Goal: Information Seeking & Learning: Learn about a topic

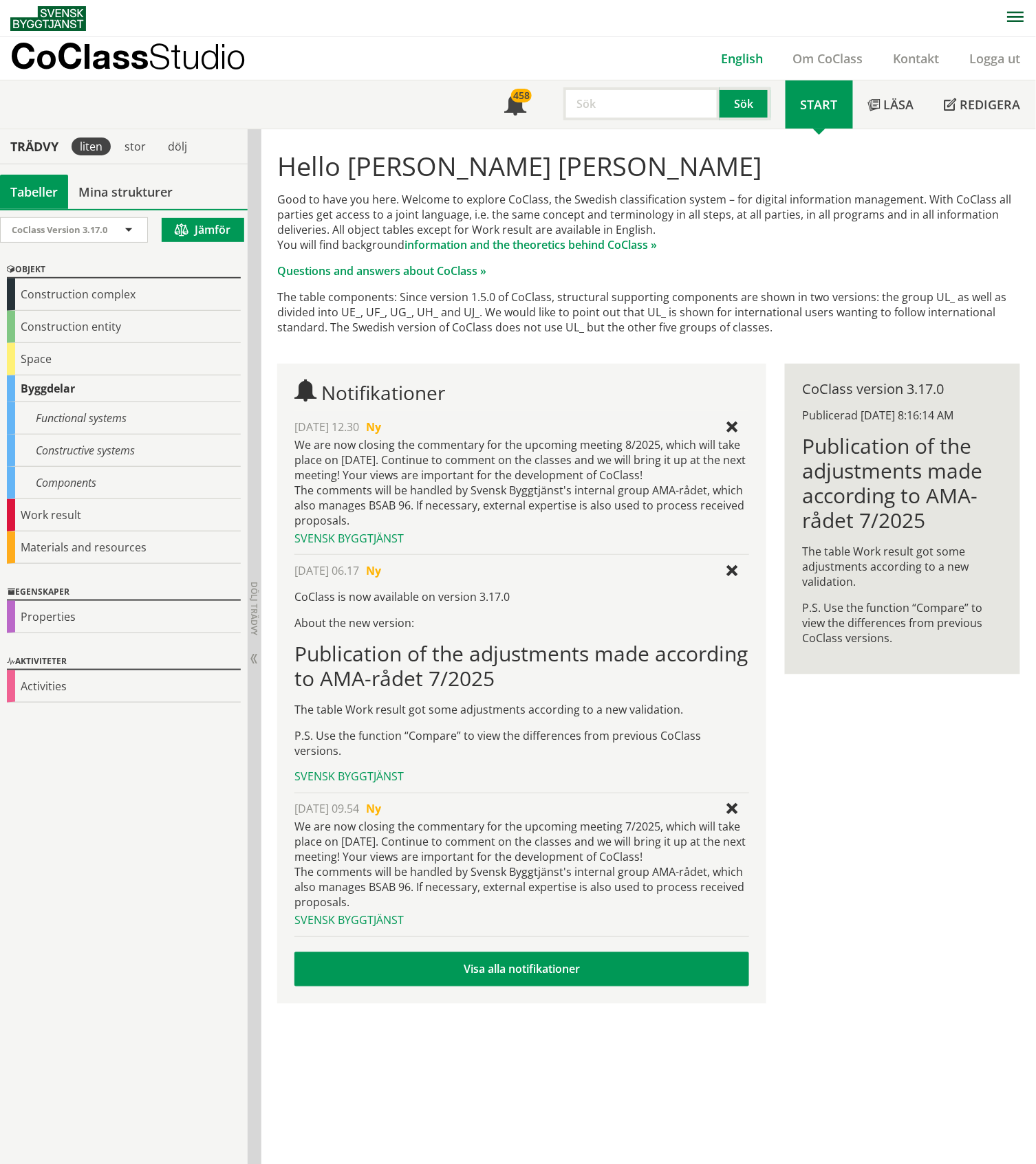
click at [738, 55] on link "English" at bounding box center [742, 58] width 72 height 16
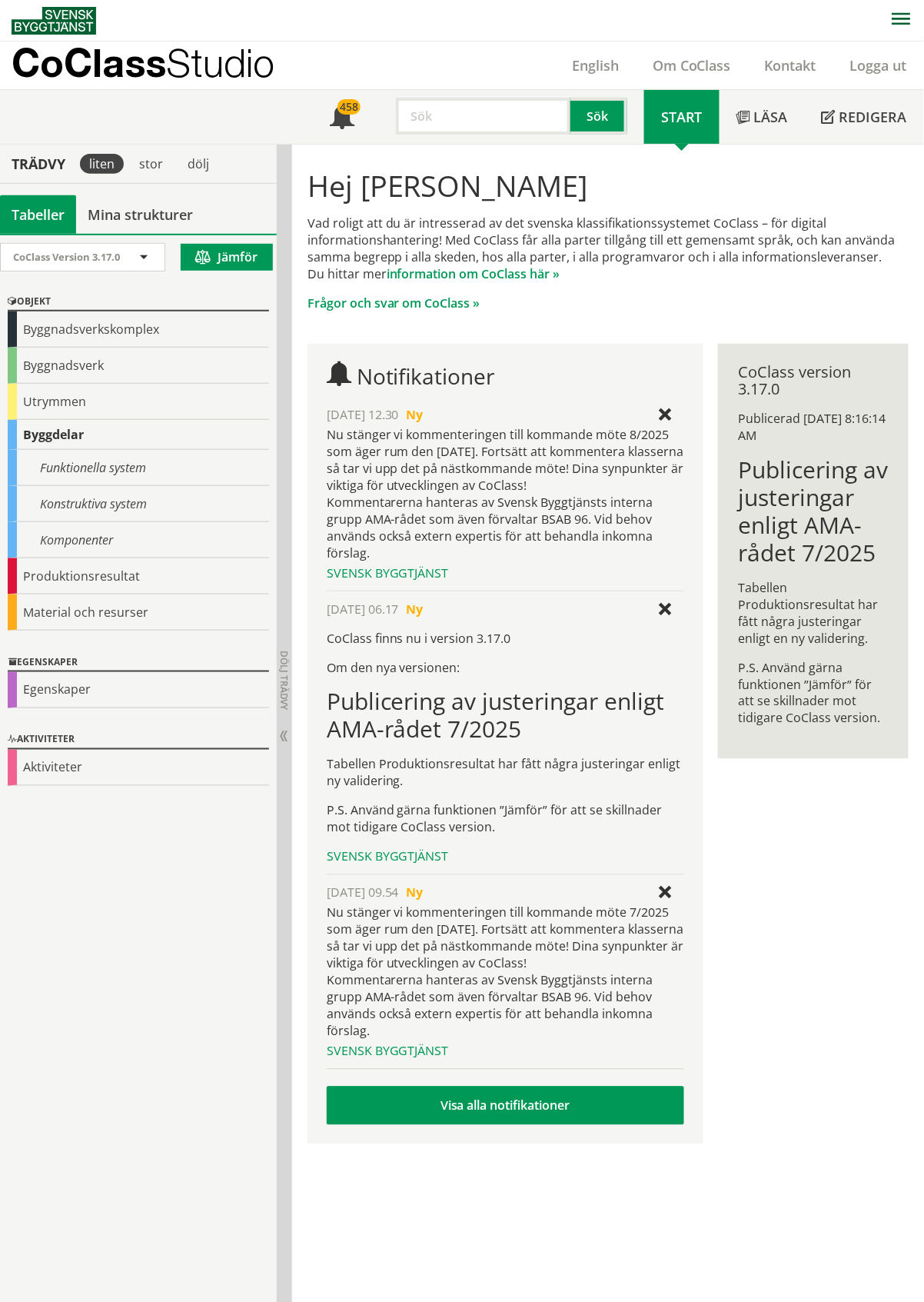
click at [432, 123] on input "text" at bounding box center [483, 116] width 175 height 37
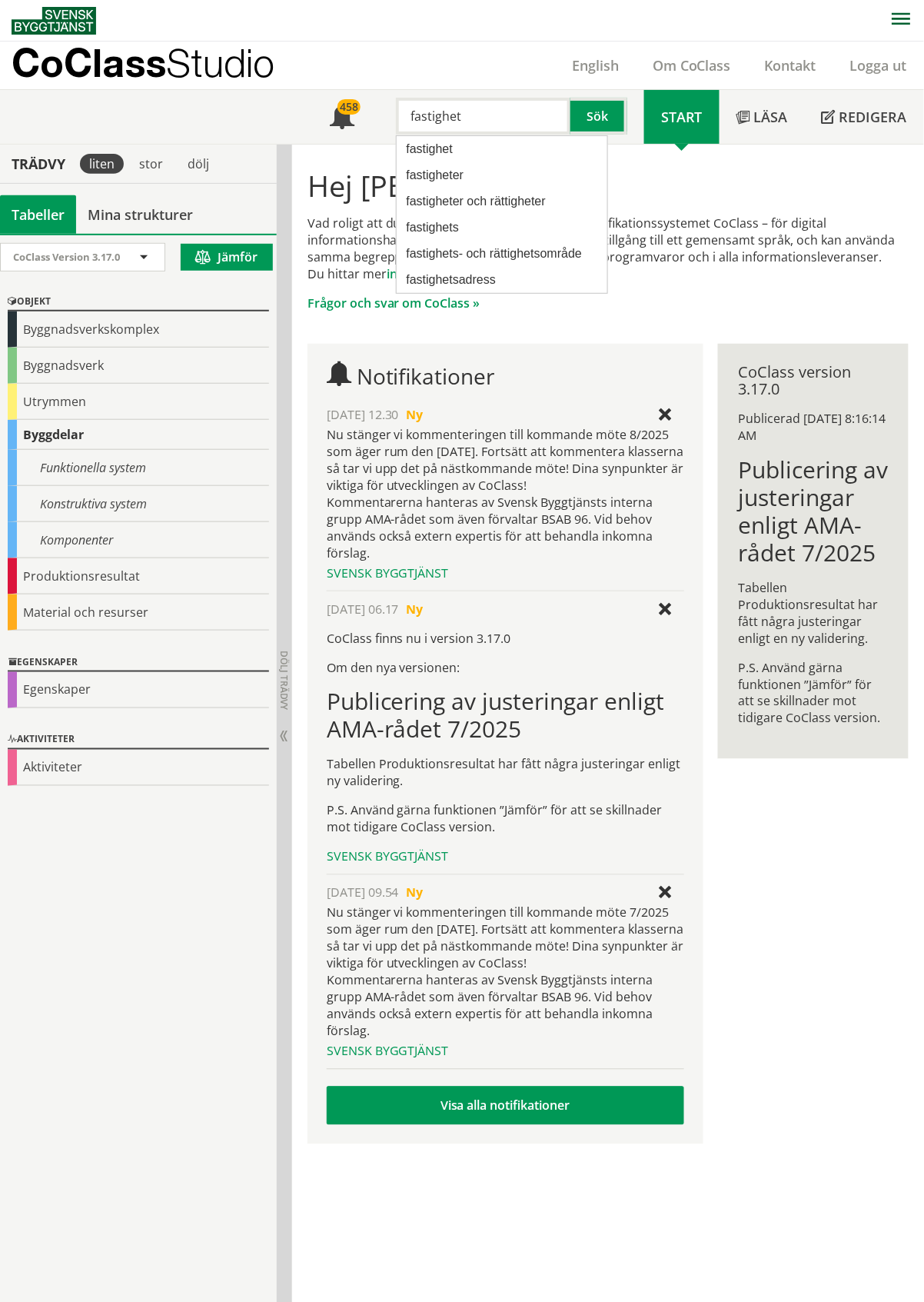
type input "fastighet"
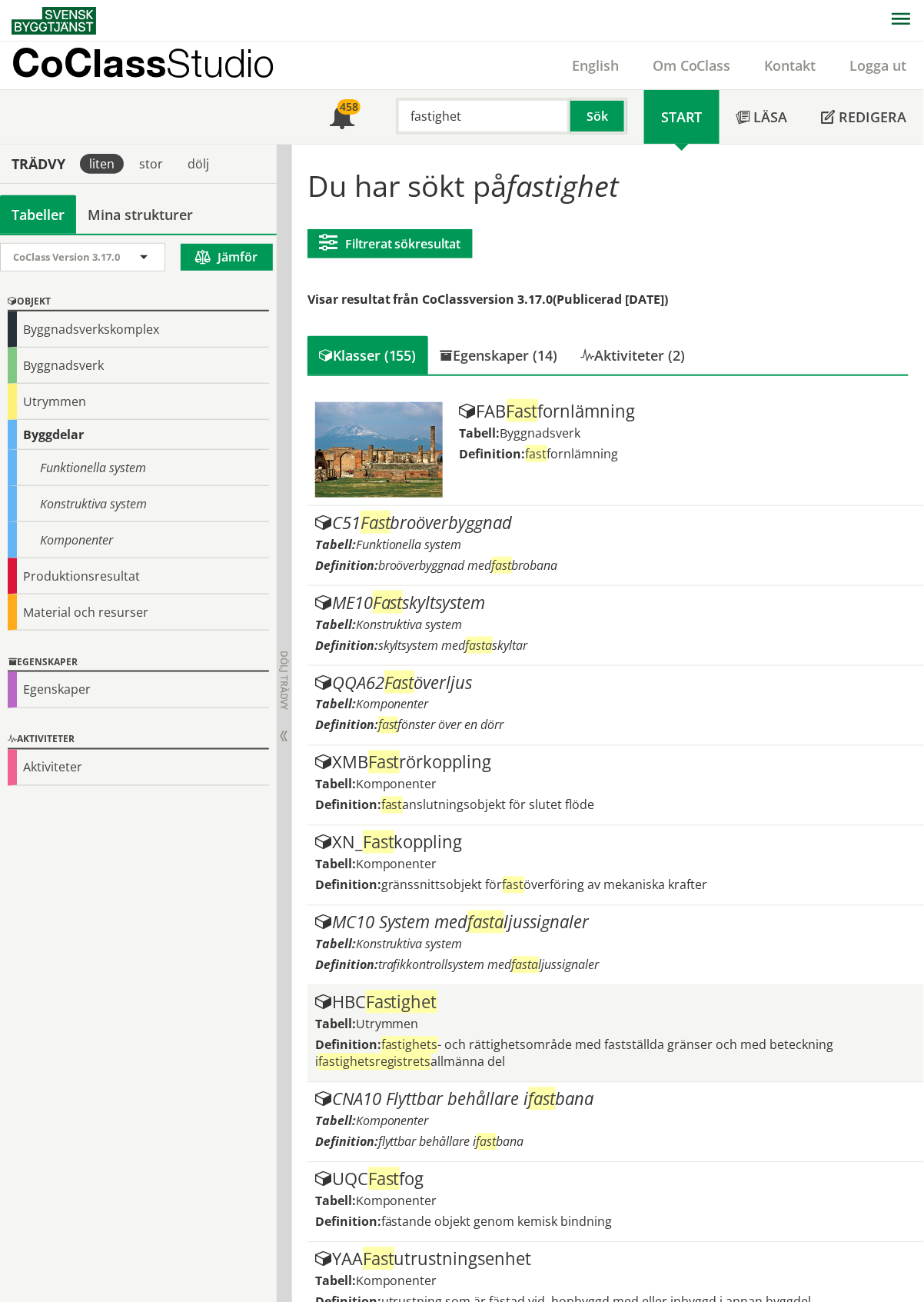
click at [428, 1006] on span "Fastighet" at bounding box center [401, 1001] width 71 height 23
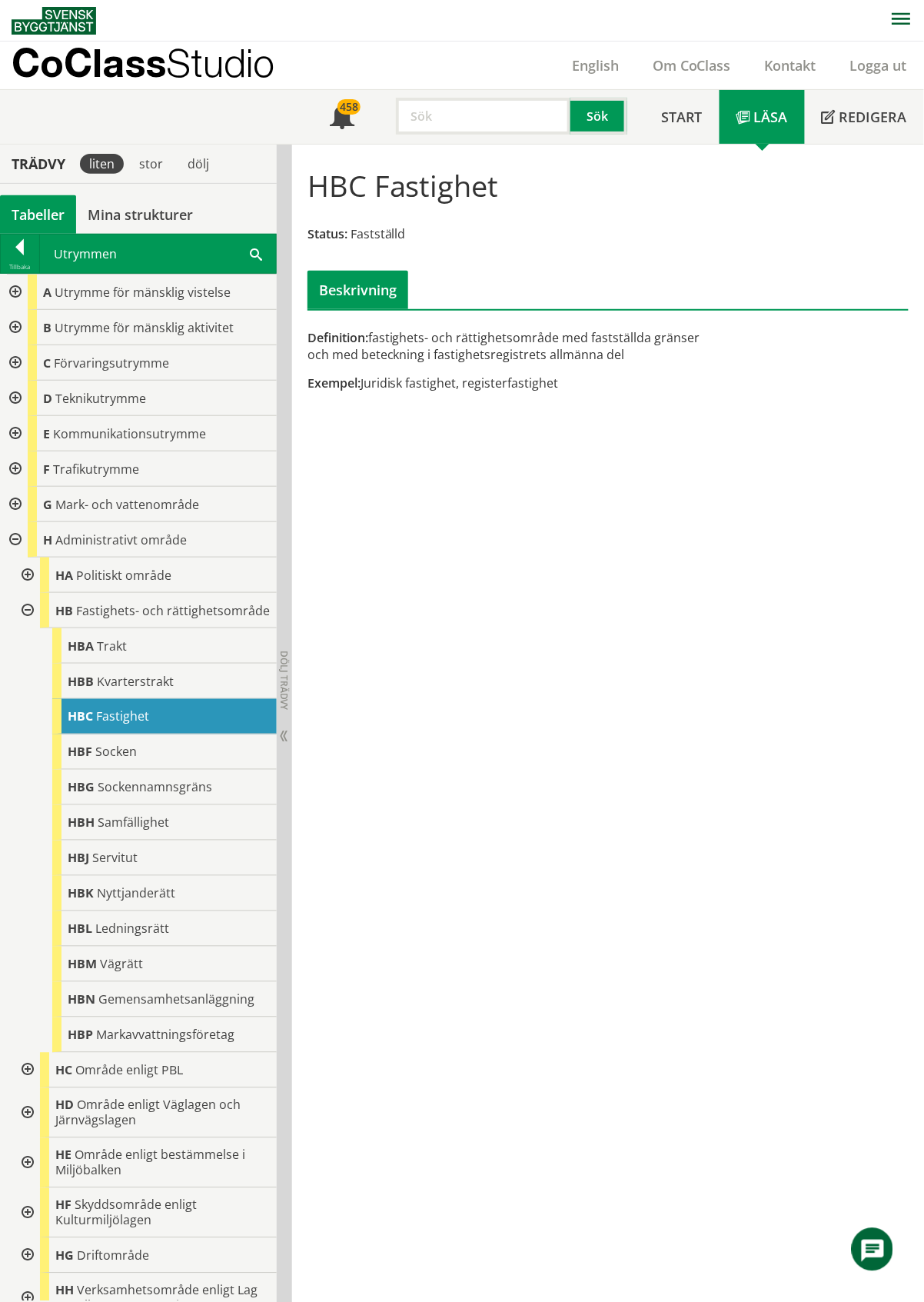
click at [31, 211] on div "Tabeller" at bounding box center [38, 214] width 76 height 38
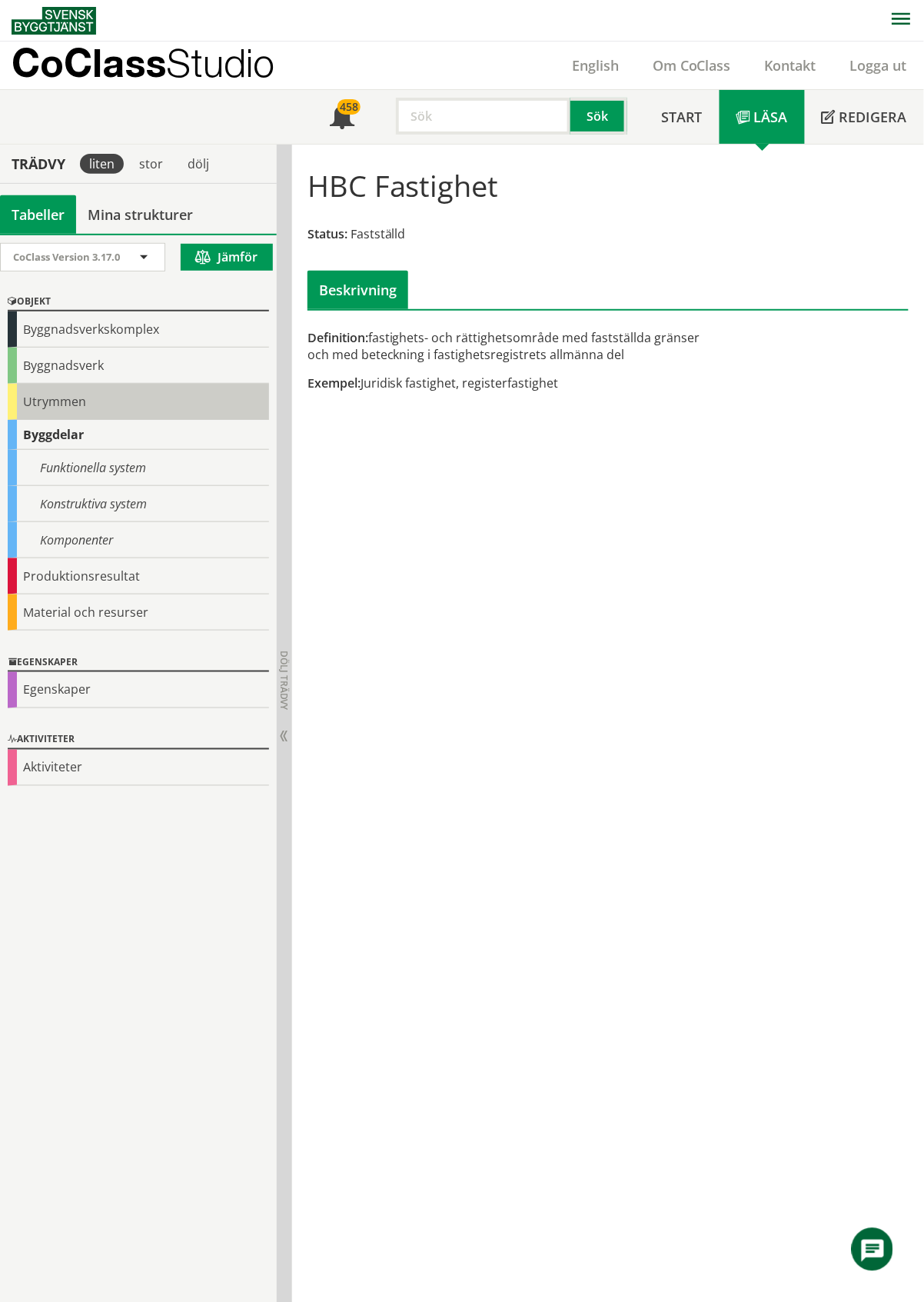
click at [38, 403] on div "Utrymmen" at bounding box center [138, 401] width 261 height 36
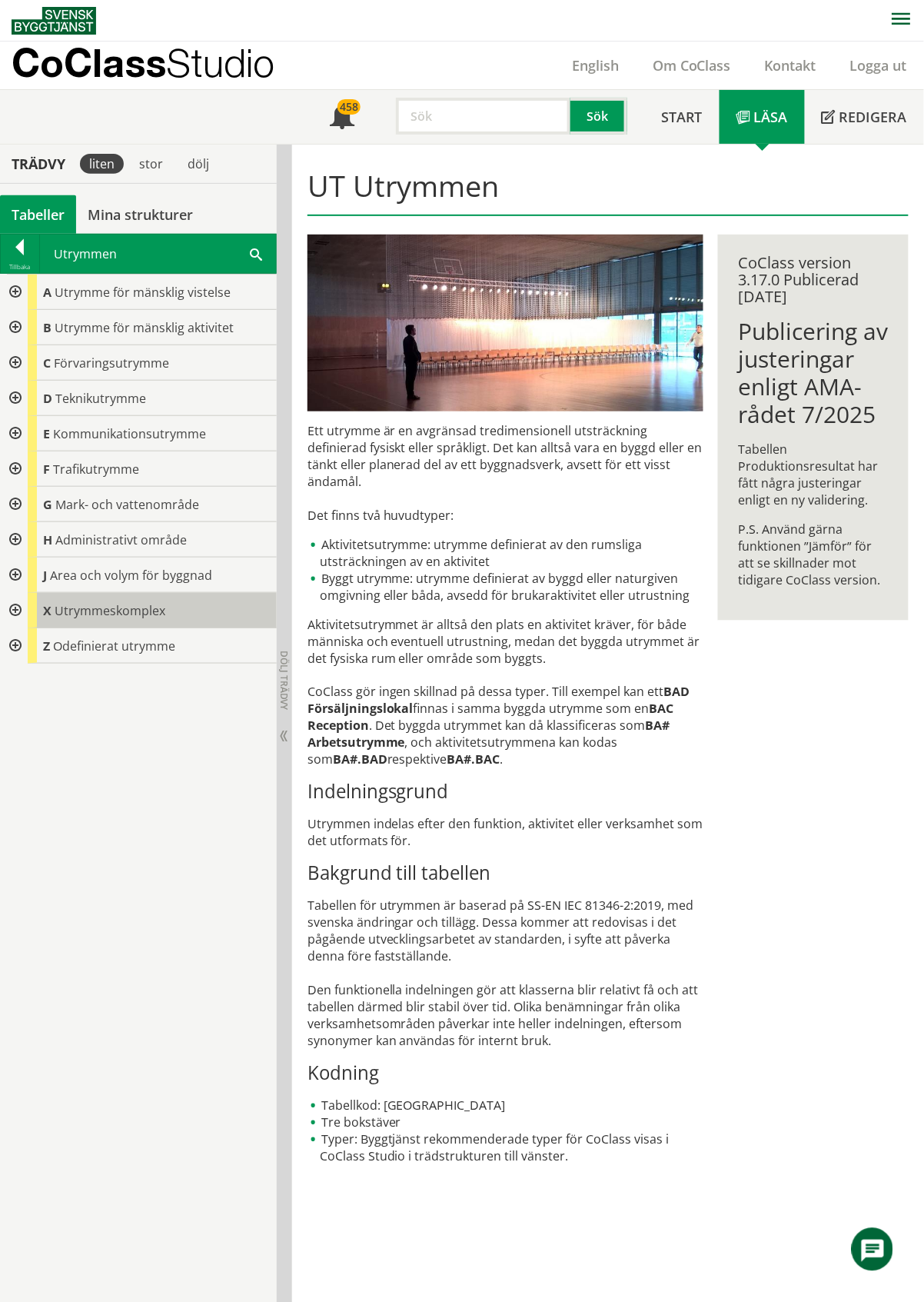
click at [117, 613] on span "Utrymmeskomplex" at bounding box center [109, 611] width 110 height 17
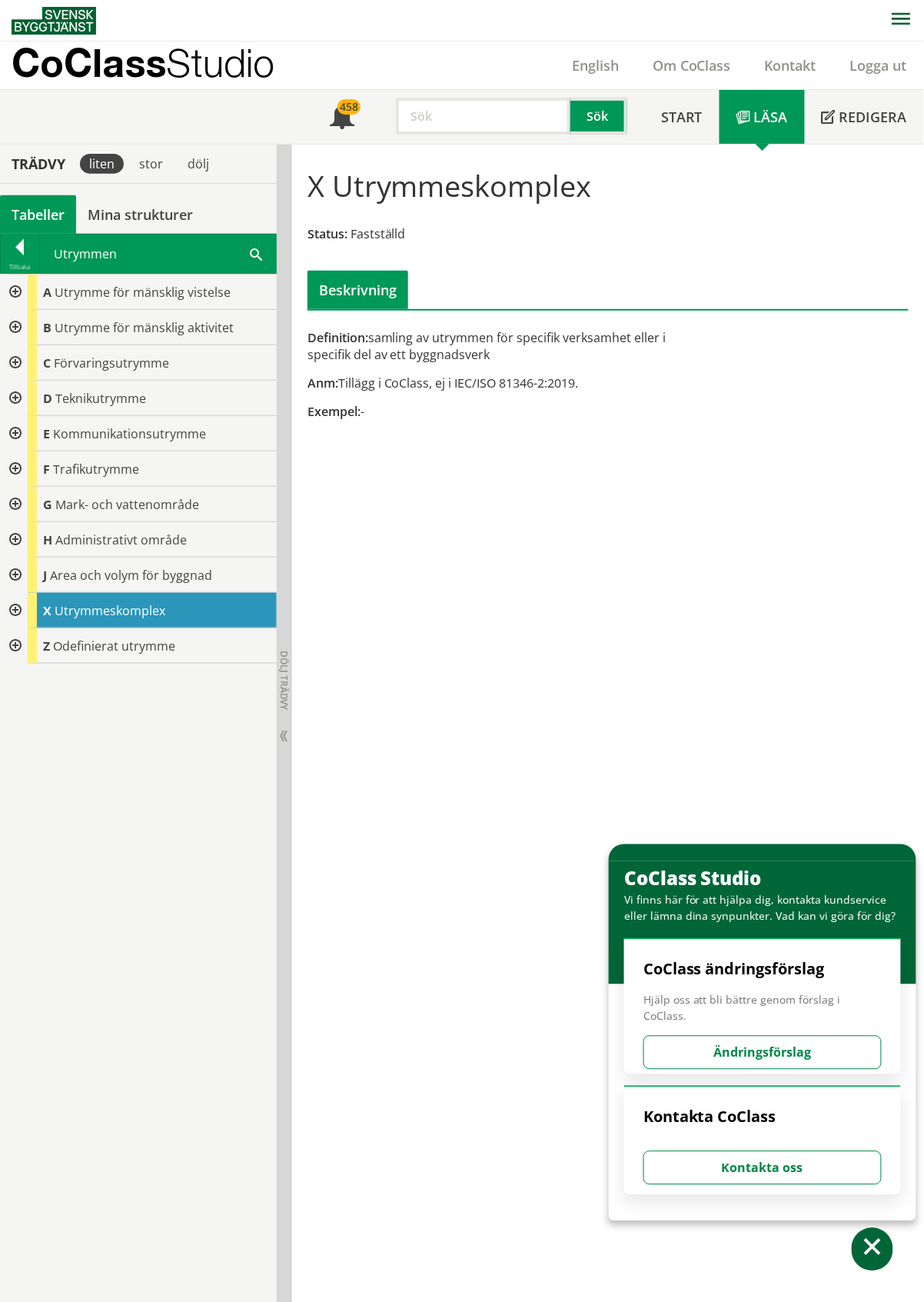
click at [42, 217] on div "Tabeller" at bounding box center [38, 214] width 76 height 38
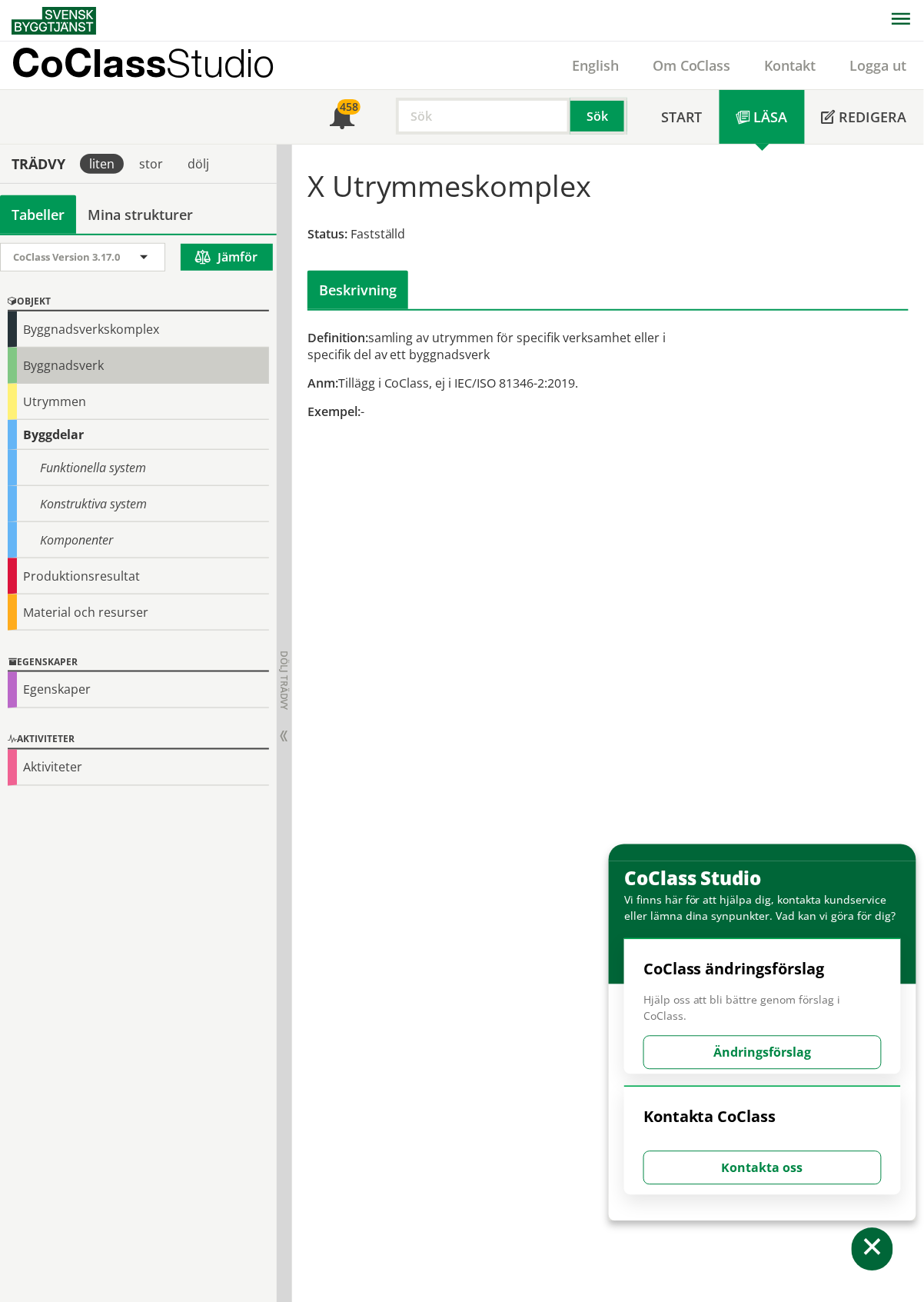
click at [74, 372] on div "Byggnadsverk" at bounding box center [138, 365] width 261 height 36
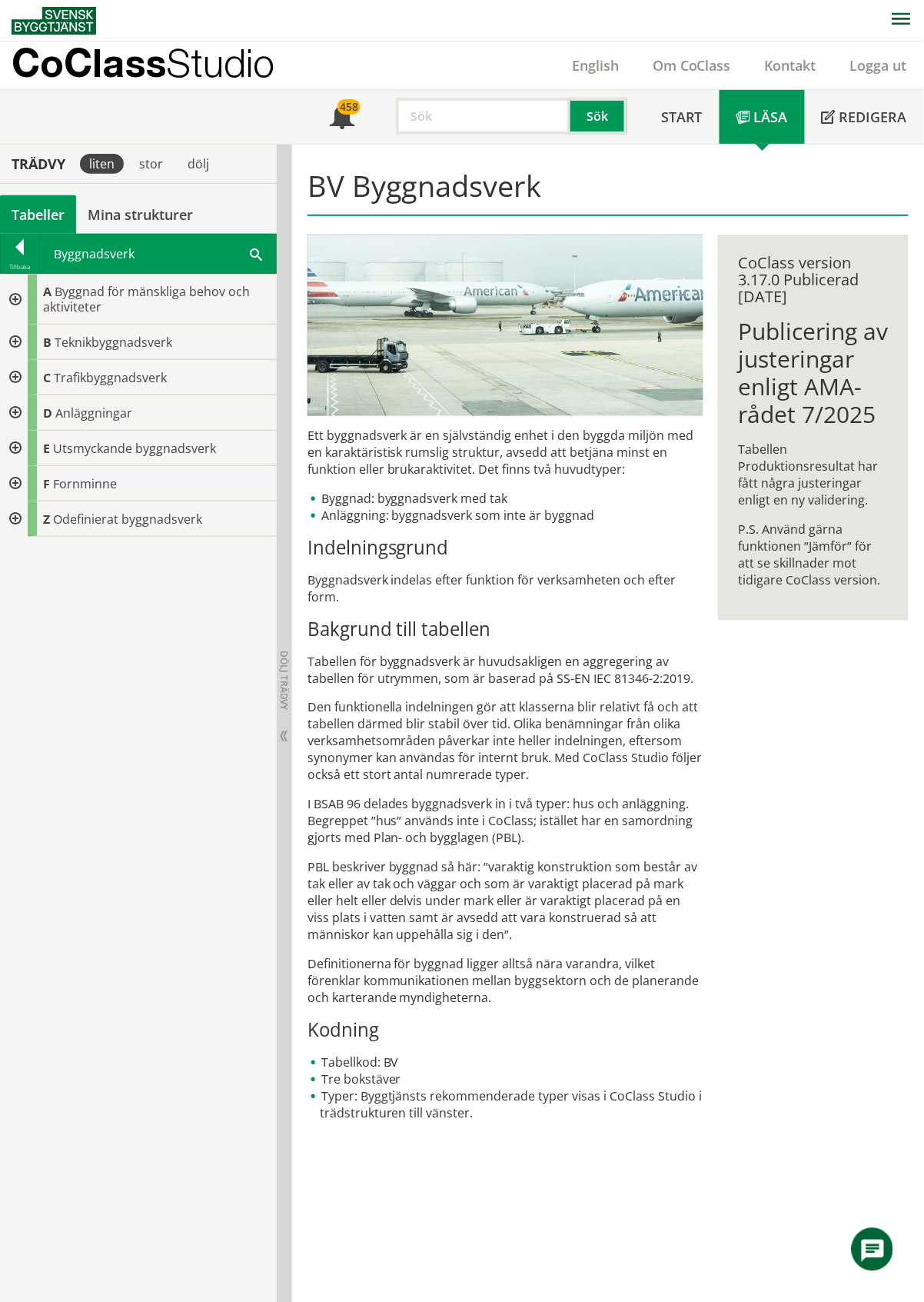
click at [16, 304] on div at bounding box center [13, 300] width 28 height 50
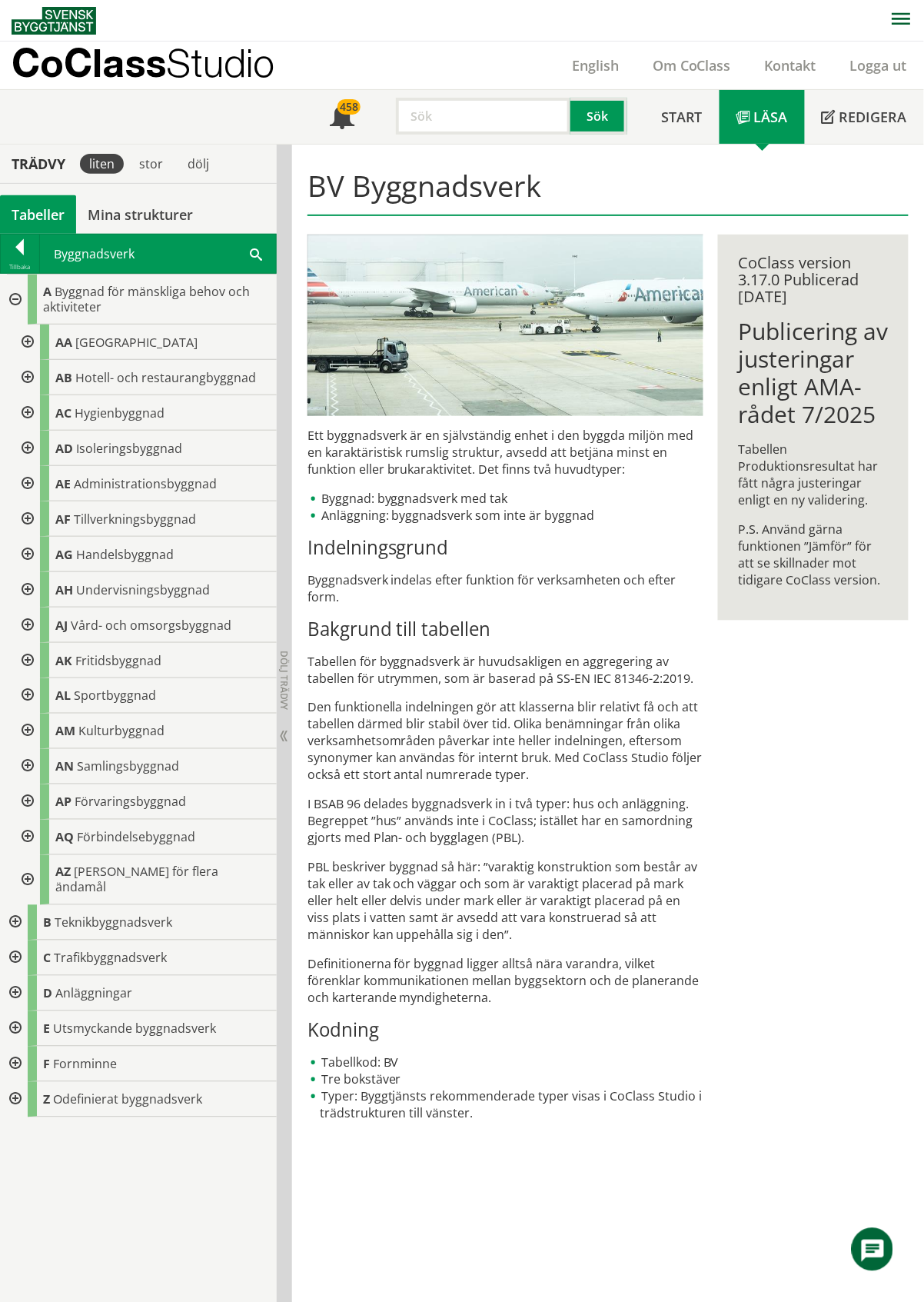
click at [25, 346] on div at bounding box center [26, 341] width 28 height 35
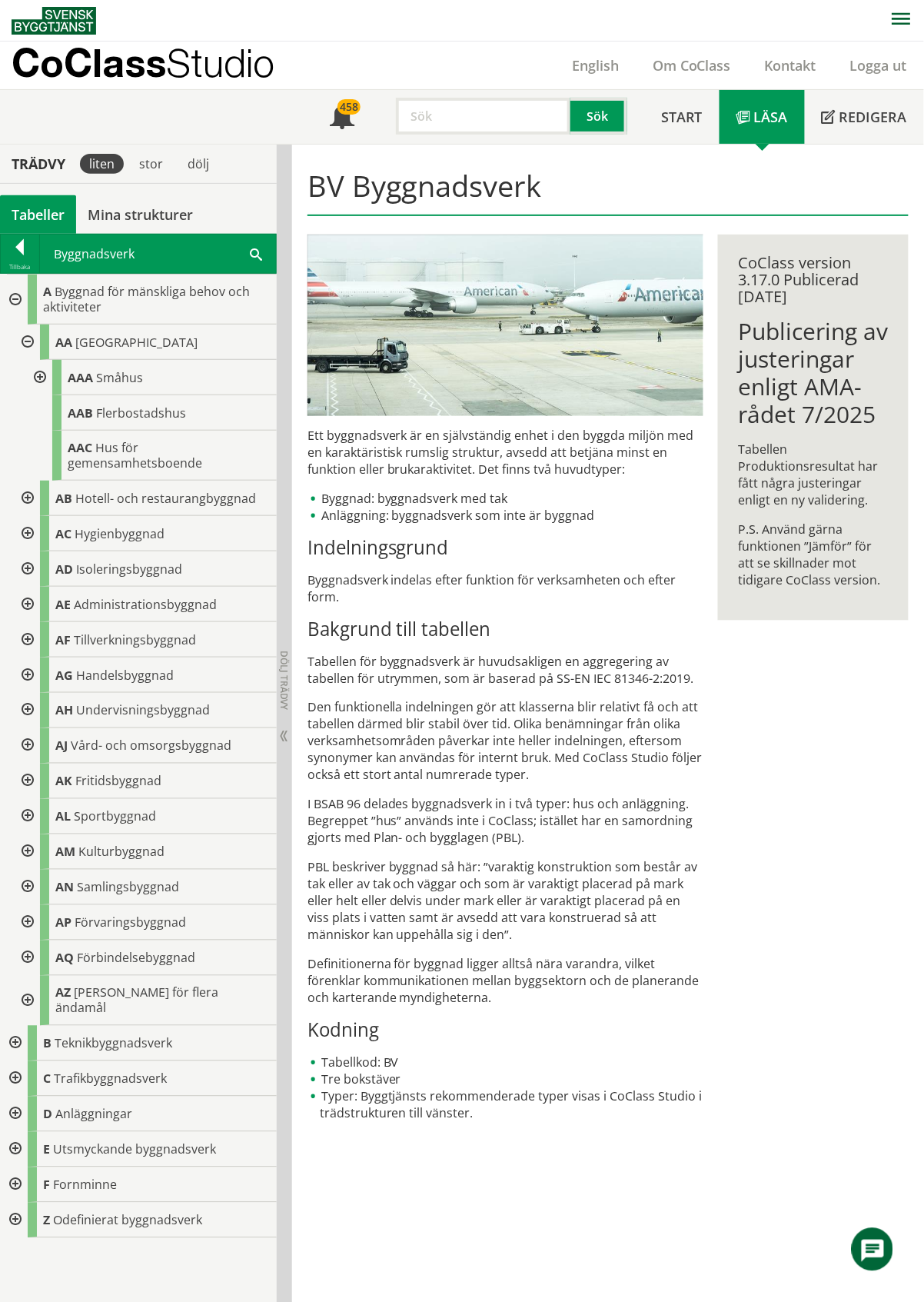
click at [42, 206] on div "Tabeller" at bounding box center [38, 214] width 76 height 38
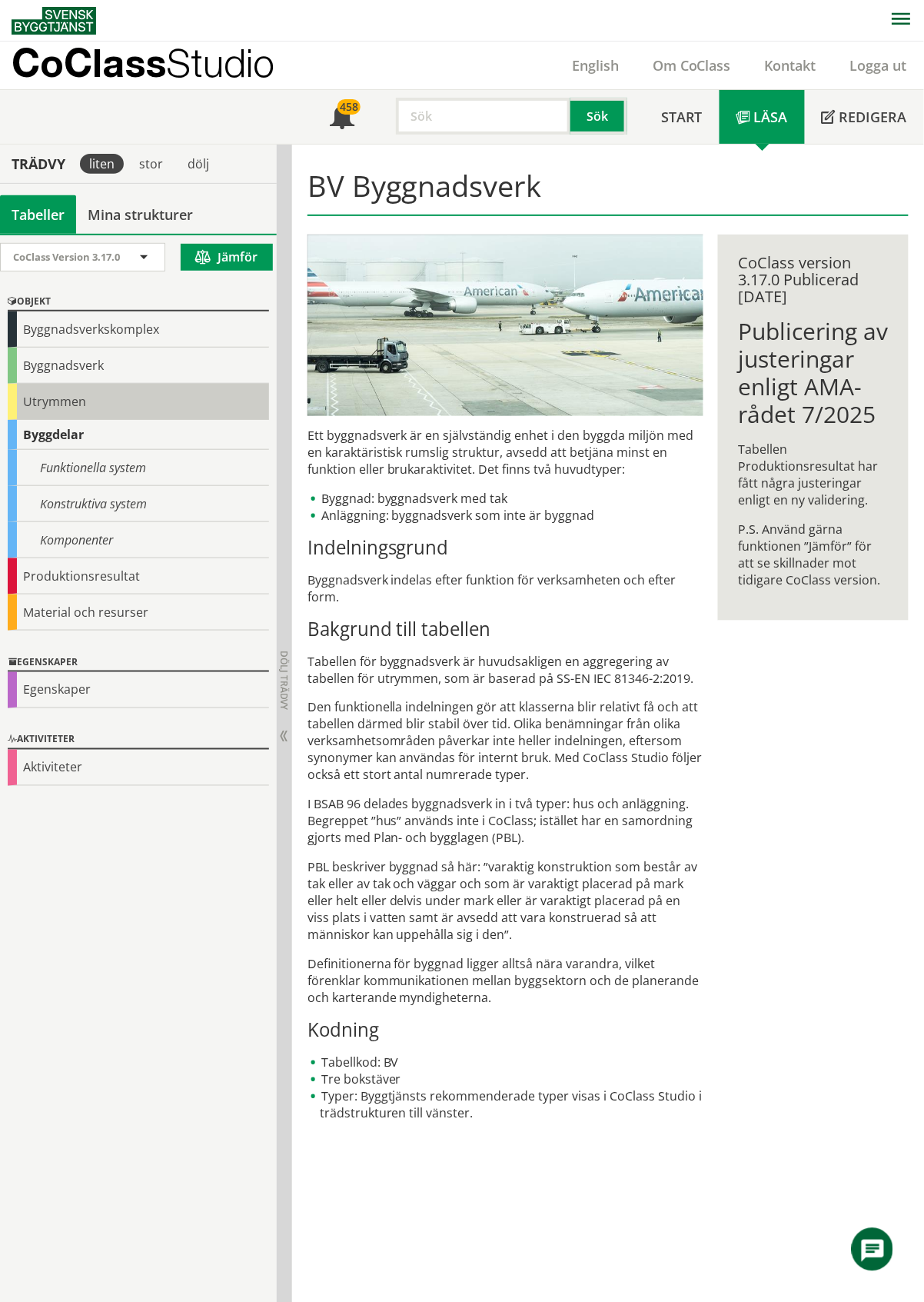
click at [41, 403] on div "Utrymmen" at bounding box center [138, 401] width 261 height 36
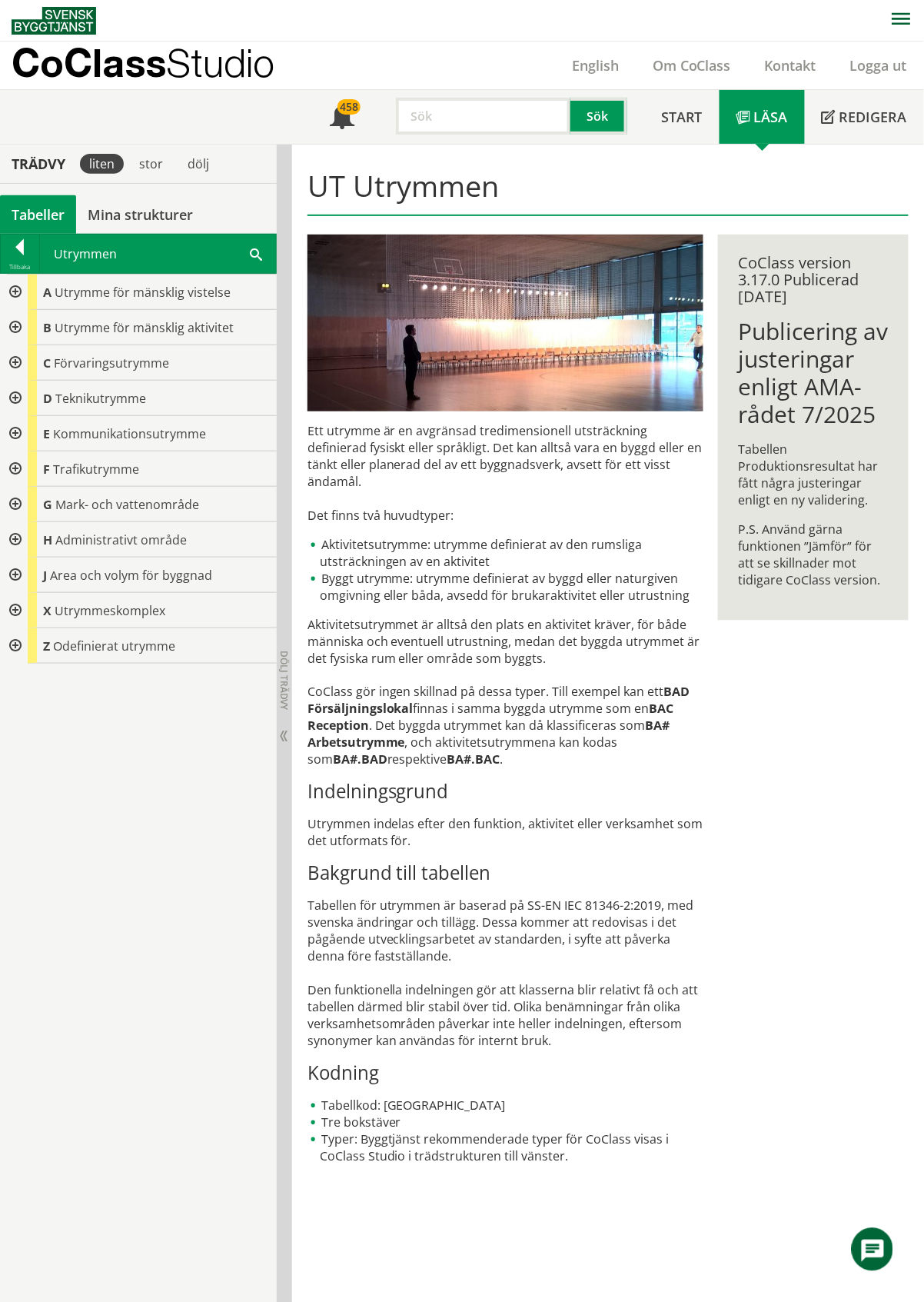
click at [15, 612] on div at bounding box center [13, 610] width 28 height 35
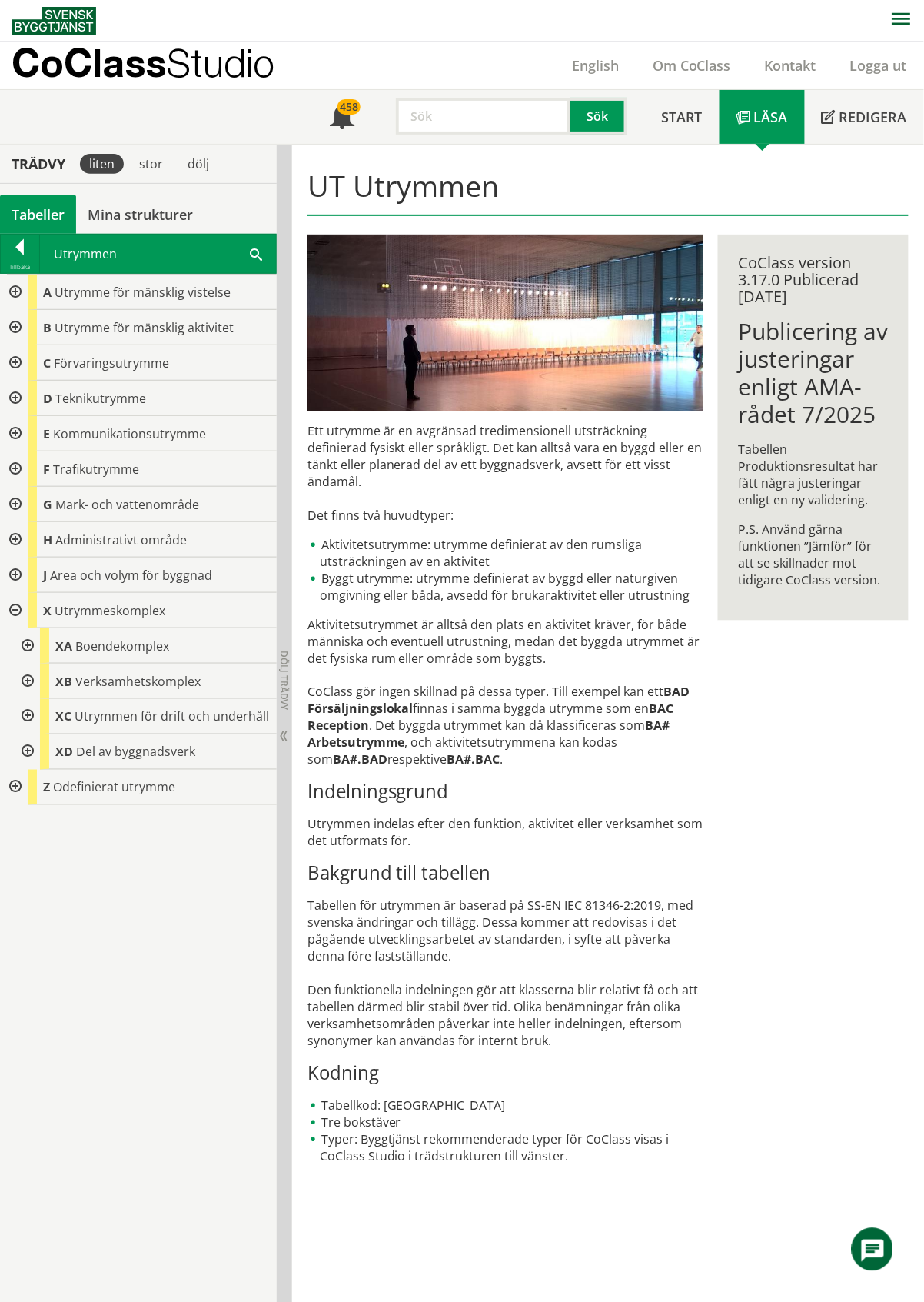
click at [28, 651] on div at bounding box center [26, 646] width 28 height 35
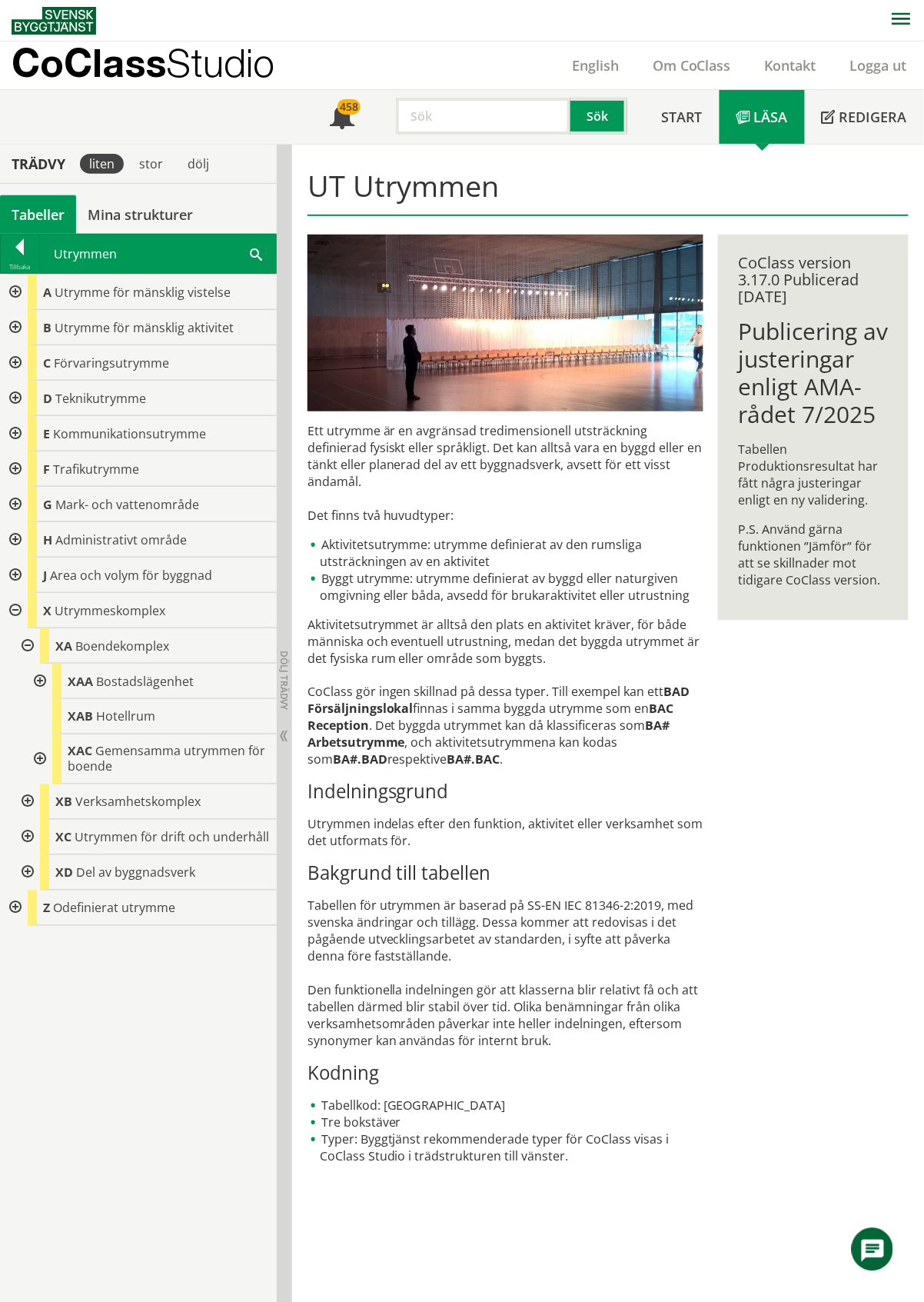
click at [38, 681] on div at bounding box center [38, 681] width 28 height 35
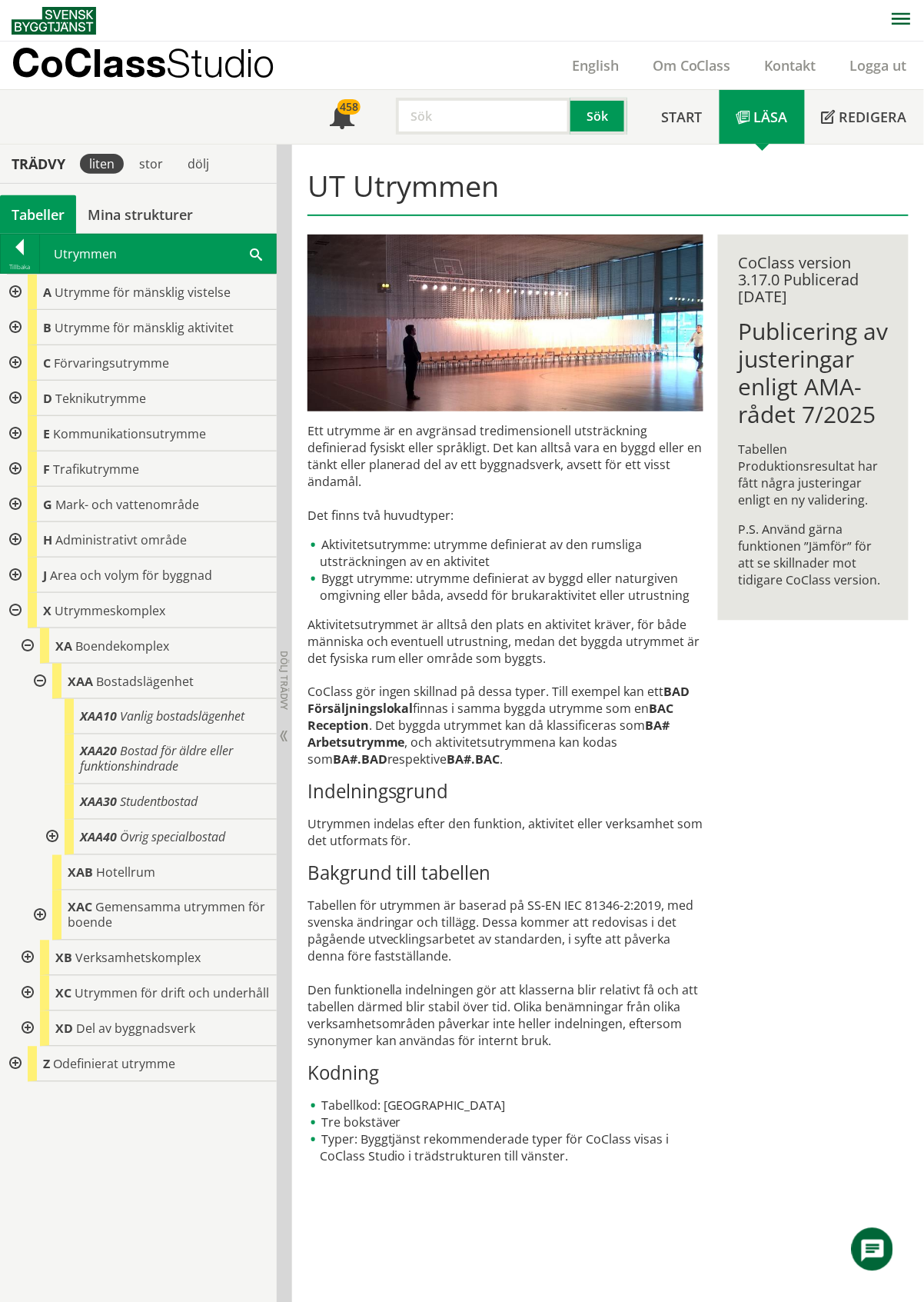
click at [38, 681] on div at bounding box center [38, 681] width 28 height 35
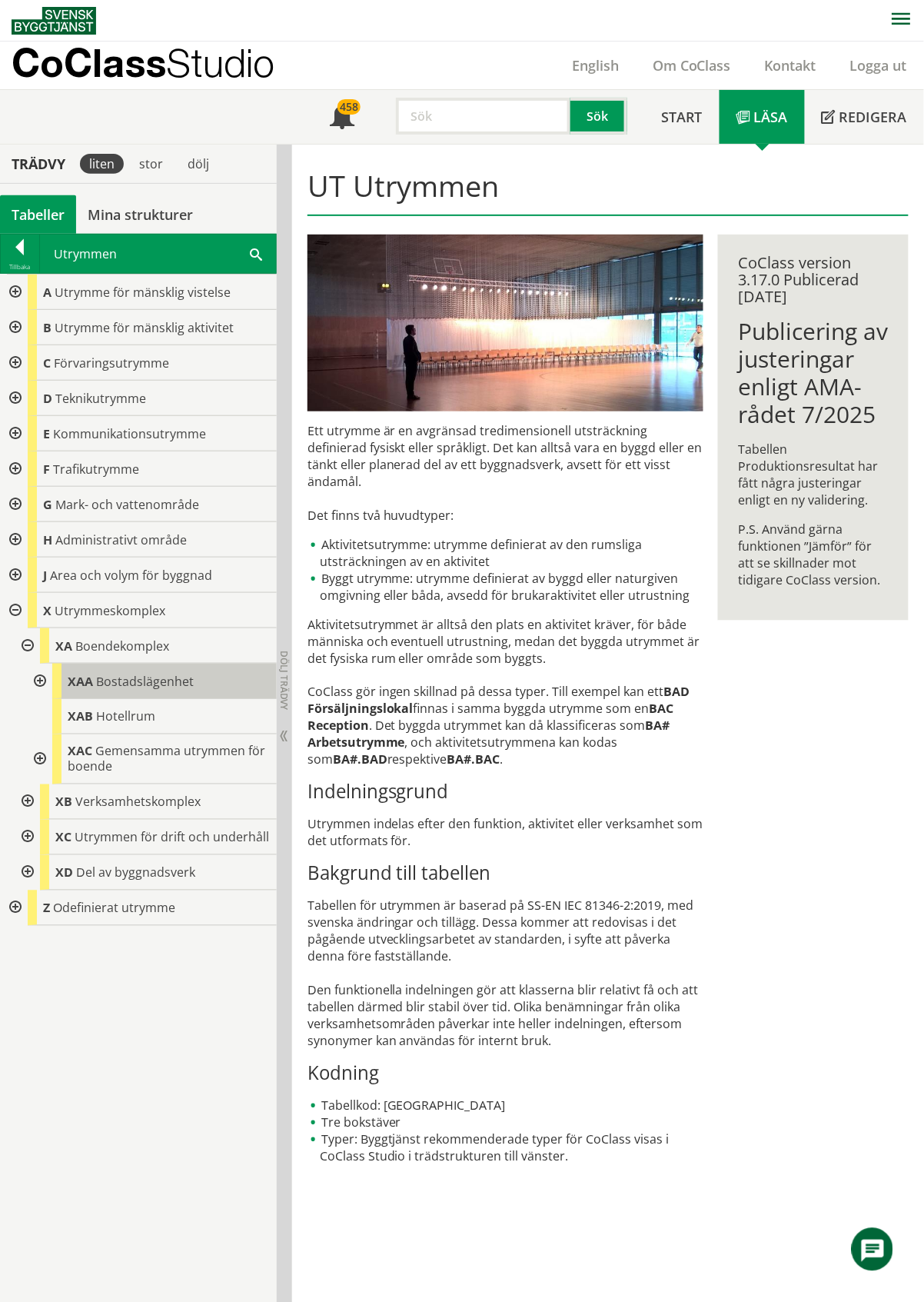
click at [135, 675] on span "Bostadslägenhet" at bounding box center [144, 681] width 98 height 17
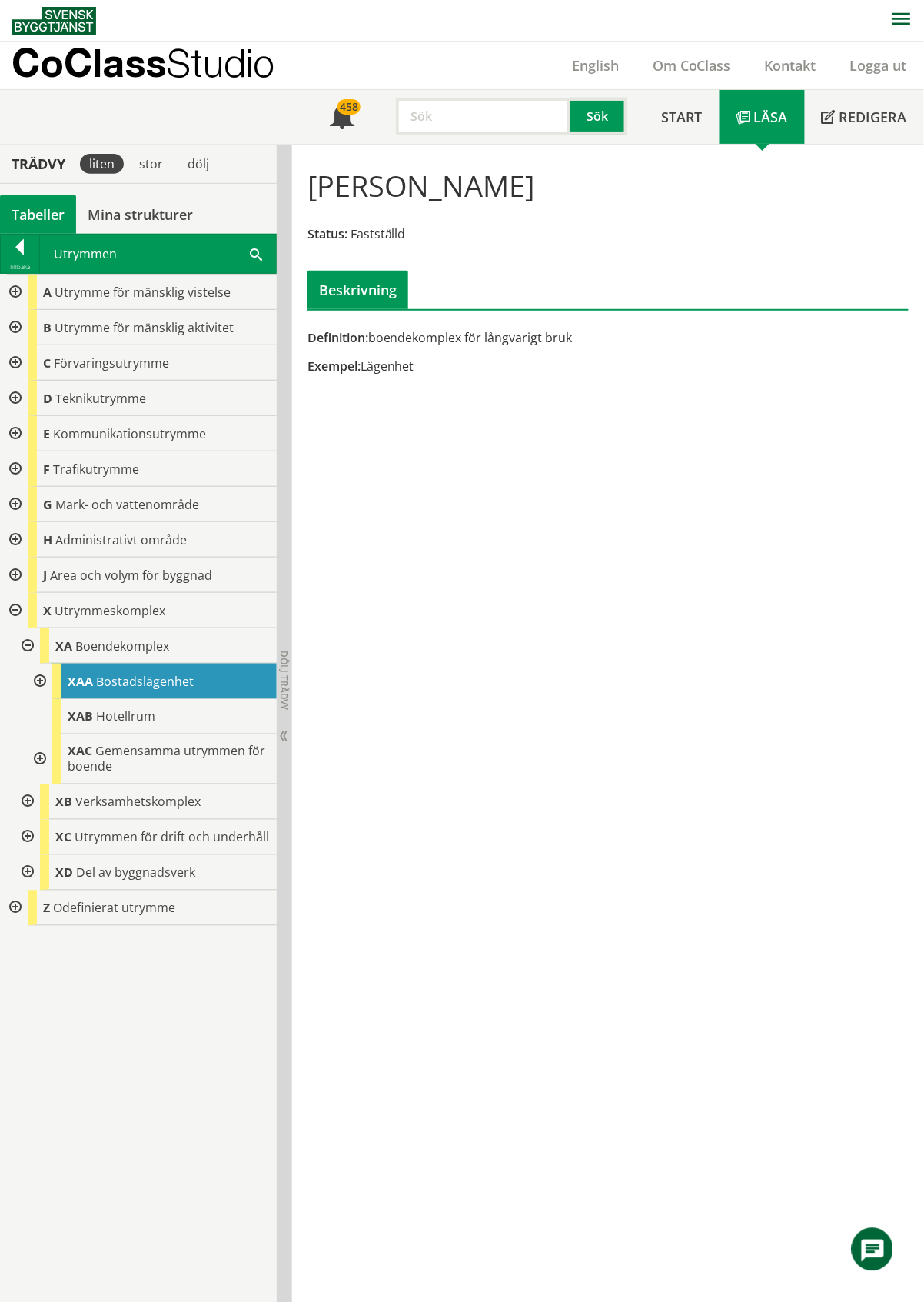
click at [14, 292] on div at bounding box center [13, 292] width 28 height 35
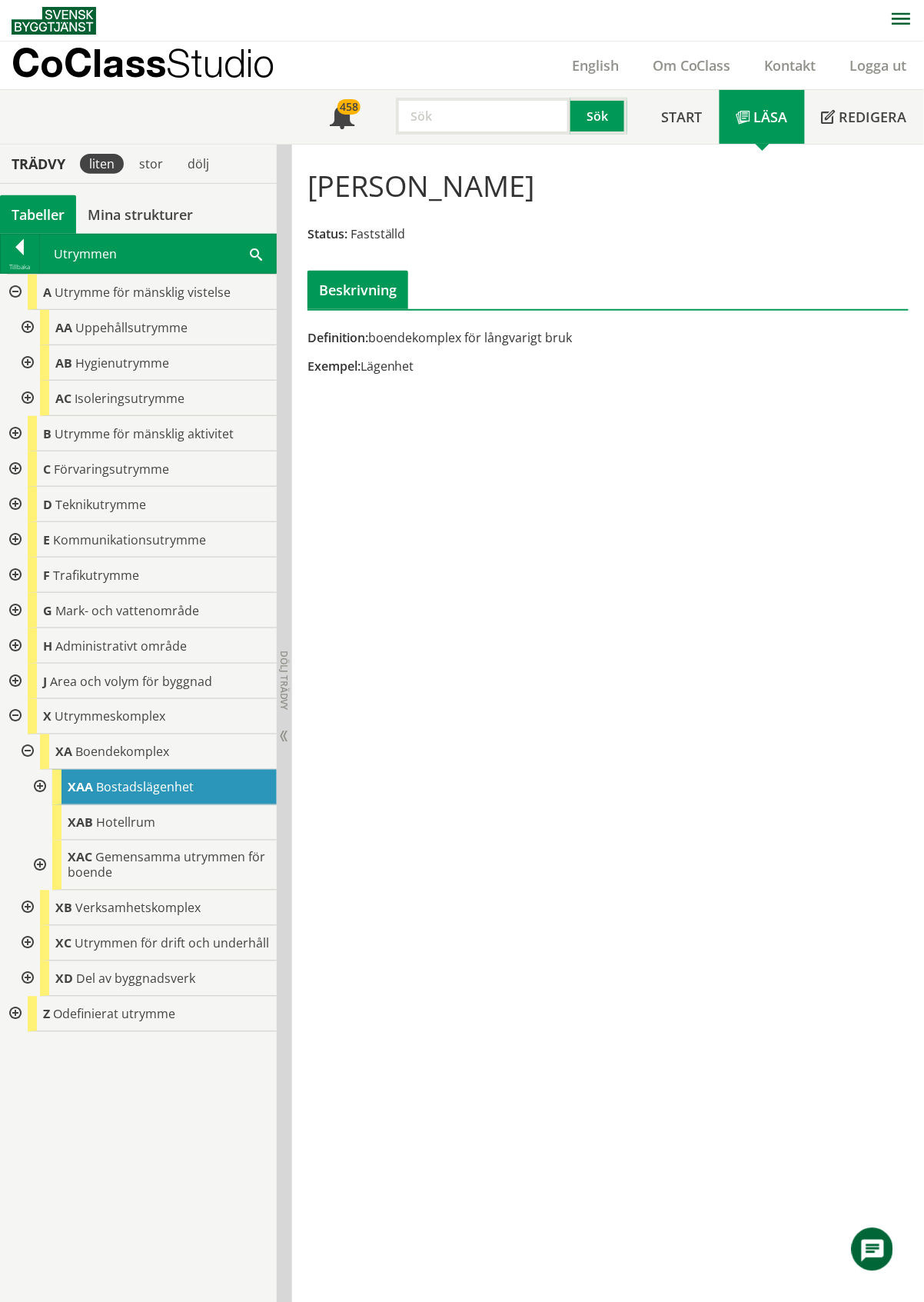
click at [10, 292] on div at bounding box center [13, 292] width 28 height 35
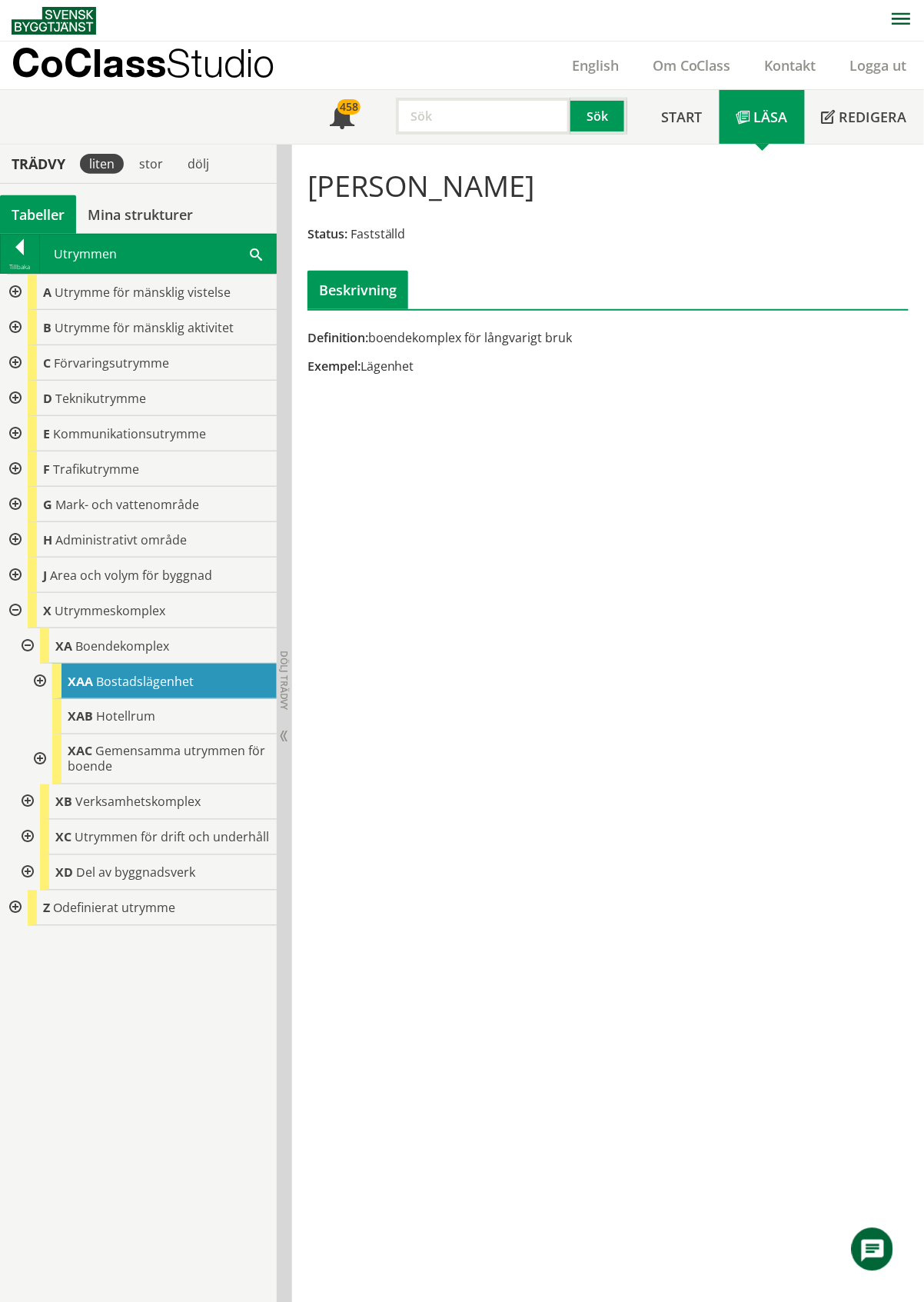
click at [10, 332] on div at bounding box center [13, 327] width 28 height 35
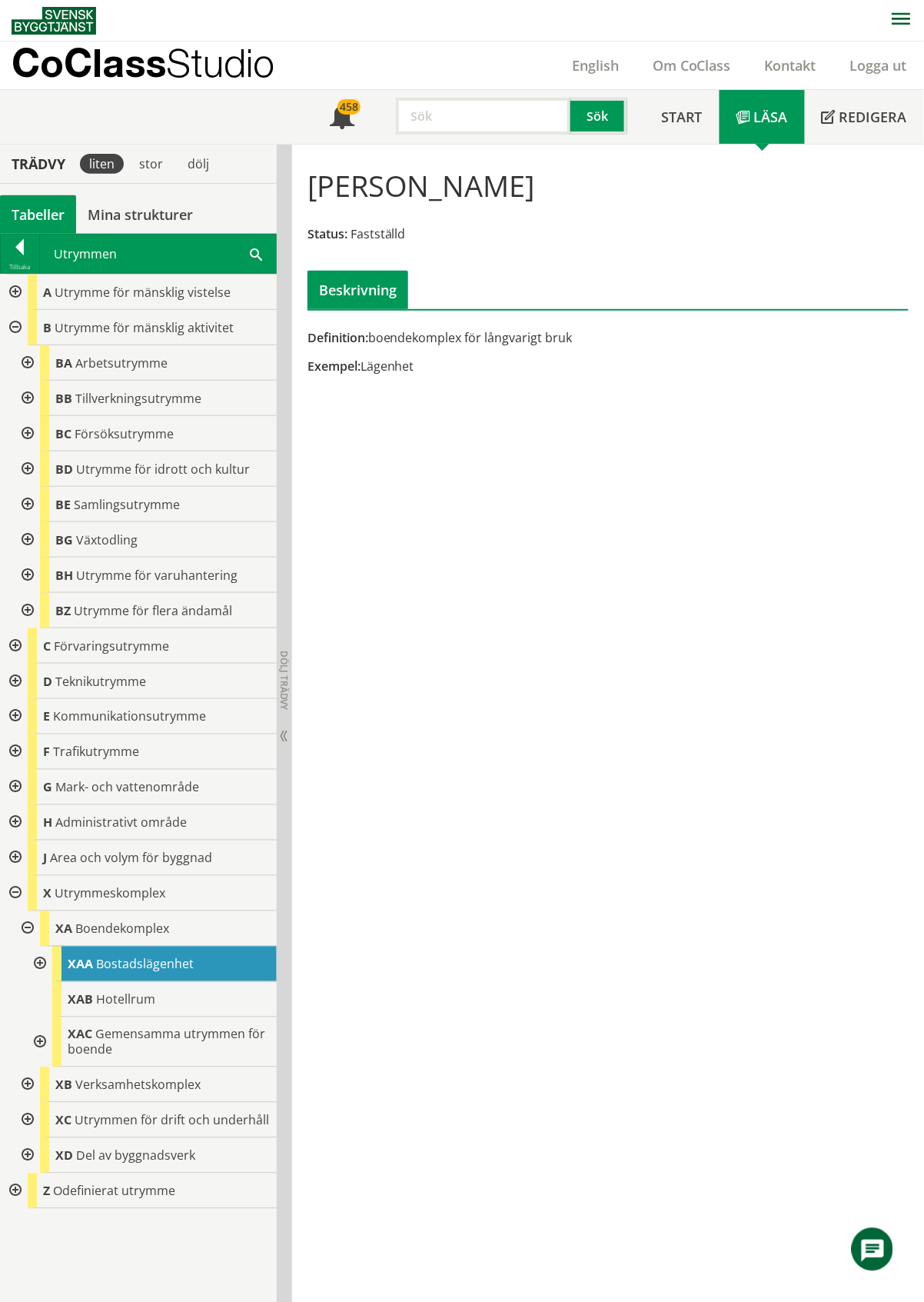
click at [22, 400] on div at bounding box center [26, 398] width 28 height 35
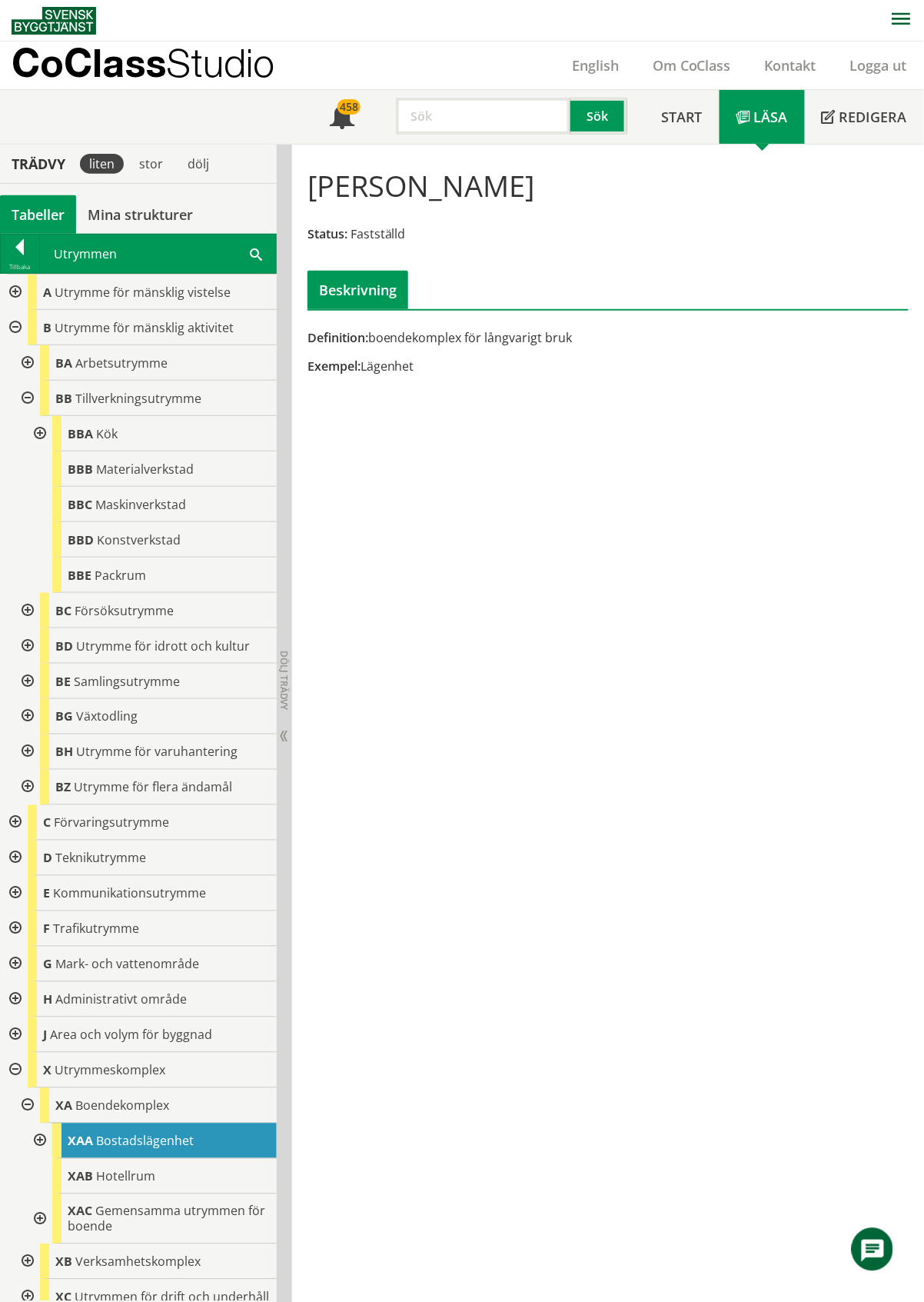
click at [44, 437] on div at bounding box center [38, 433] width 28 height 35
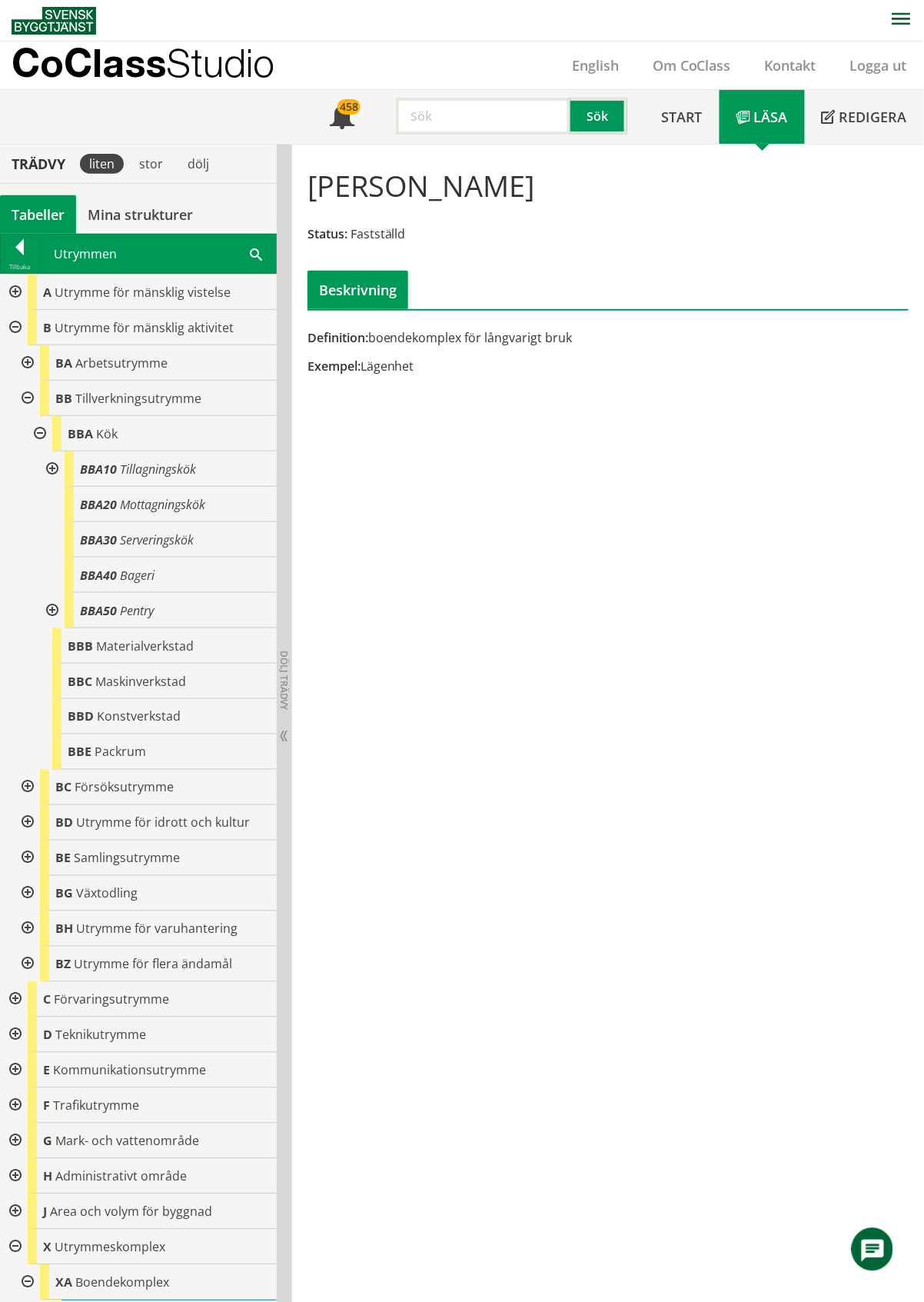
click at [40, 434] on div at bounding box center [38, 433] width 28 height 35
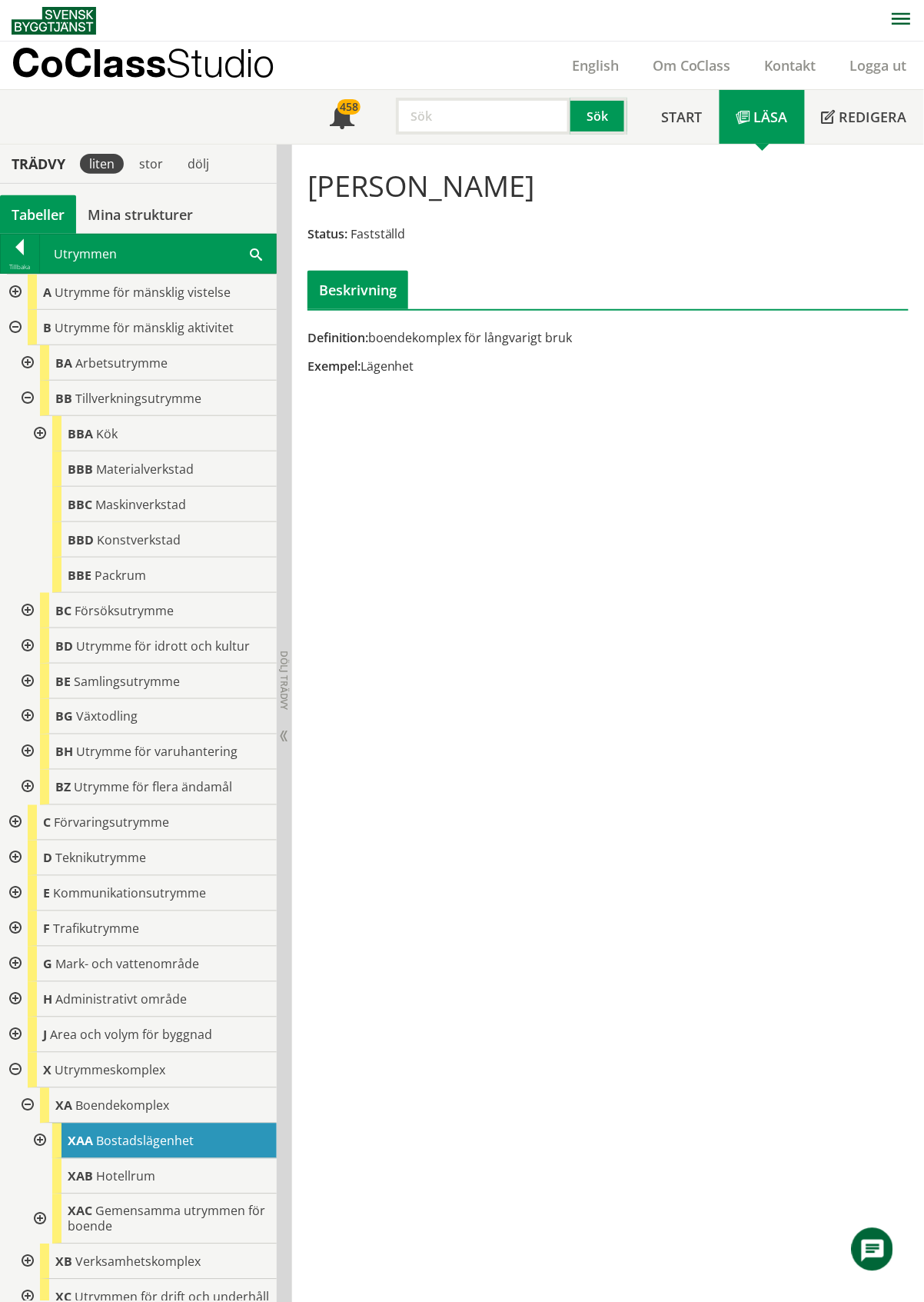
click at [26, 209] on div "Tabeller" at bounding box center [38, 214] width 76 height 38
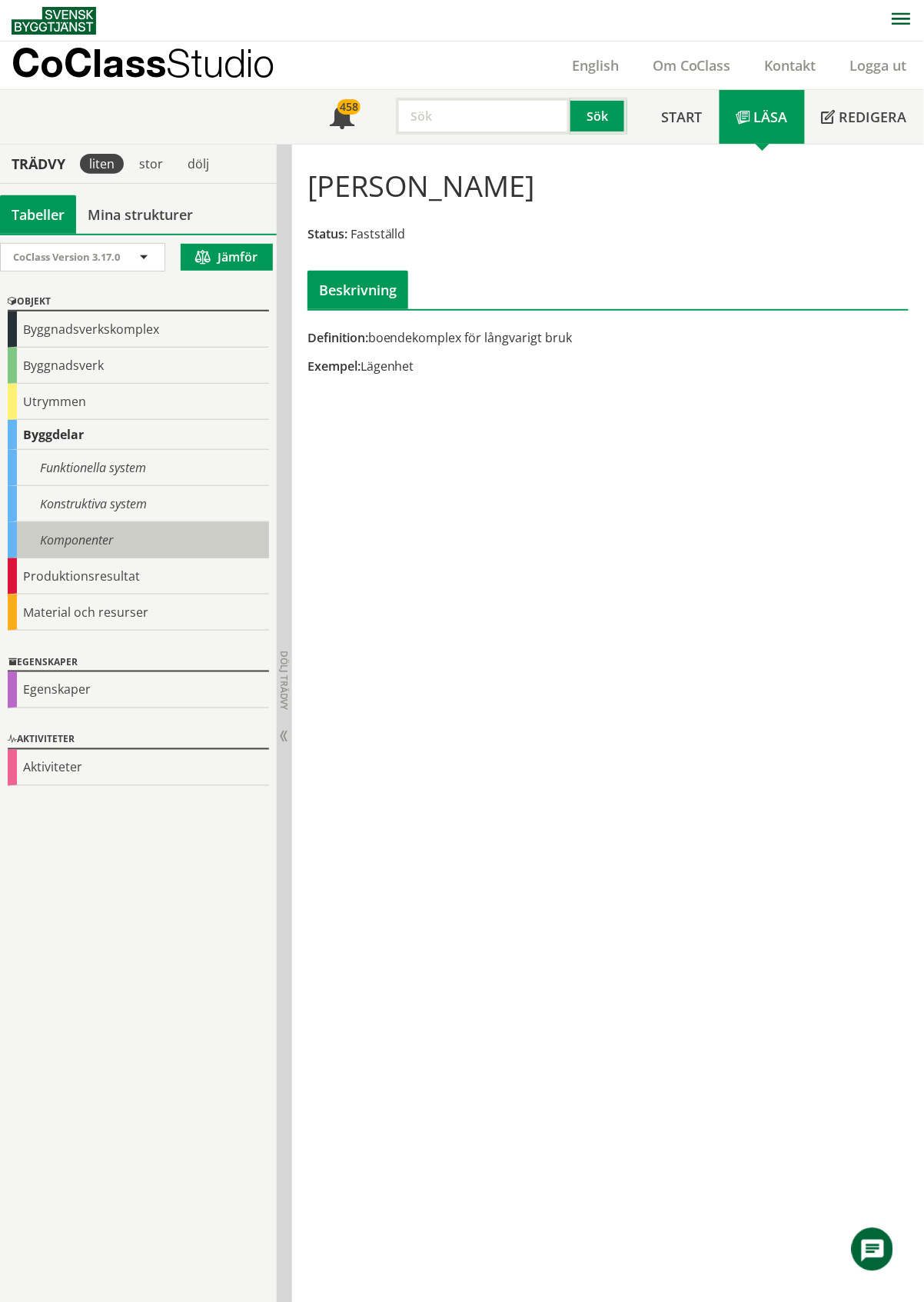
click at [95, 543] on div "Komponenter" at bounding box center [138, 540] width 261 height 36
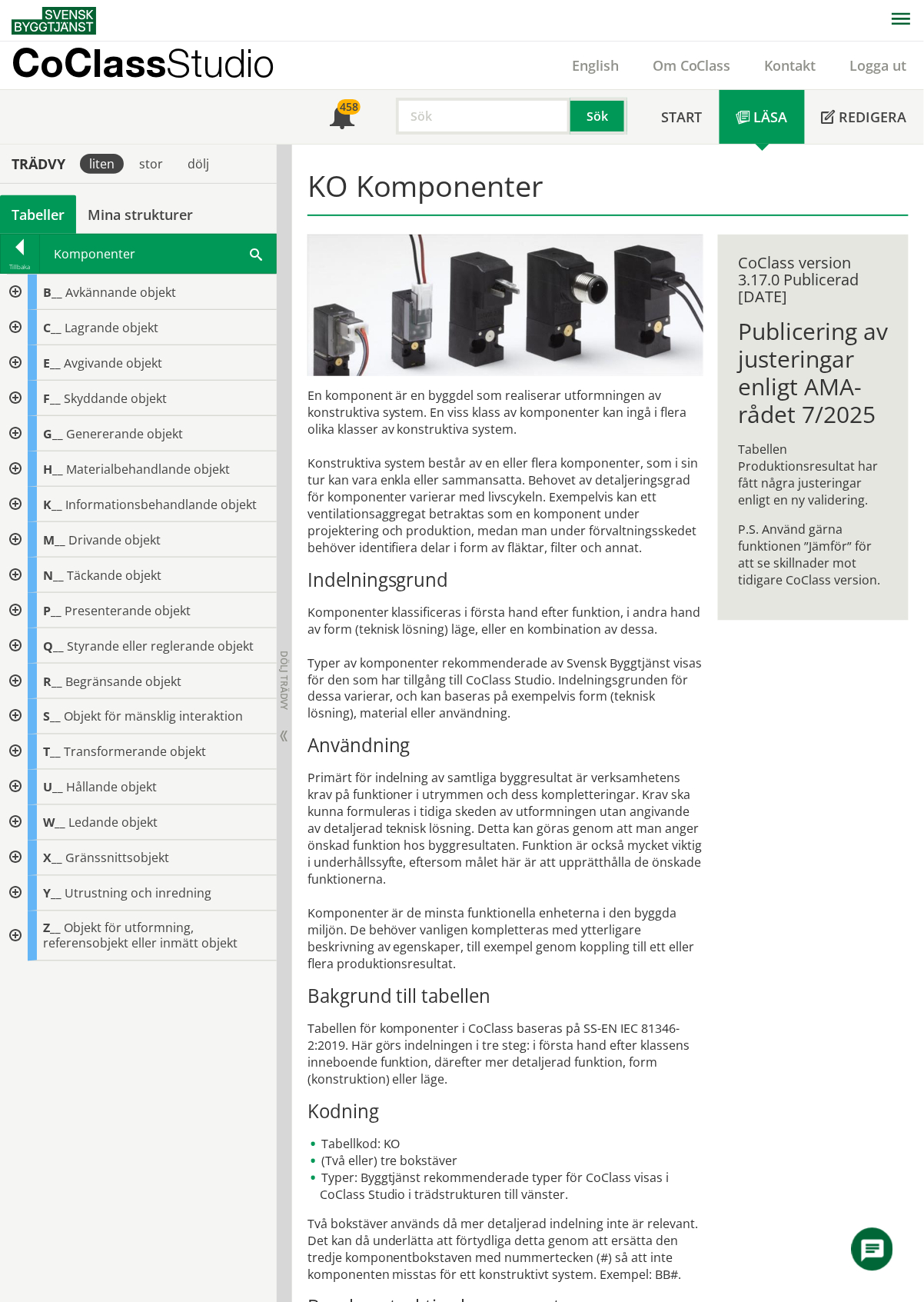
click at [38, 211] on div "Tabeller" at bounding box center [38, 214] width 76 height 38
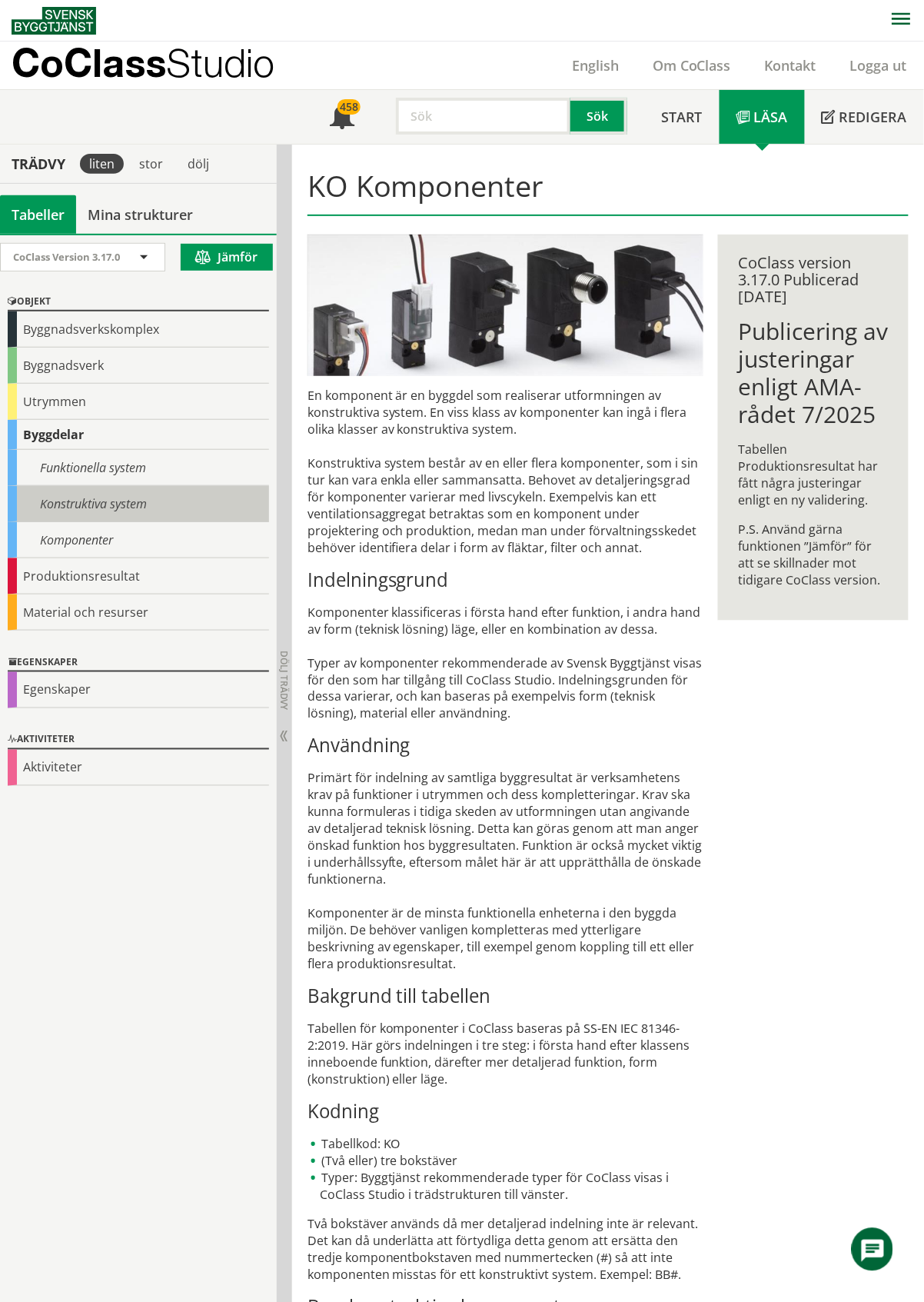
click at [47, 502] on div "Konstruktiva system" at bounding box center [138, 504] width 261 height 36
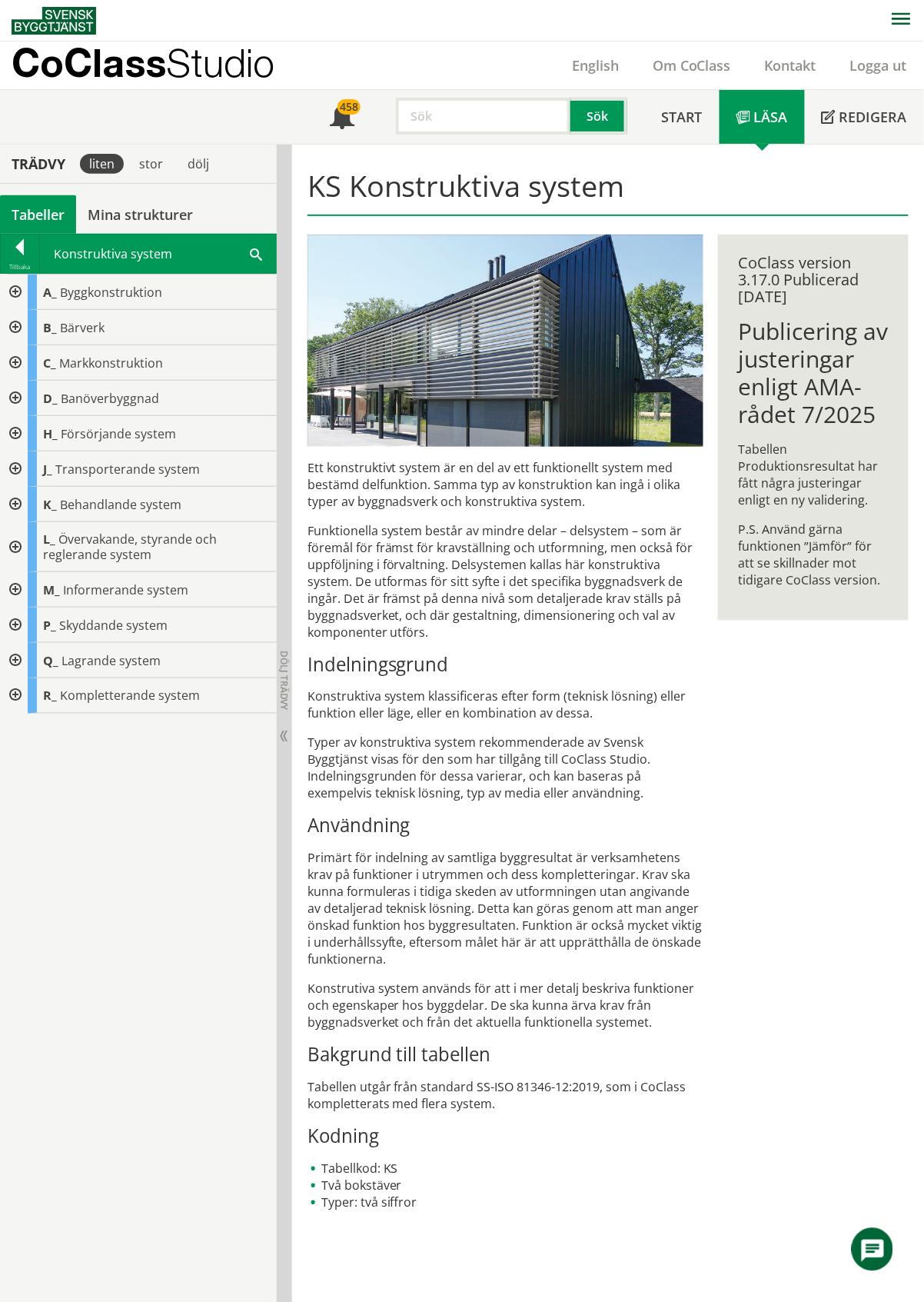
click at [18, 696] on div at bounding box center [13, 695] width 28 height 35
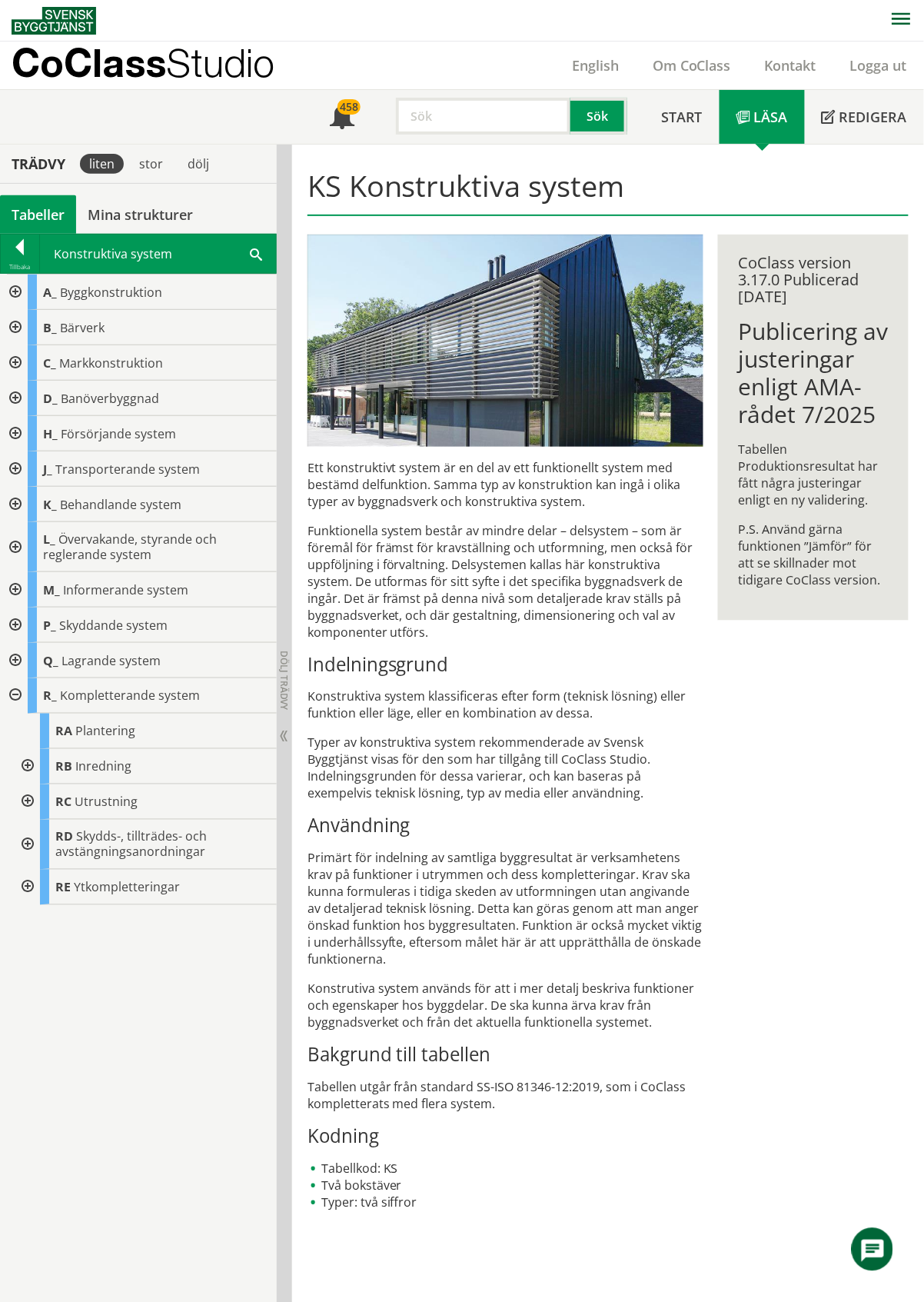
click at [26, 773] on div at bounding box center [26, 767] width 28 height 35
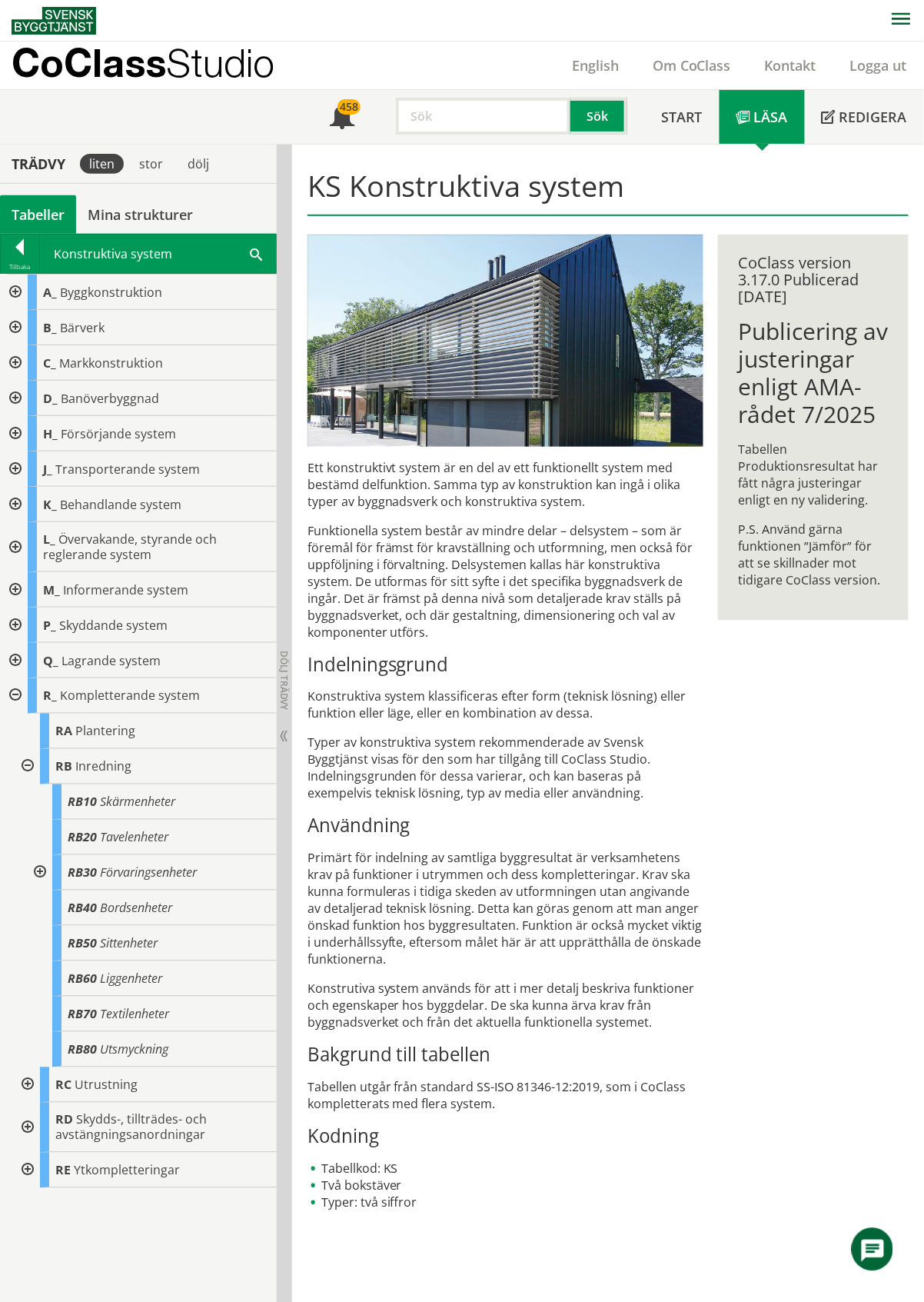
click at [26, 773] on div at bounding box center [26, 767] width 28 height 35
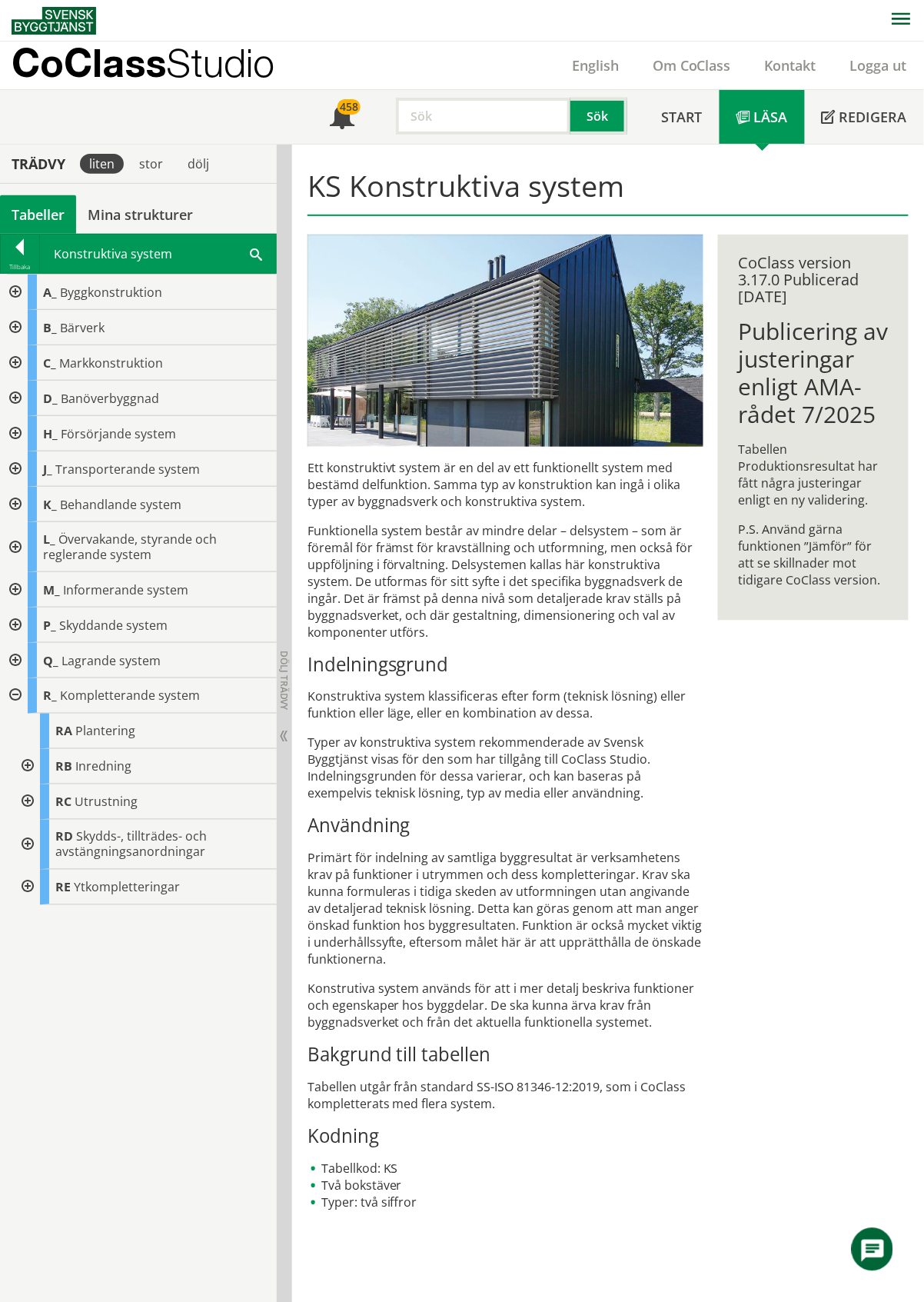
click at [26, 890] on div at bounding box center [26, 886] width 28 height 35
click at [28, 889] on div at bounding box center [26, 886] width 28 height 35
click at [34, 213] on div "Tabeller" at bounding box center [38, 214] width 76 height 38
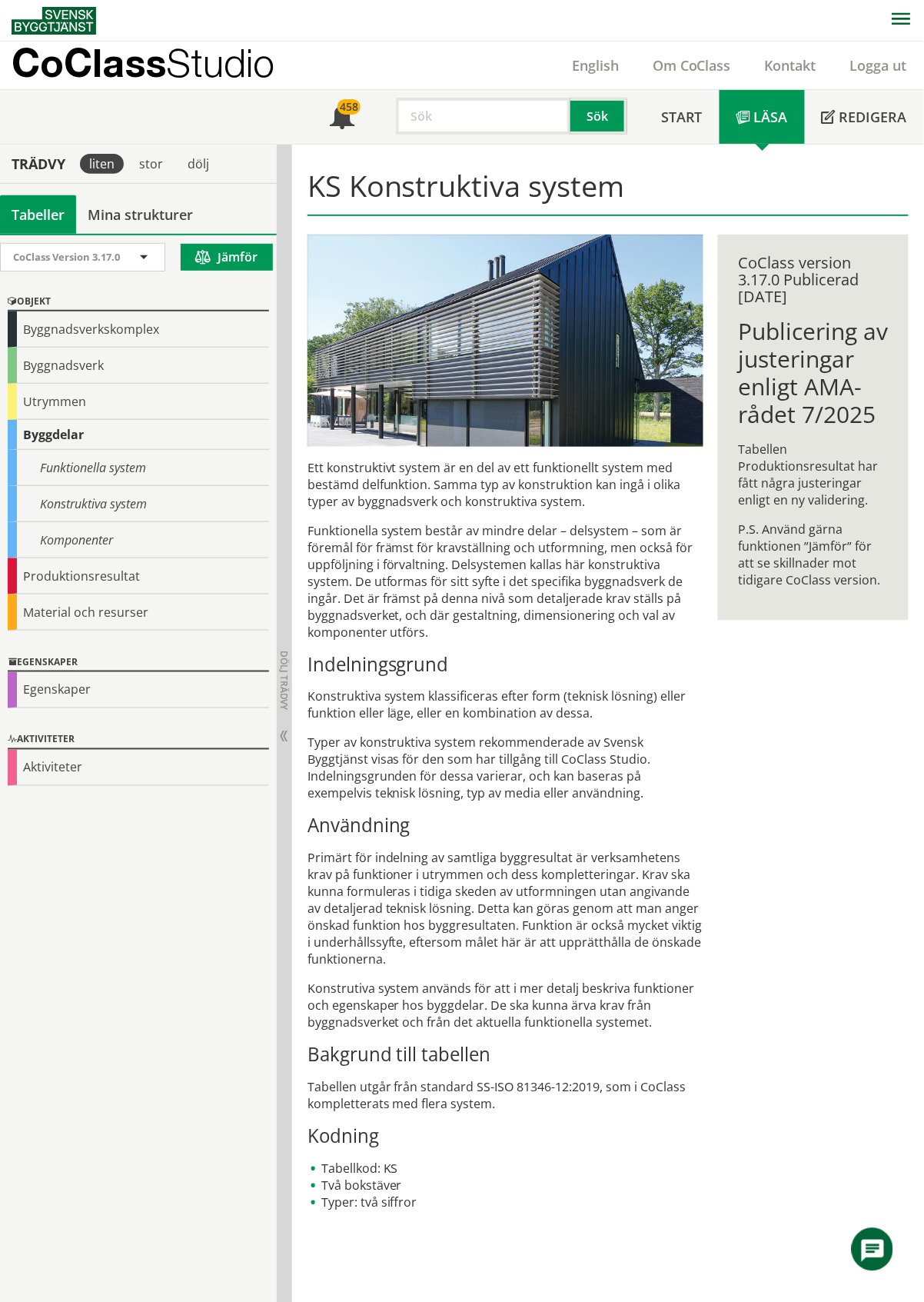
click at [441, 115] on input "text" at bounding box center [483, 116] width 175 height 37
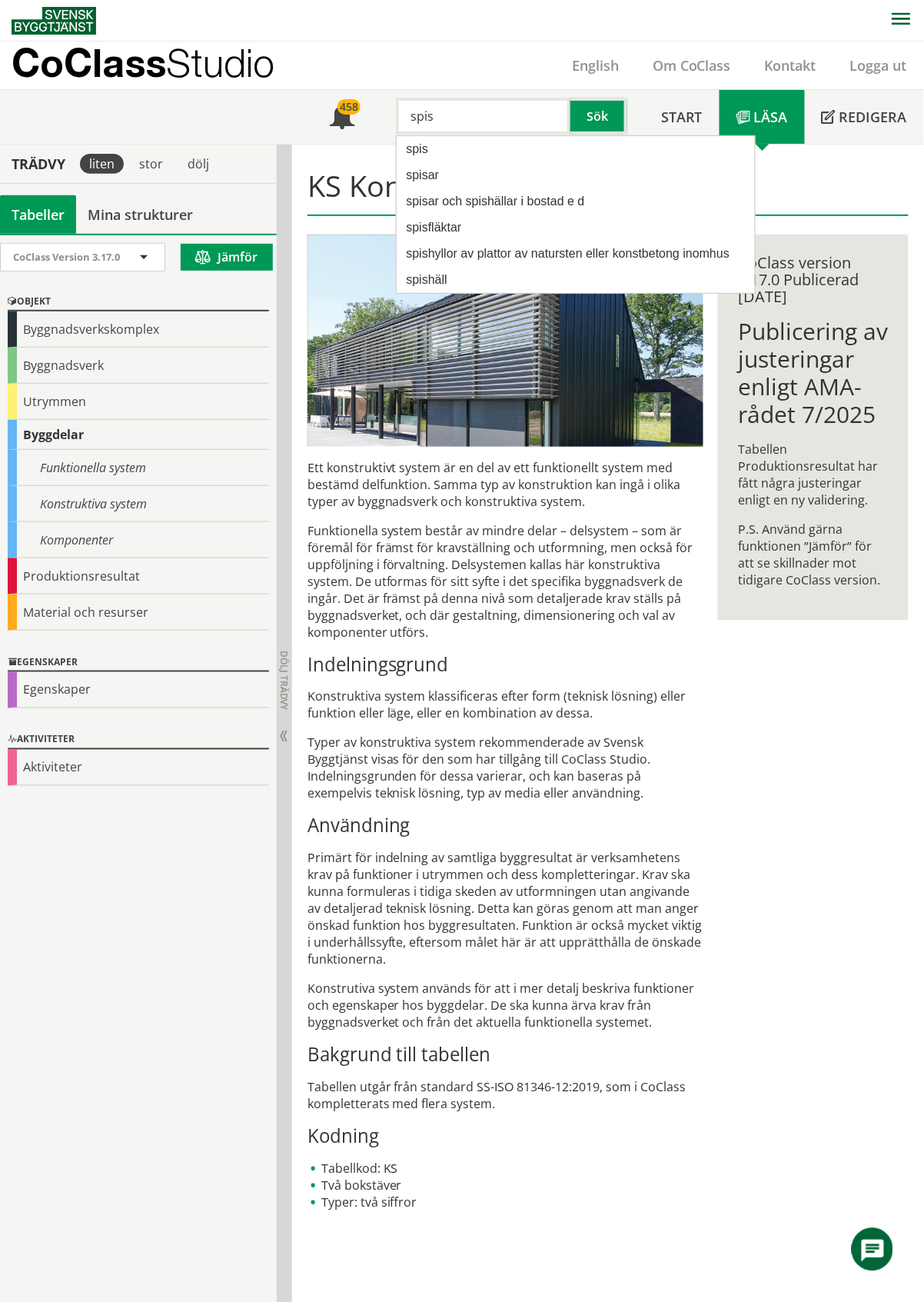
type input "spis"
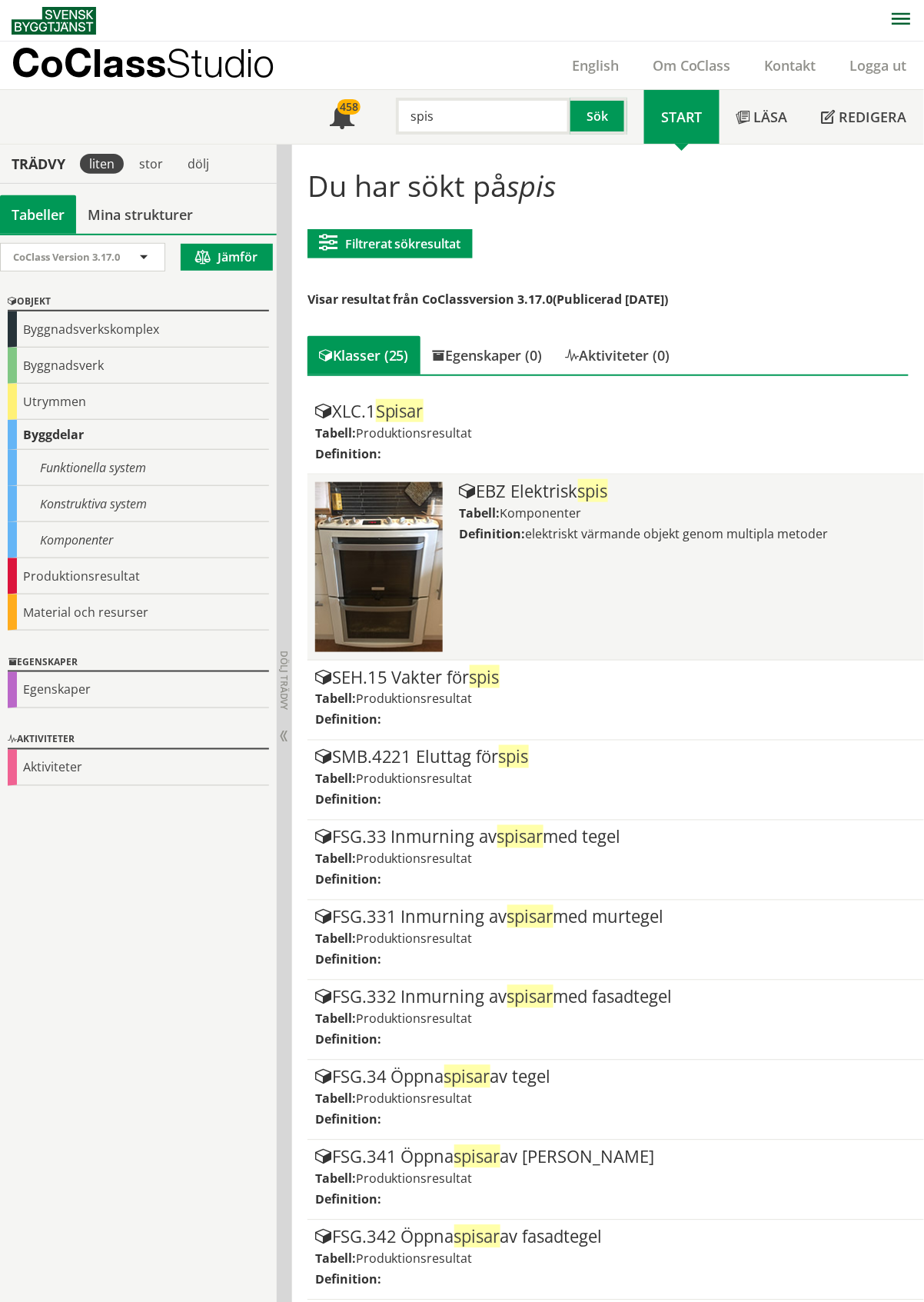
click at [548, 516] on span "Komponenter" at bounding box center [541, 513] width 82 height 17
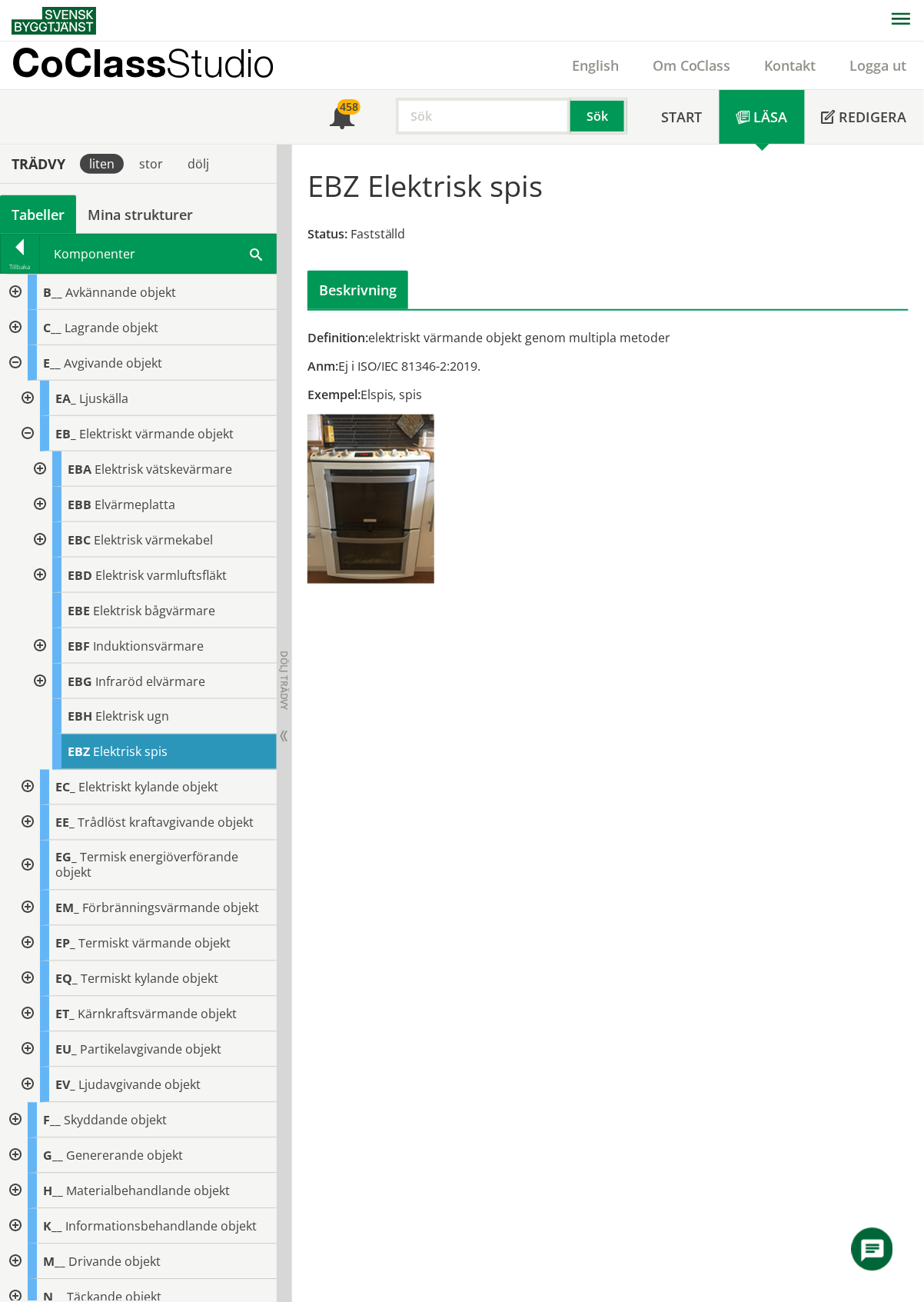
click at [44, 504] on div at bounding box center [38, 504] width 28 height 35
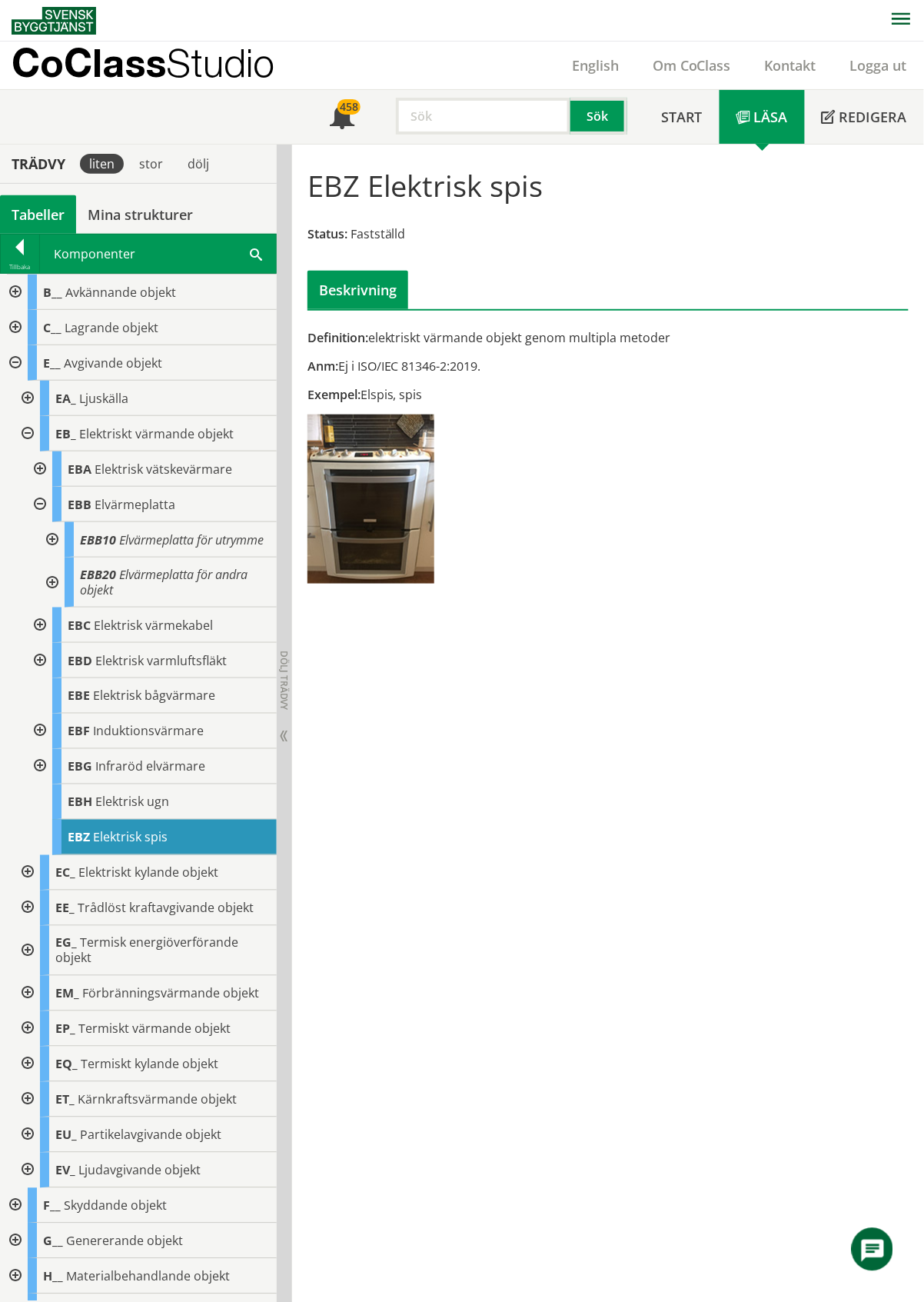
click at [49, 548] on div at bounding box center [50, 539] width 28 height 35
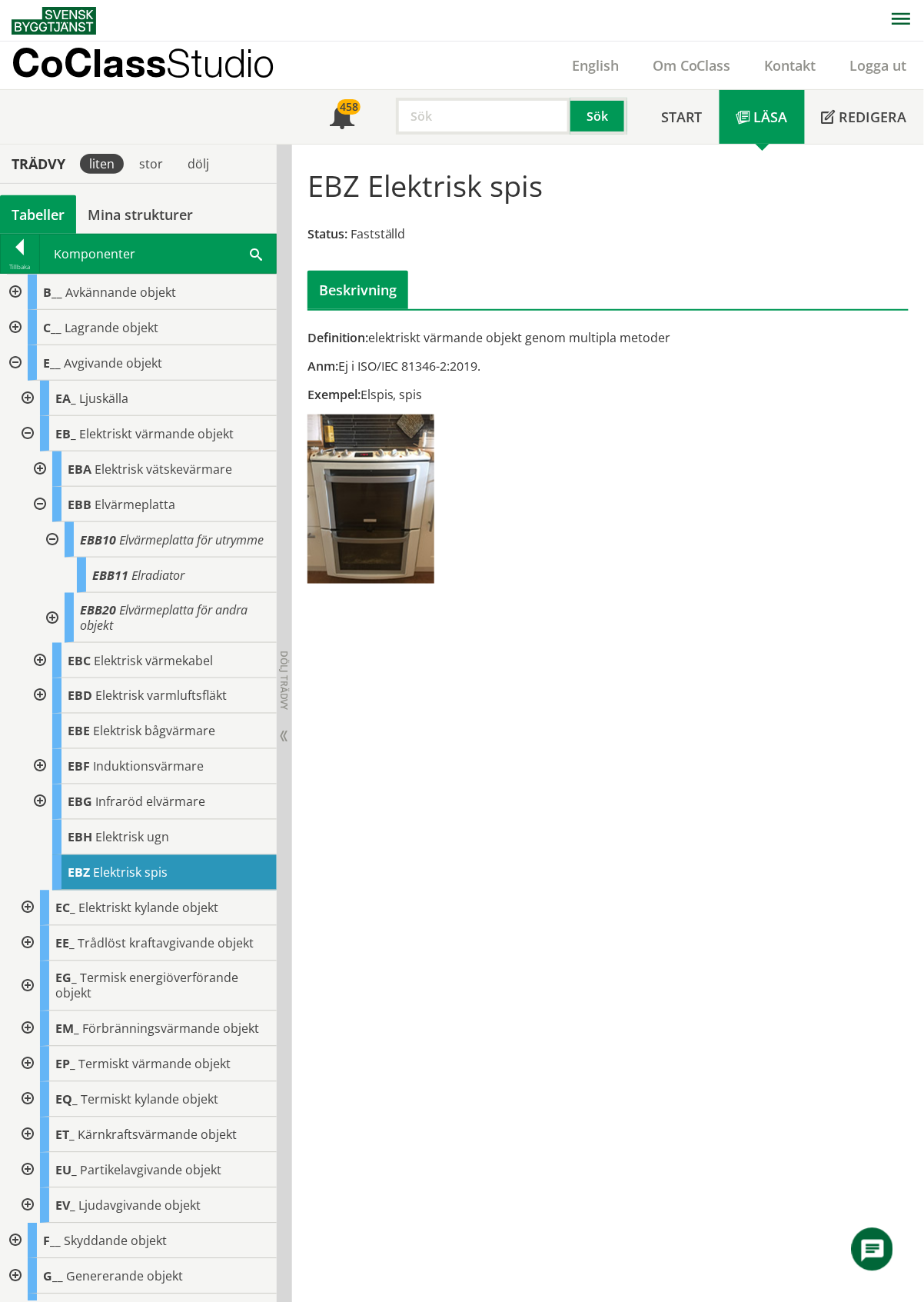
click at [49, 548] on div at bounding box center [50, 539] width 28 height 35
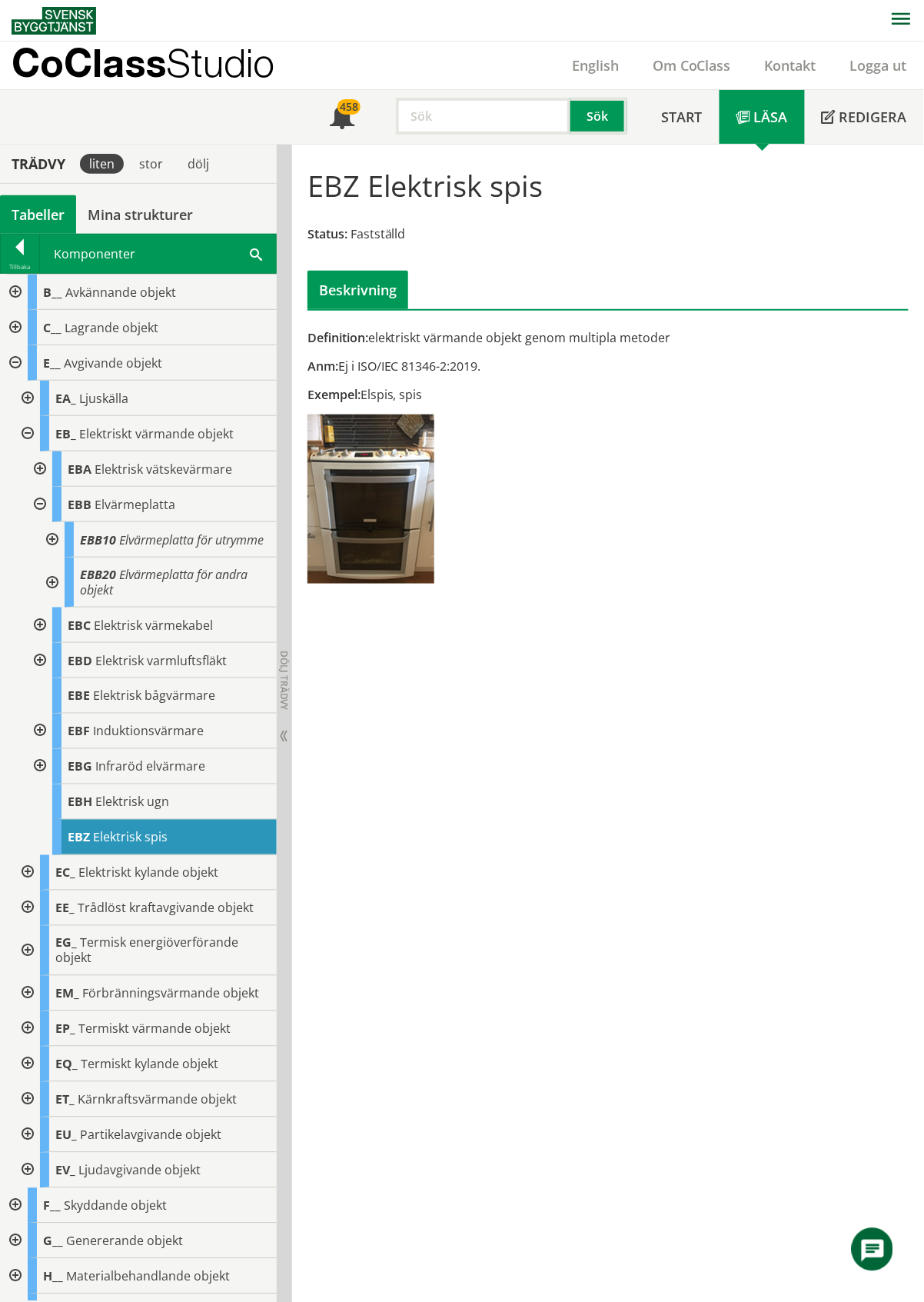
click at [48, 596] on div at bounding box center [50, 582] width 28 height 50
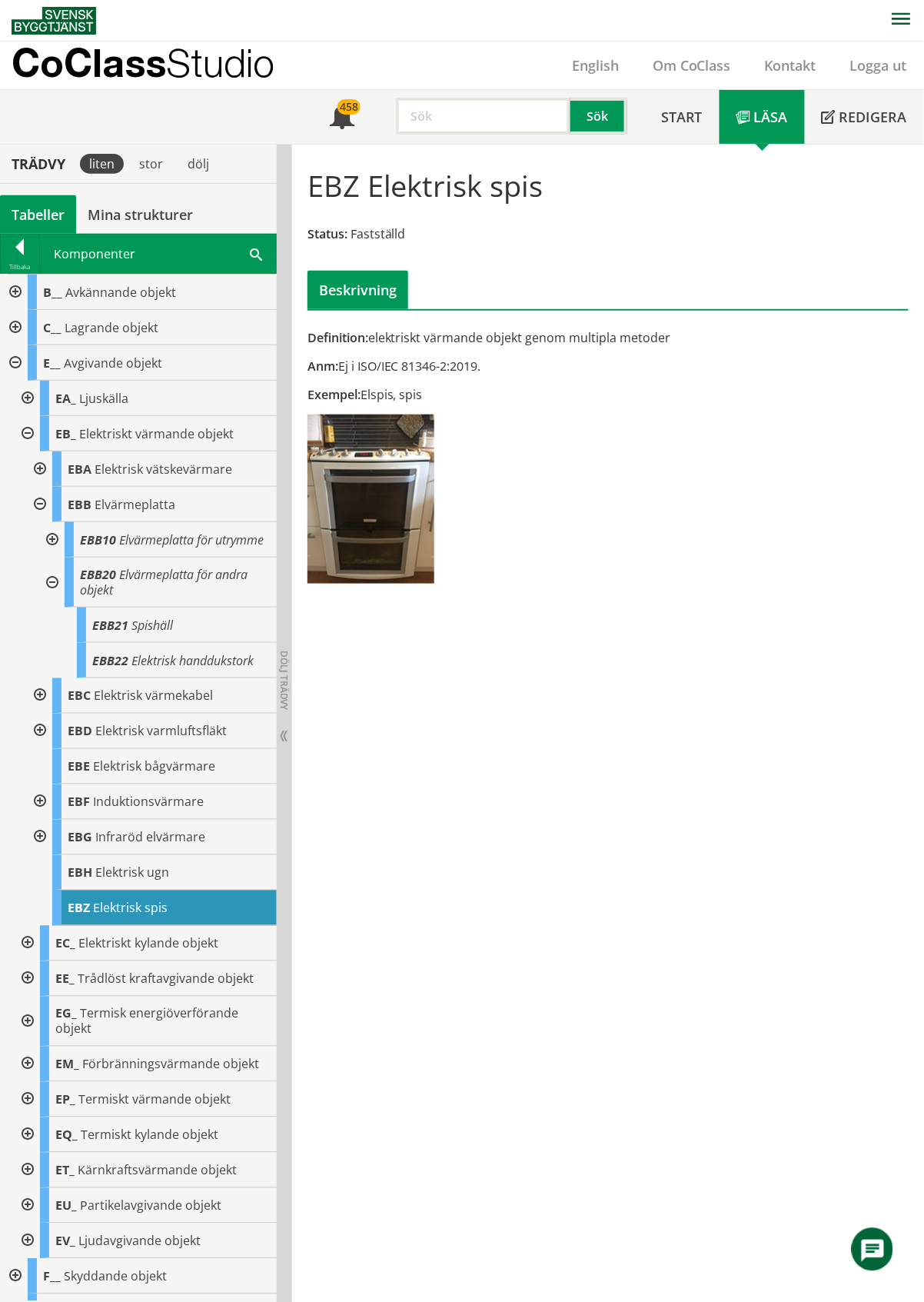
click at [38, 209] on div "Tabeller" at bounding box center [38, 214] width 76 height 38
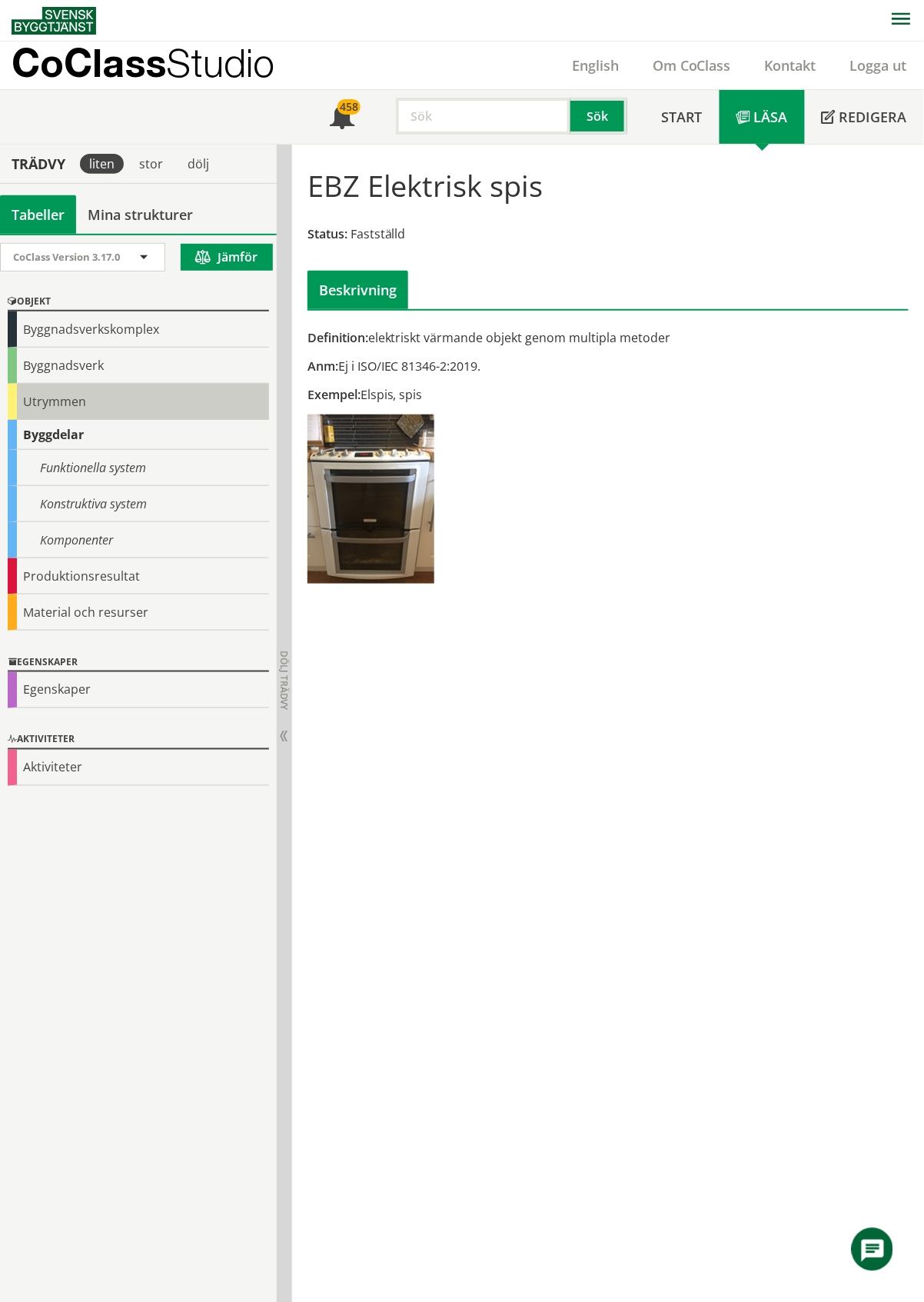
click at [42, 394] on div "Utrymmen" at bounding box center [138, 401] width 261 height 36
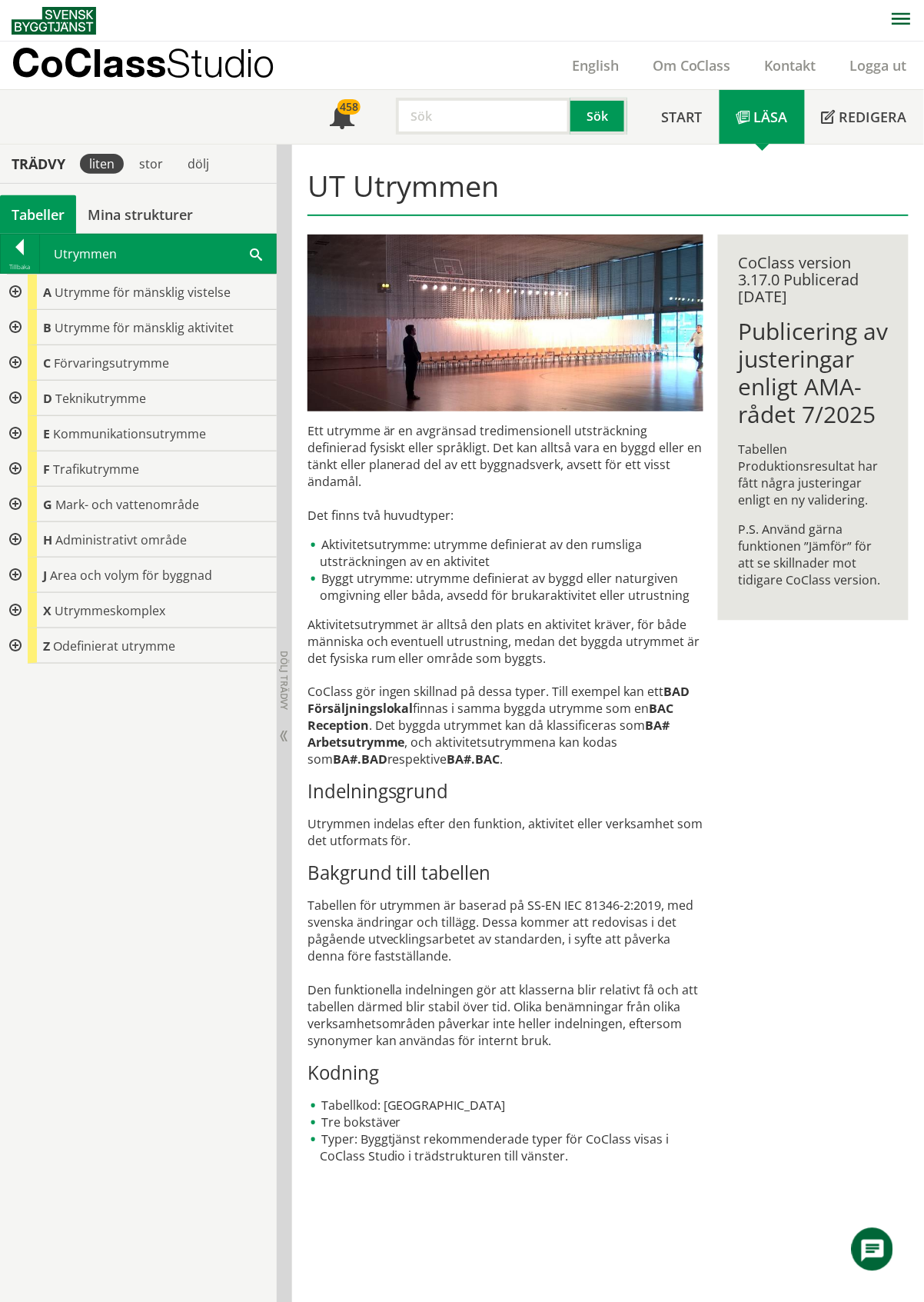
click at [16, 613] on div at bounding box center [13, 610] width 28 height 35
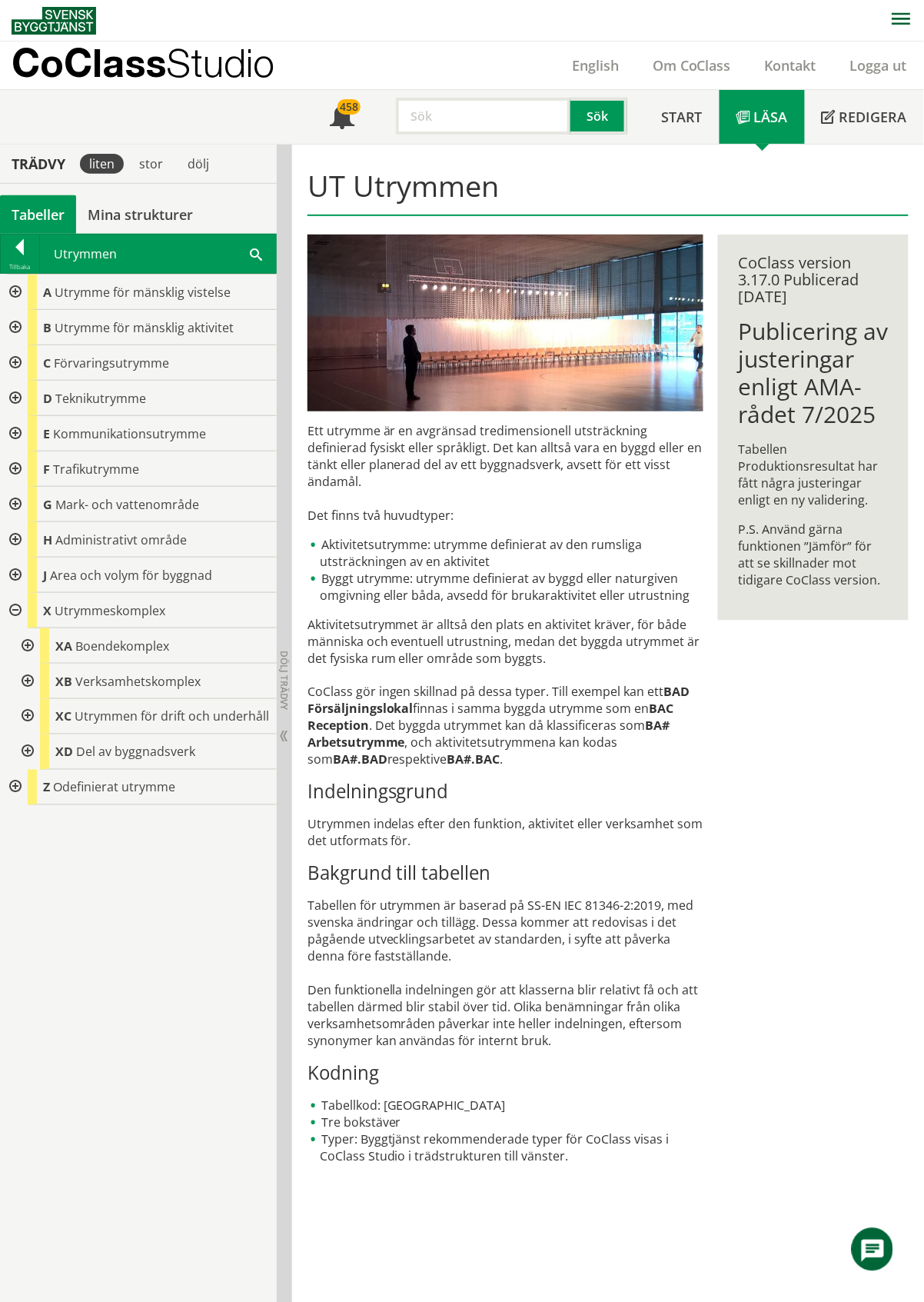
click at [29, 648] on div at bounding box center [26, 646] width 28 height 35
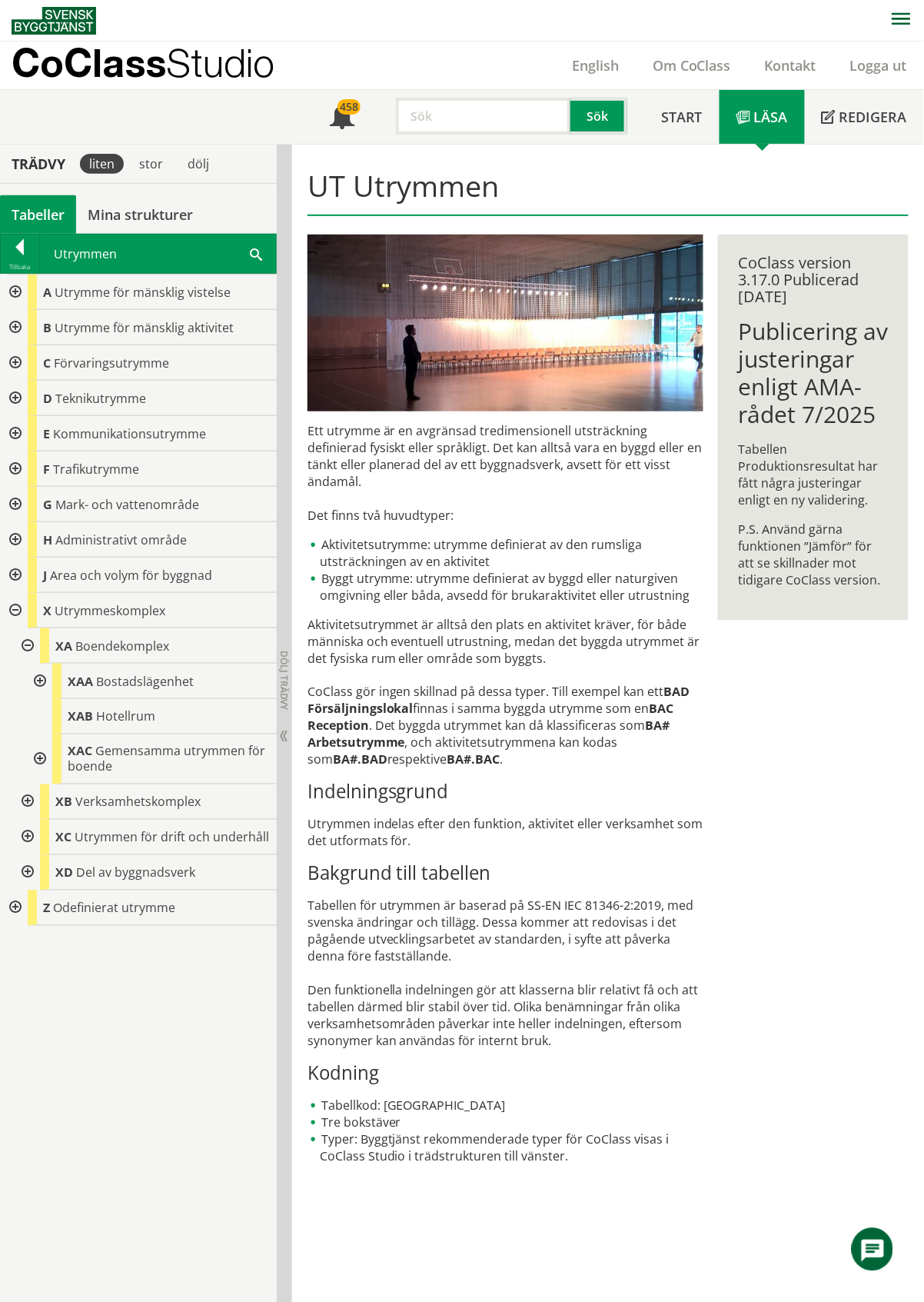
click at [37, 681] on div at bounding box center [38, 681] width 28 height 35
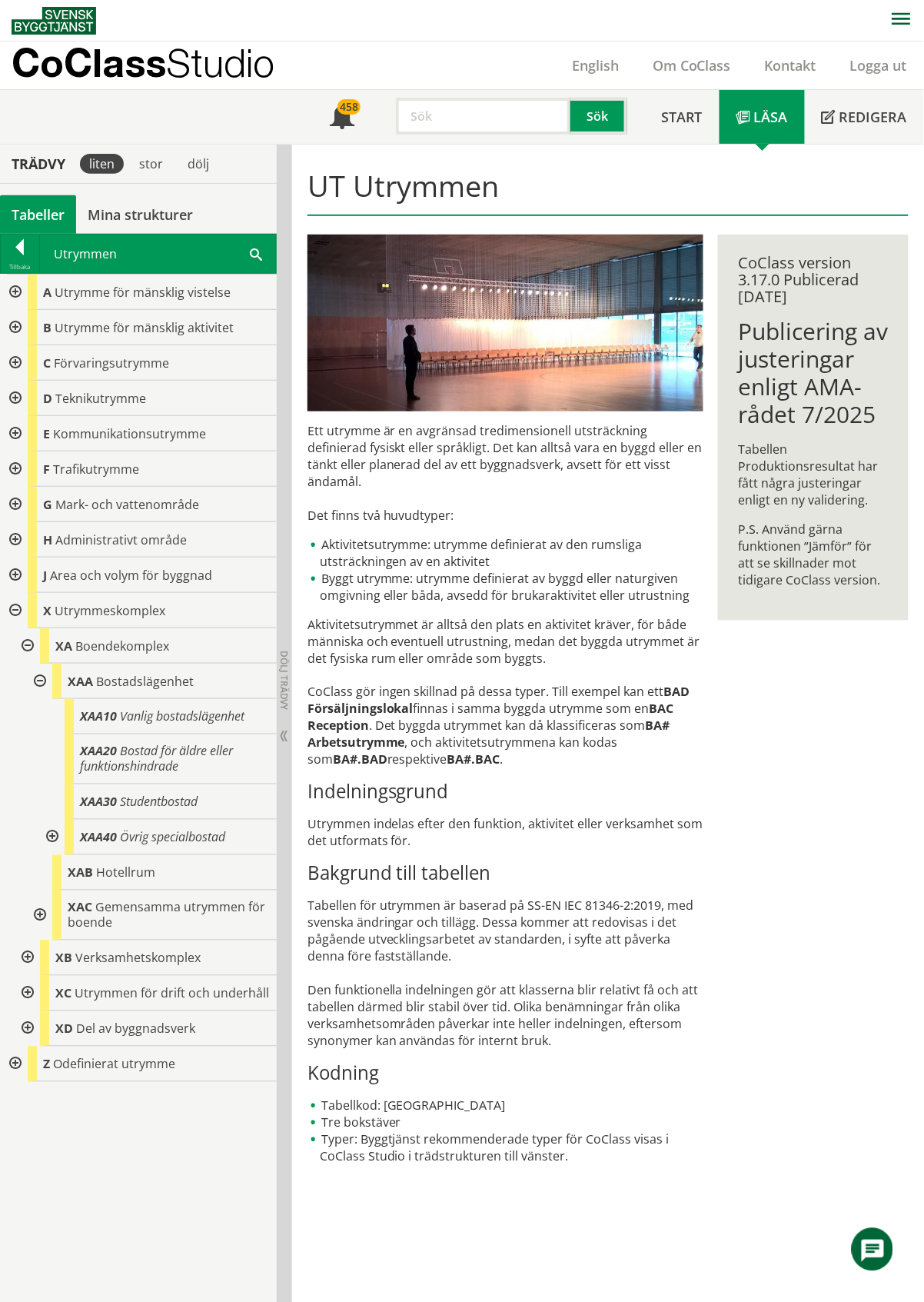
click at [48, 835] on div at bounding box center [50, 837] width 28 height 35
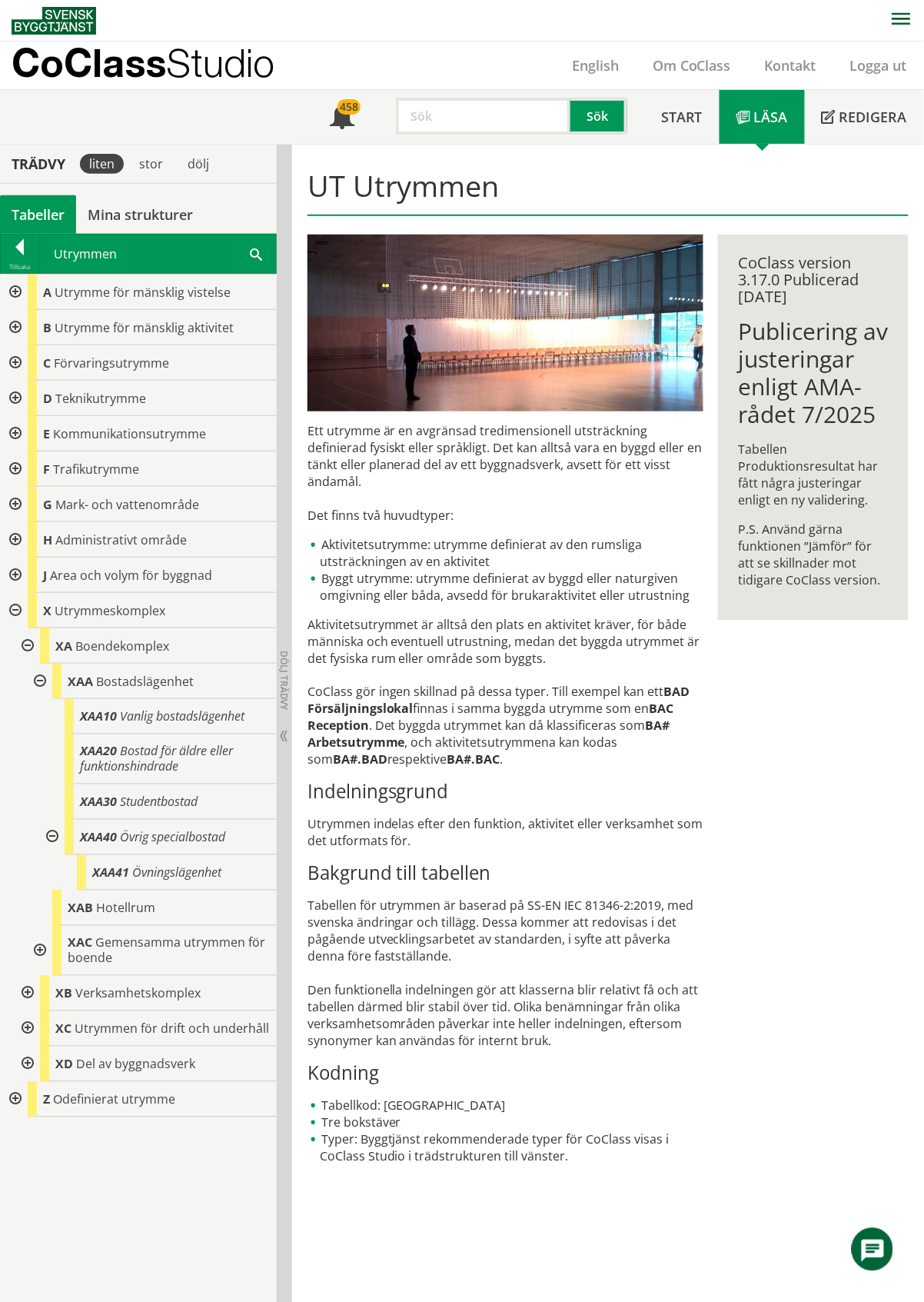
click at [50, 834] on div at bounding box center [50, 837] width 28 height 35
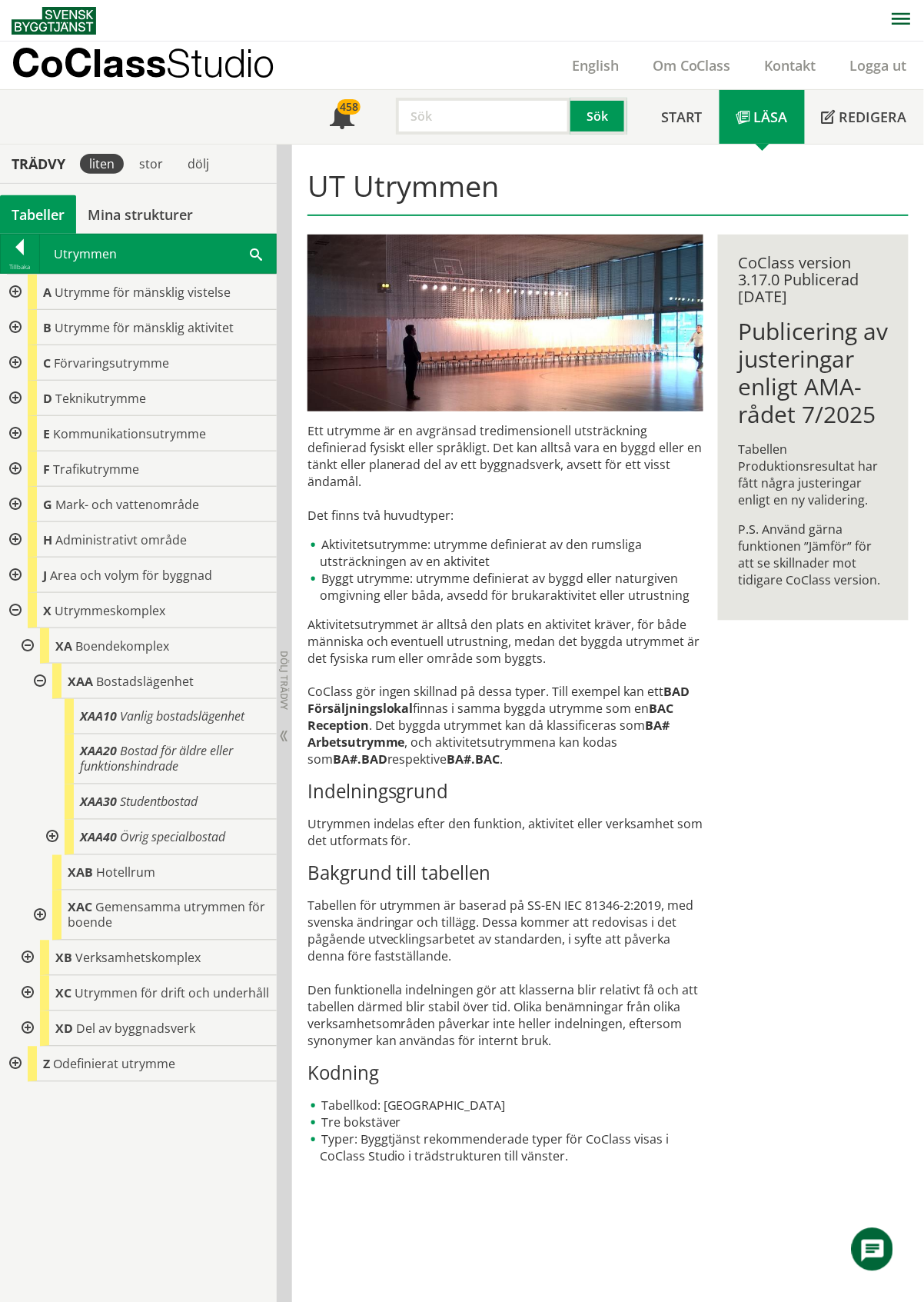
click at [26, 646] on div at bounding box center [26, 646] width 28 height 35
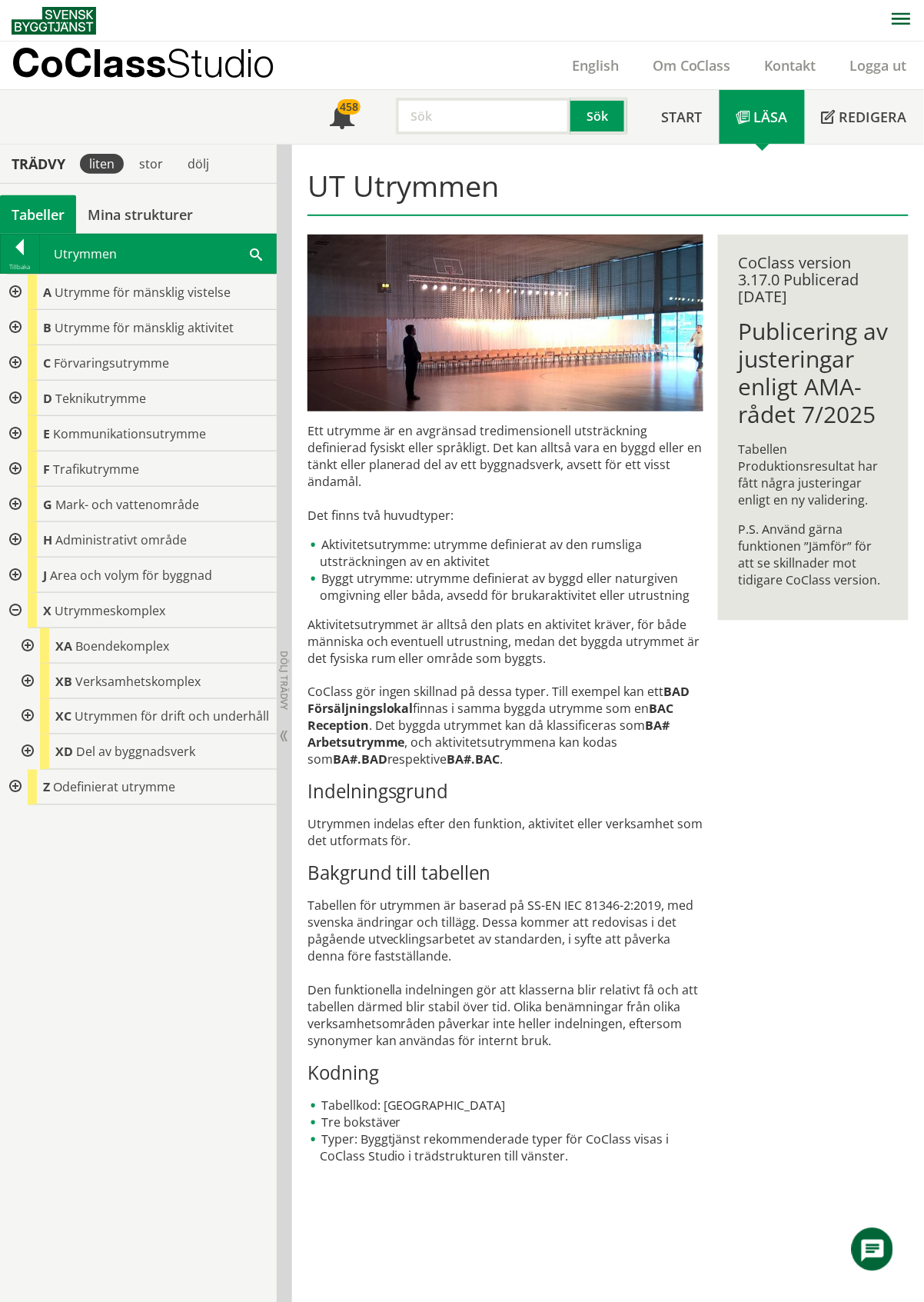
click at [26, 720] on div at bounding box center [26, 716] width 28 height 35
click at [26, 717] on div at bounding box center [26, 716] width 28 height 35
click at [29, 683] on div at bounding box center [26, 681] width 28 height 35
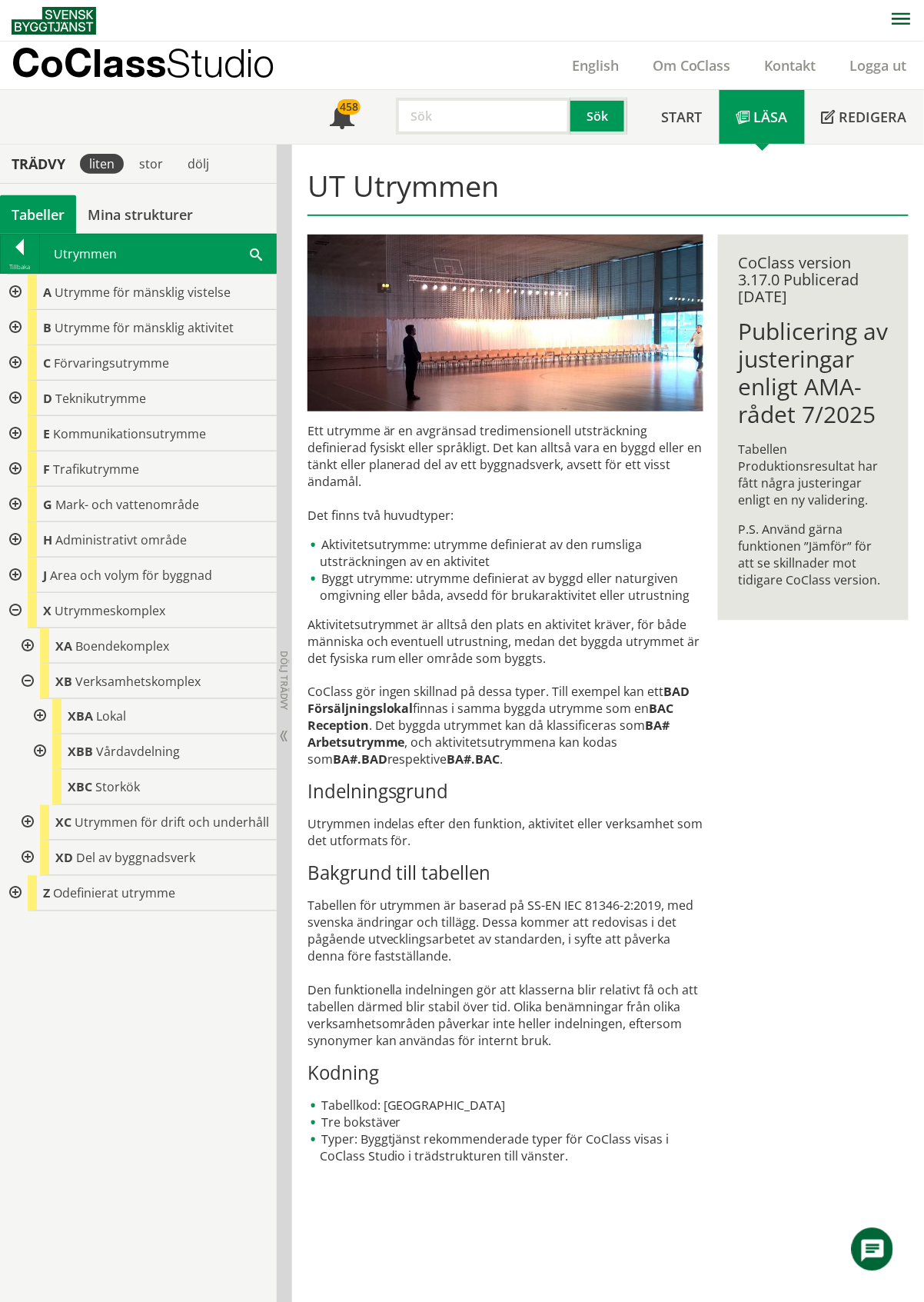
click at [29, 683] on div at bounding box center [26, 681] width 28 height 35
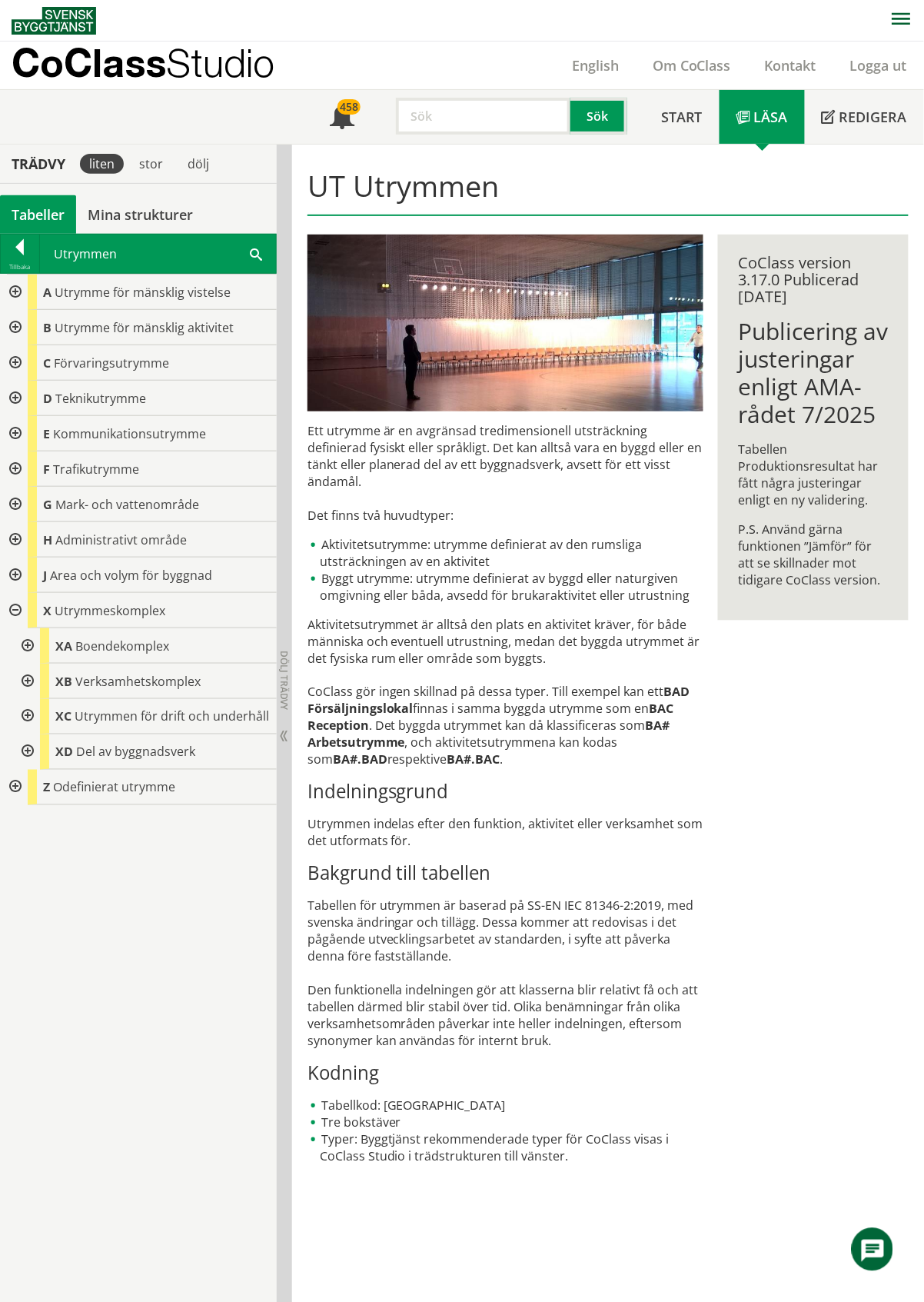
click at [28, 751] on div at bounding box center [26, 751] width 28 height 35
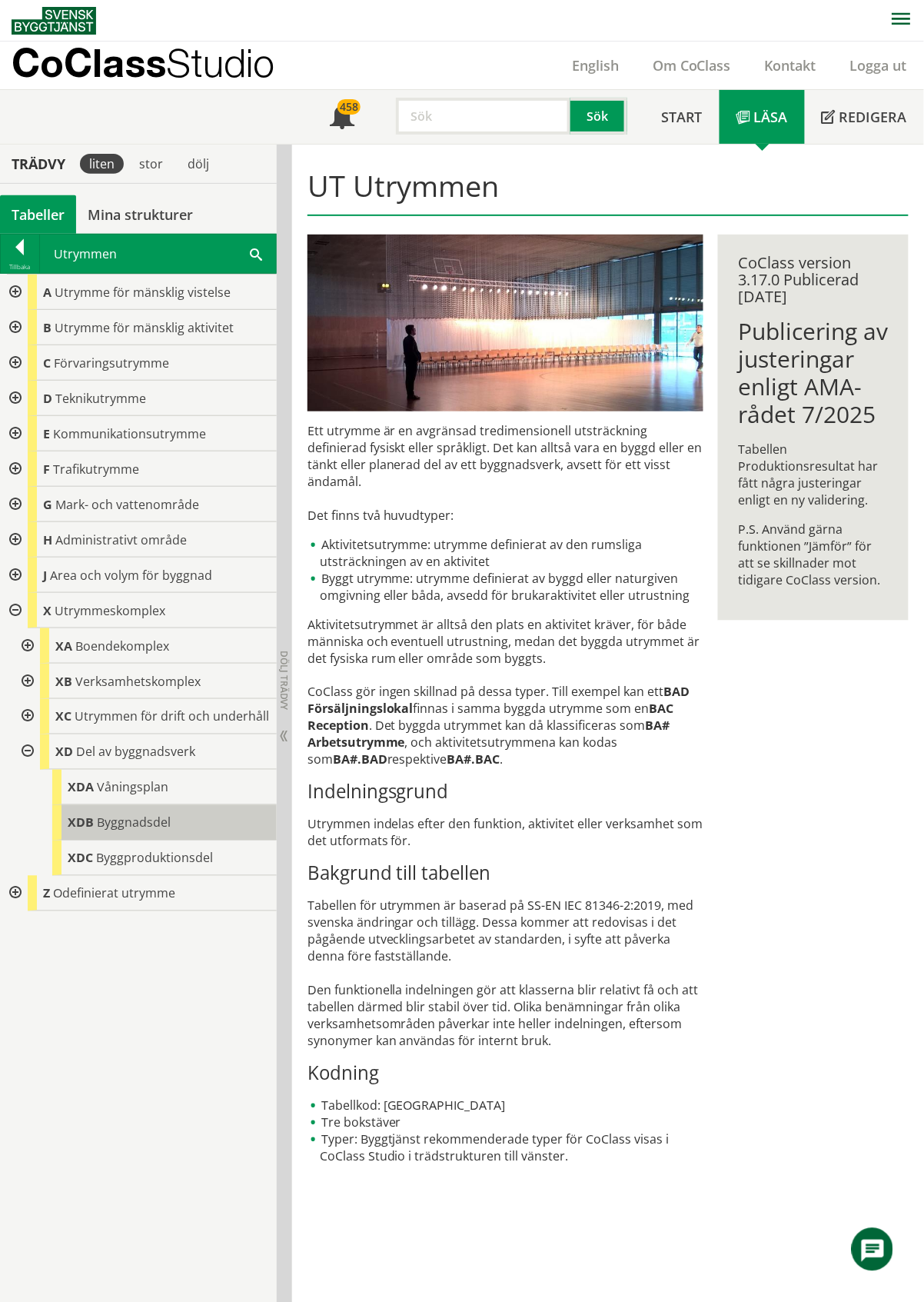
click at [155, 825] on span "Byggnadsdel" at bounding box center [134, 823] width 74 height 17
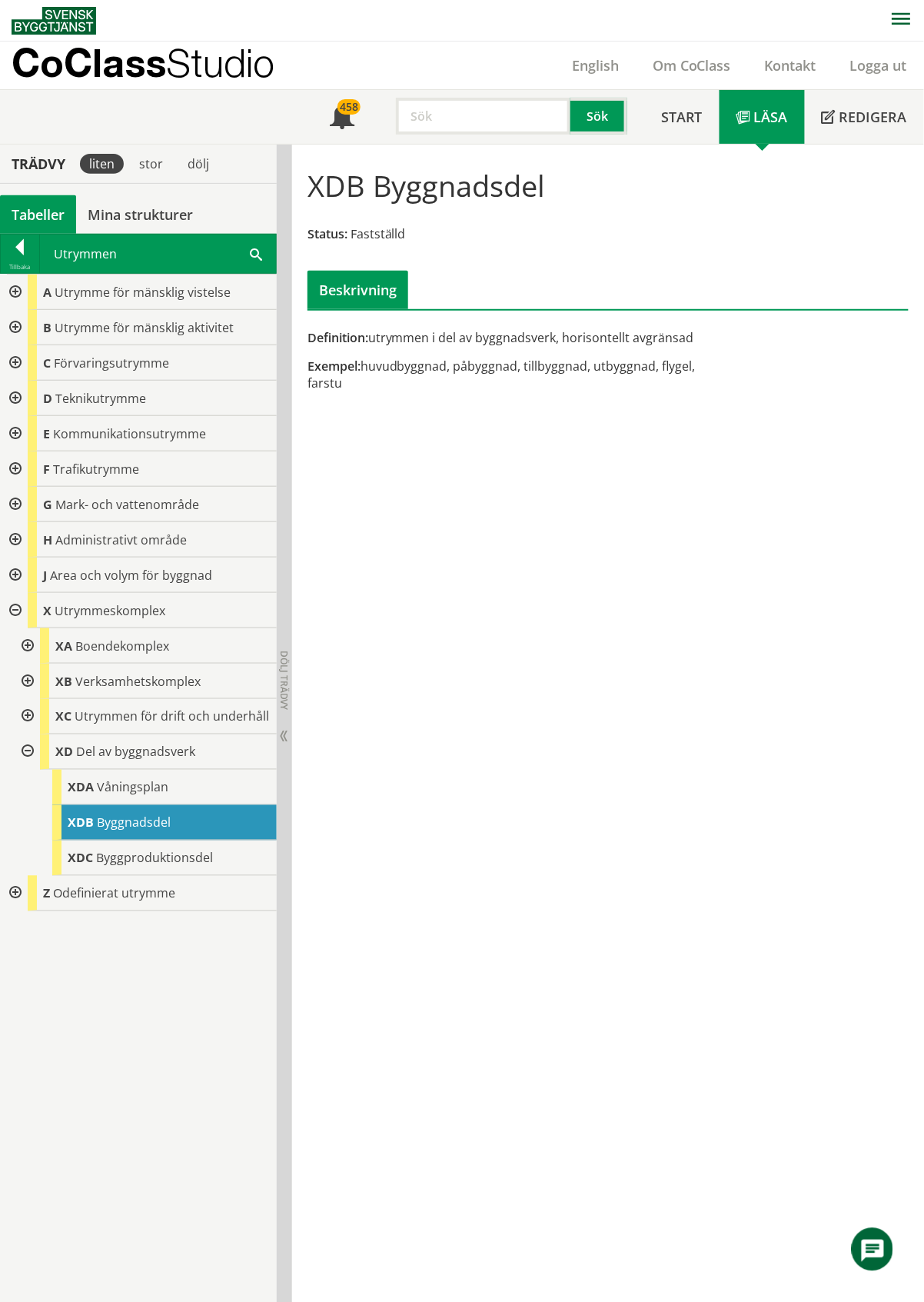
click at [30, 754] on div at bounding box center [26, 751] width 28 height 35
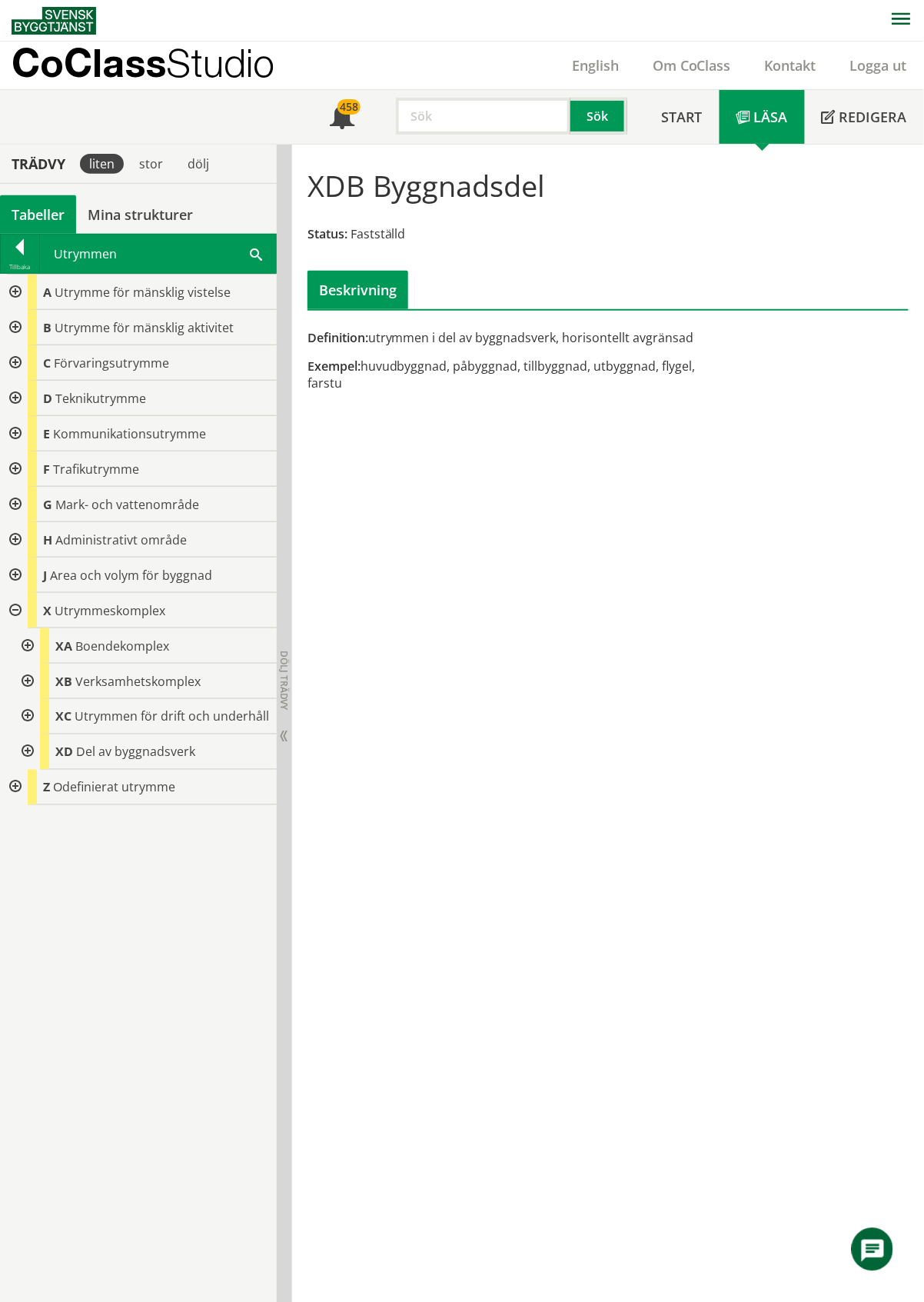
click at [26, 644] on div at bounding box center [26, 646] width 28 height 35
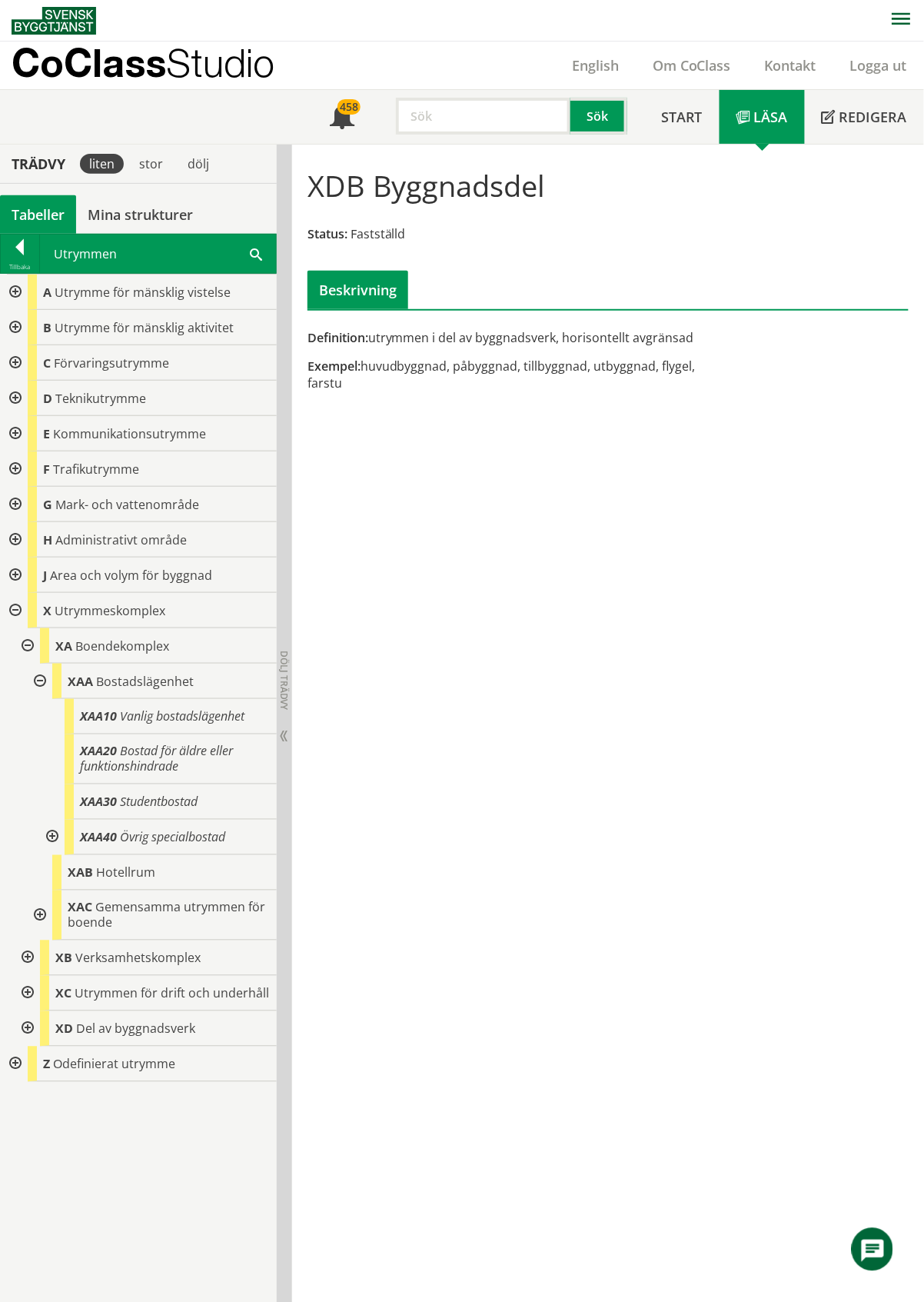
click at [35, 681] on div at bounding box center [38, 681] width 28 height 35
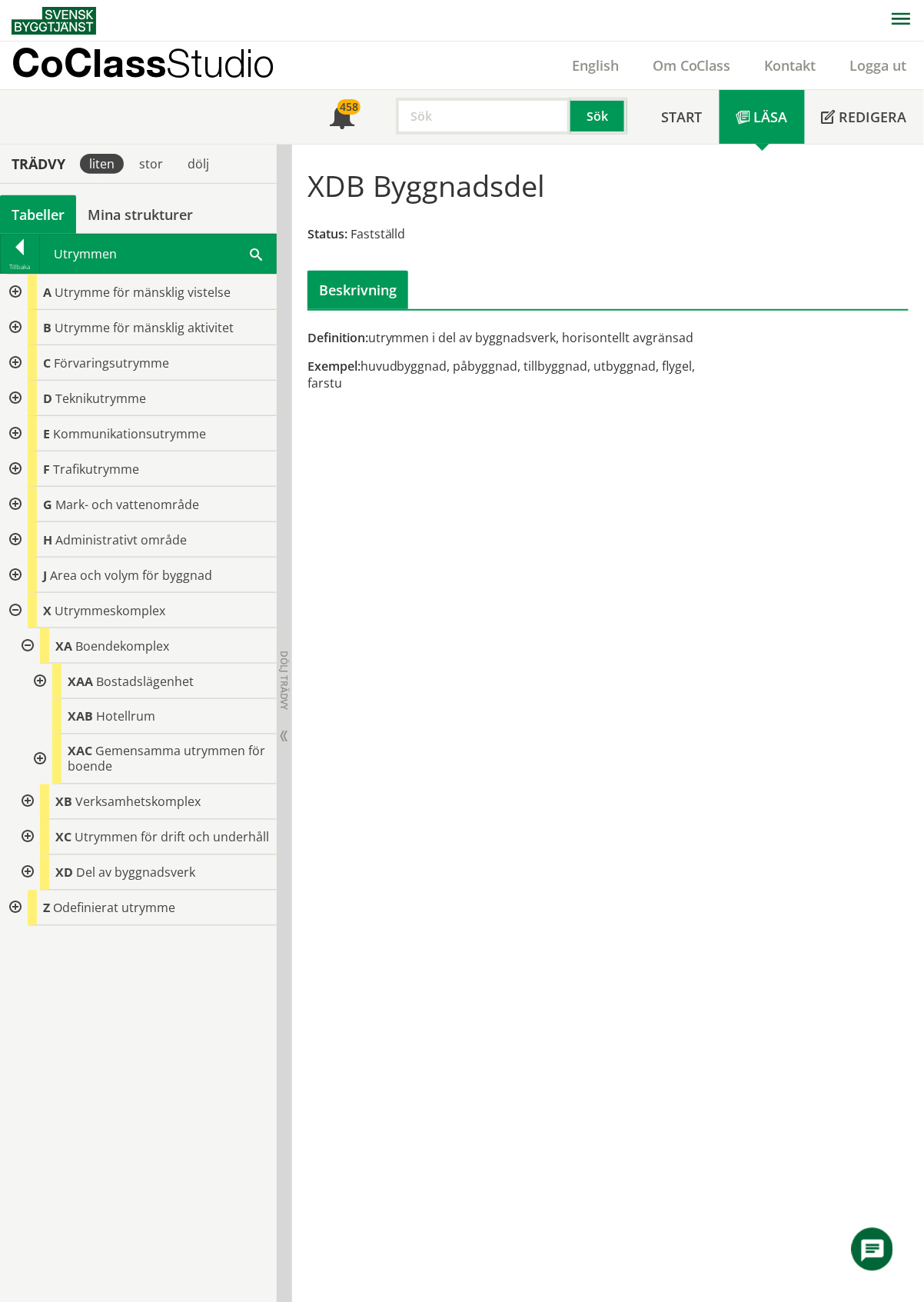
click at [38, 758] on div at bounding box center [38, 759] width 28 height 50
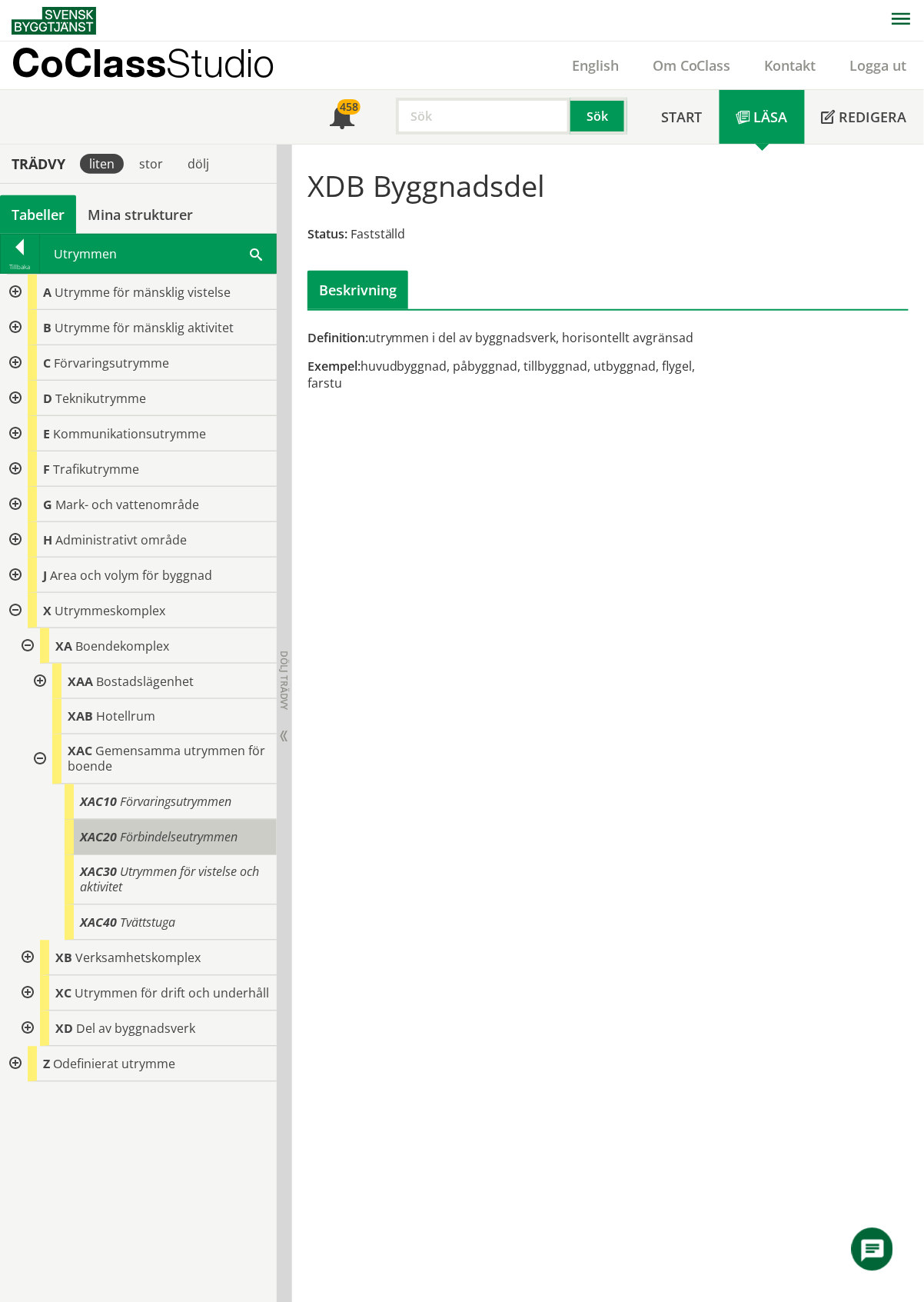
click at [174, 833] on span "Förbindelseutrymmen" at bounding box center [179, 838] width 118 height 17
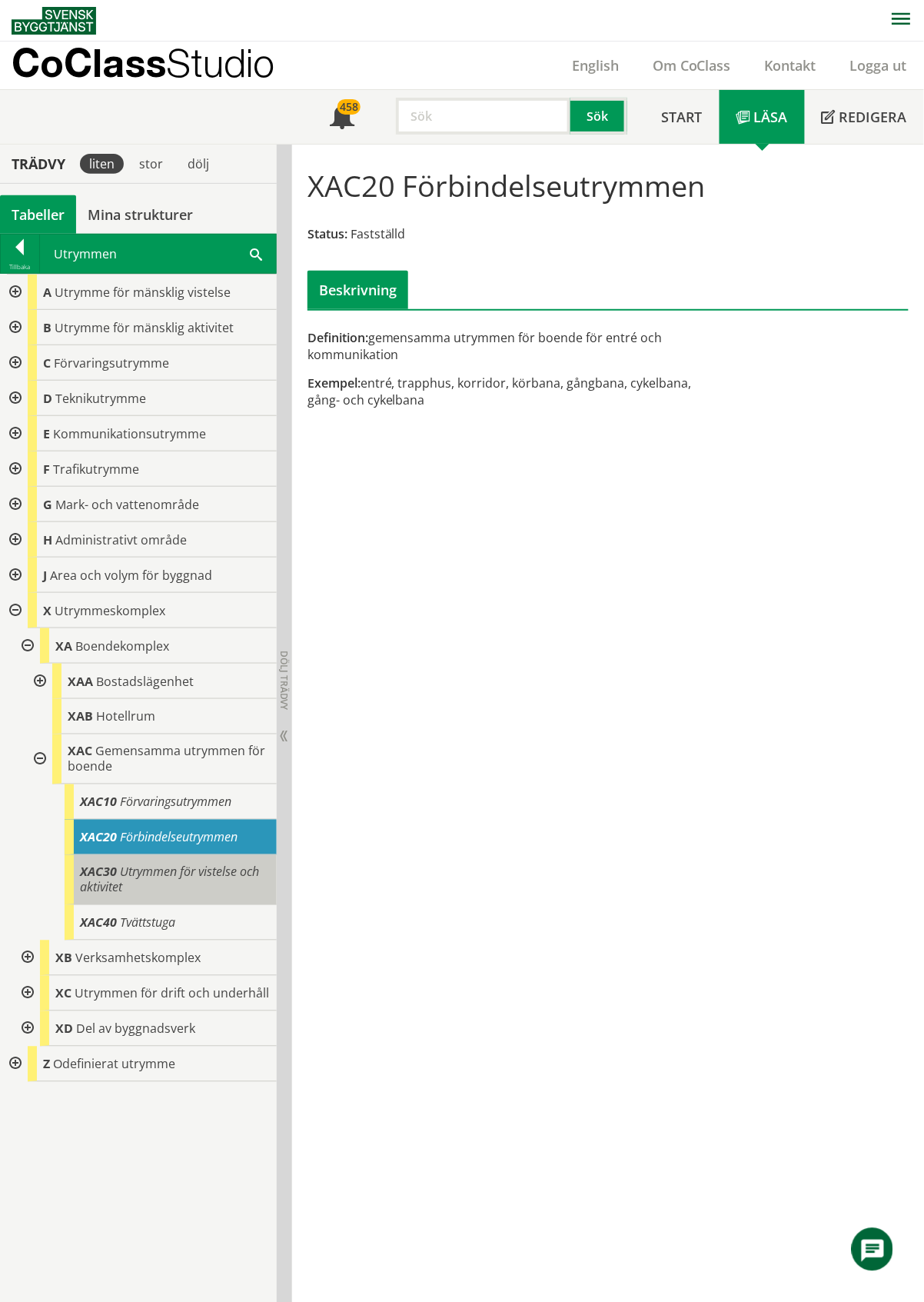
click at [227, 884] on div "XAC30 Utrymmen för vistelse och aktivitet" at bounding box center [170, 880] width 212 height 50
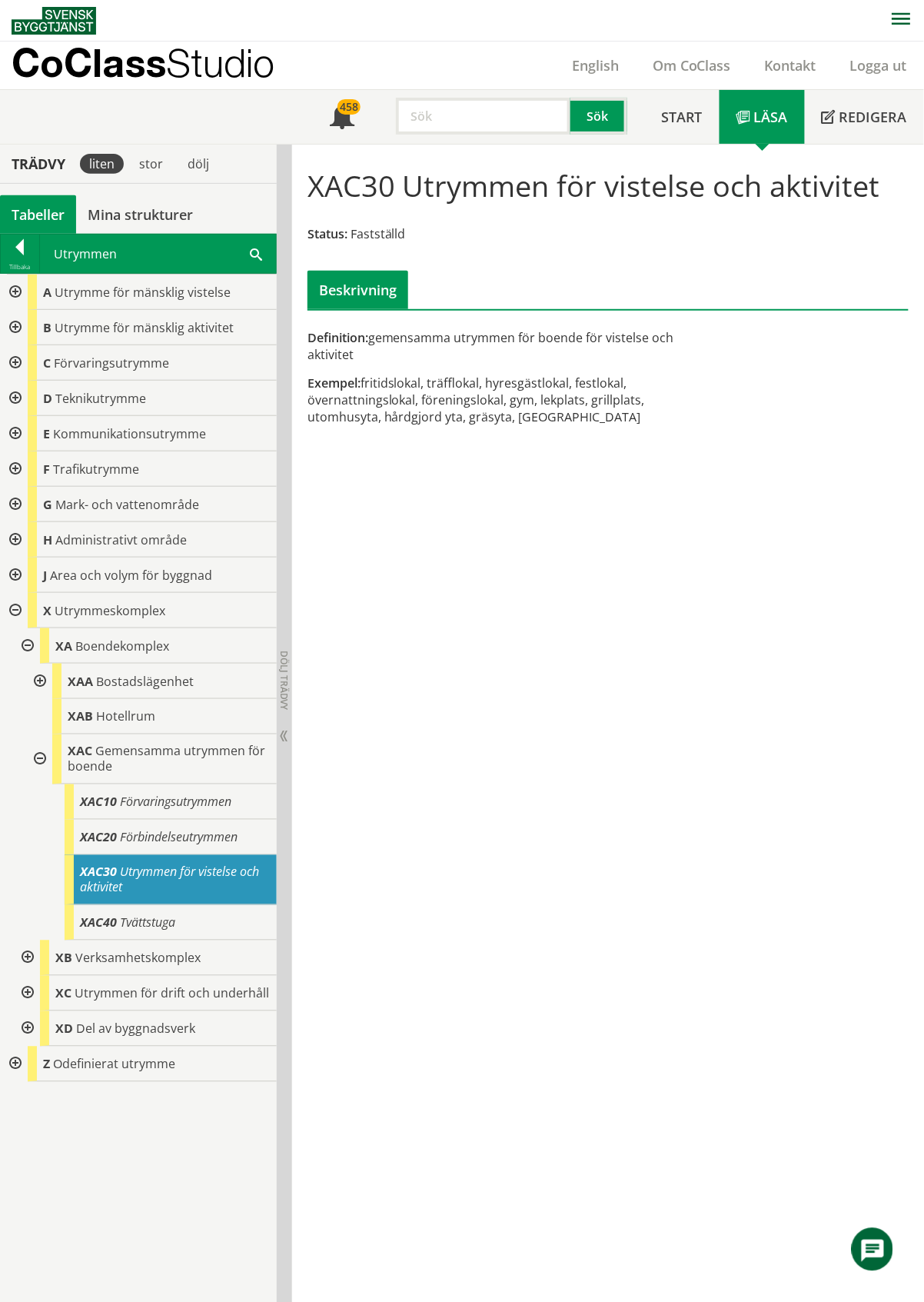
click at [26, 955] on div at bounding box center [26, 958] width 28 height 35
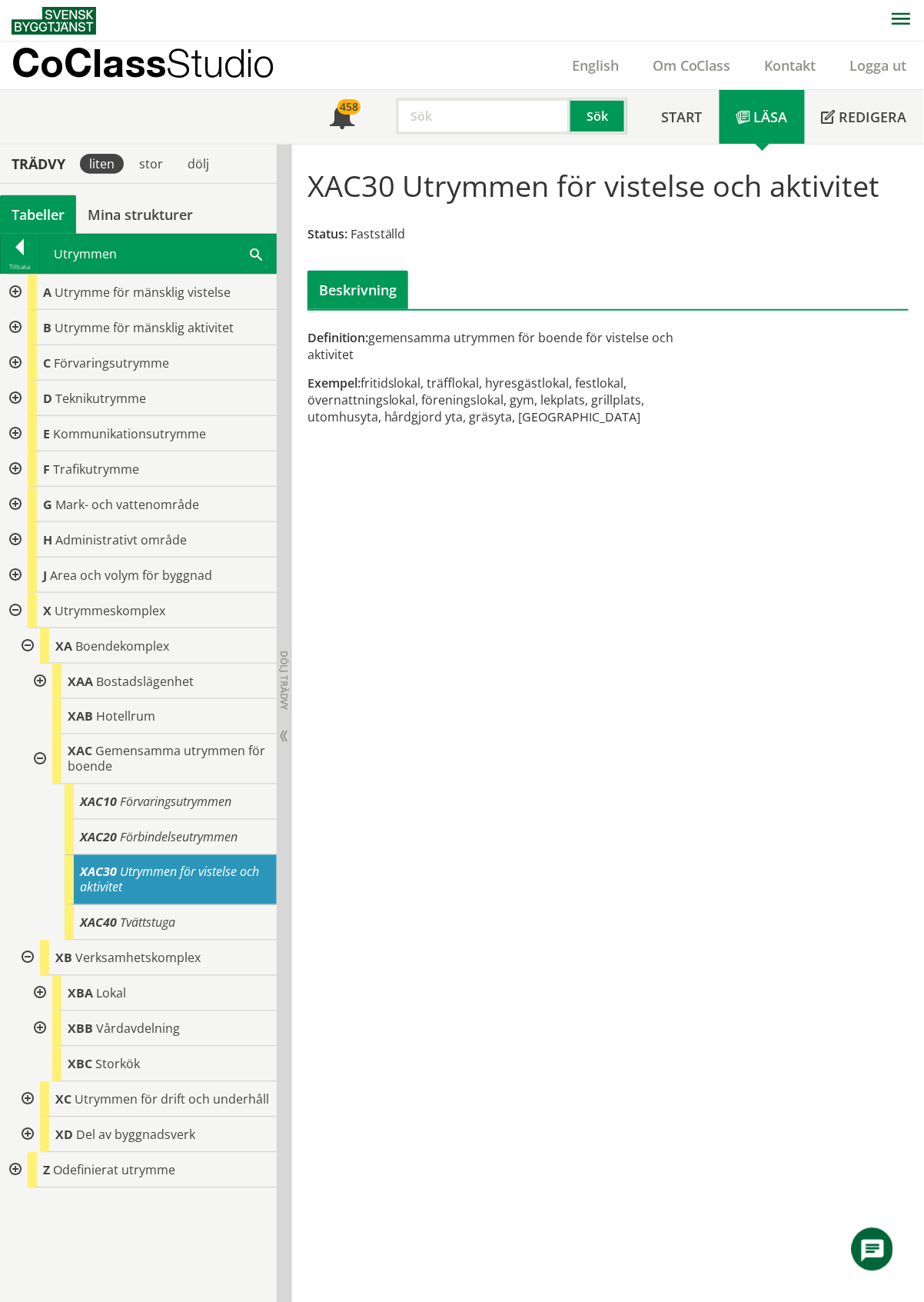
click at [26, 955] on div at bounding box center [26, 958] width 28 height 35
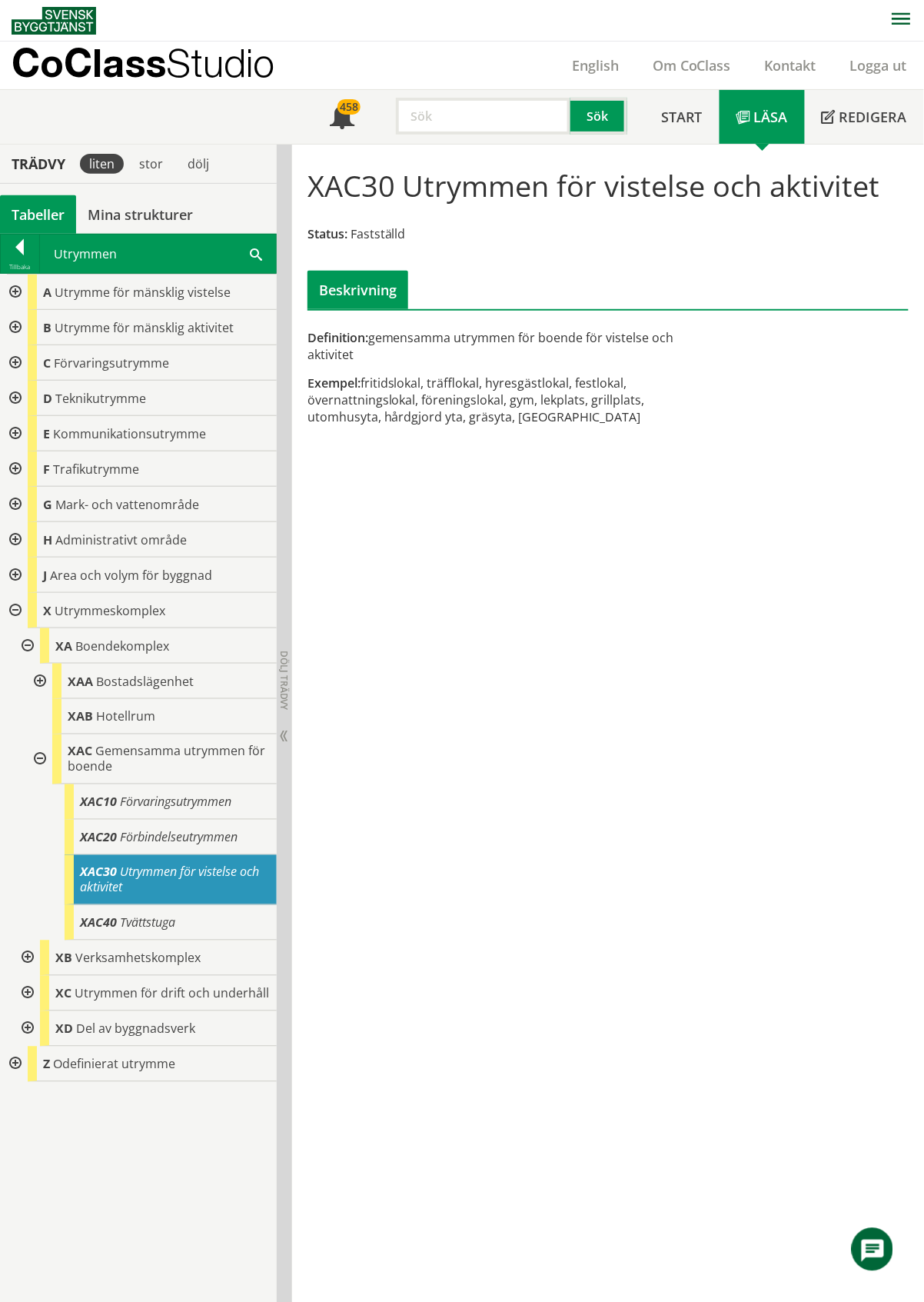
click at [29, 994] on div at bounding box center [26, 993] width 28 height 35
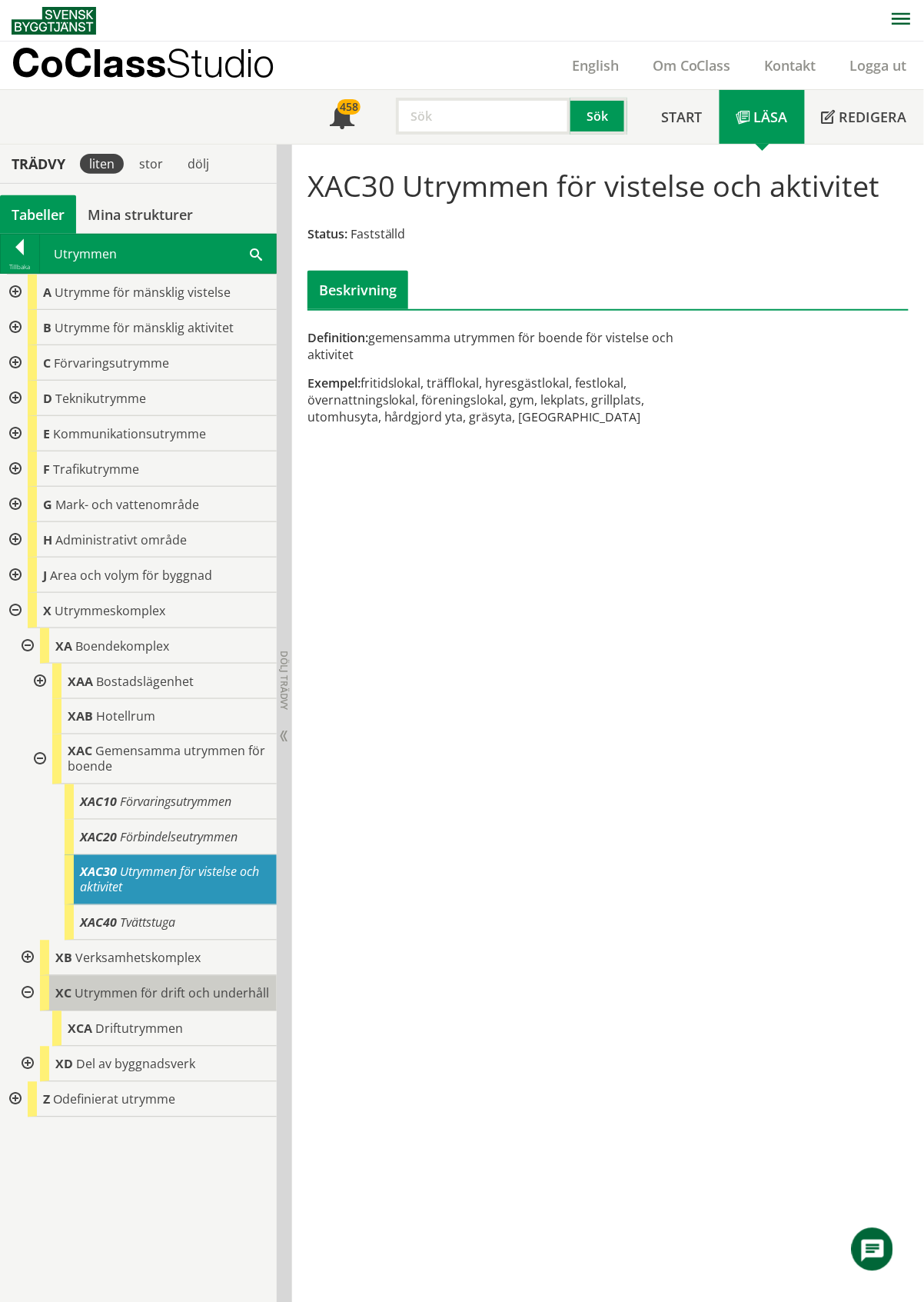
click at [108, 997] on span "Utrymmen för drift och underhåll" at bounding box center [171, 994] width 195 height 17
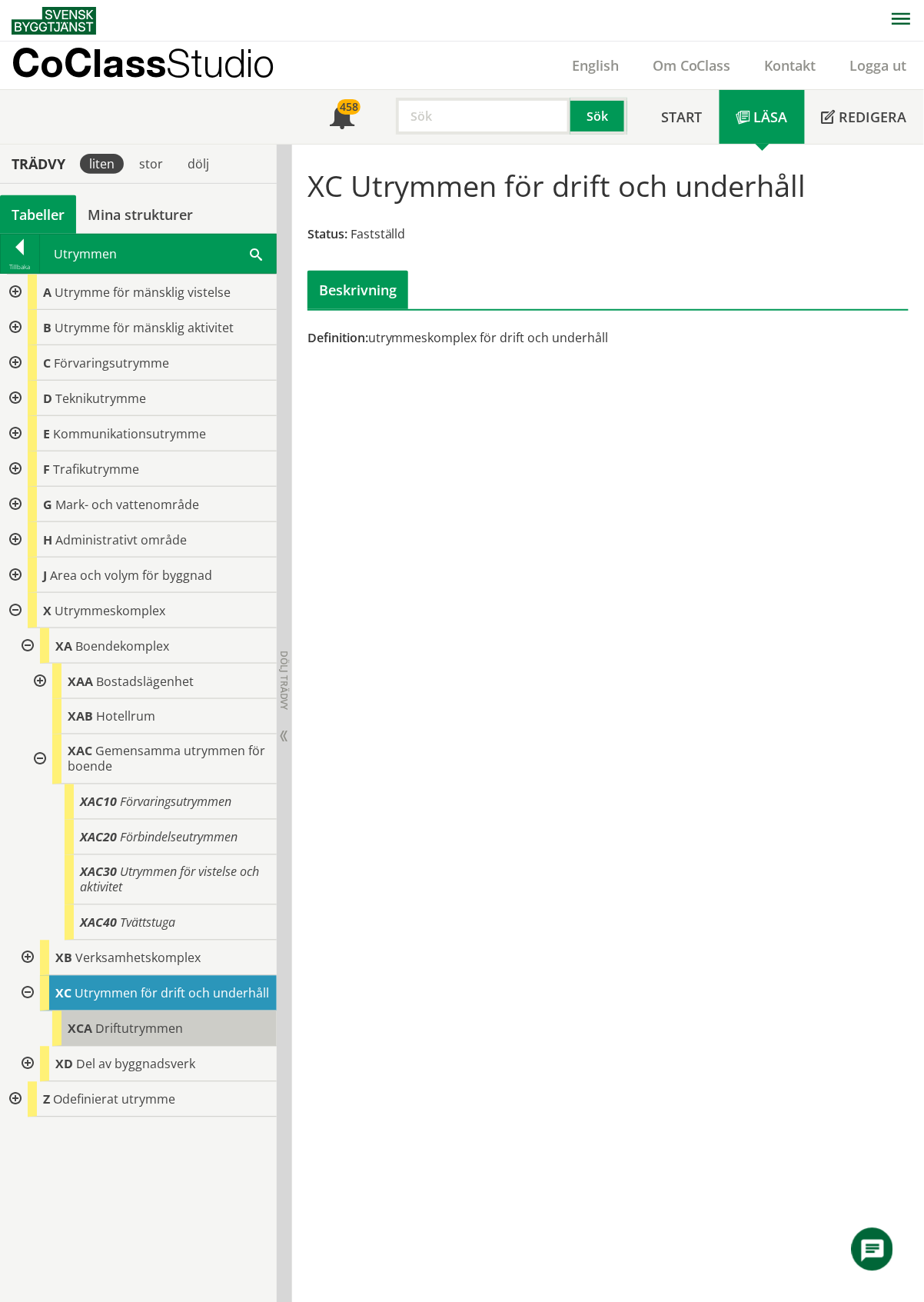
click at [148, 1028] on span "Driftutrymmen" at bounding box center [139, 1029] width 87 height 17
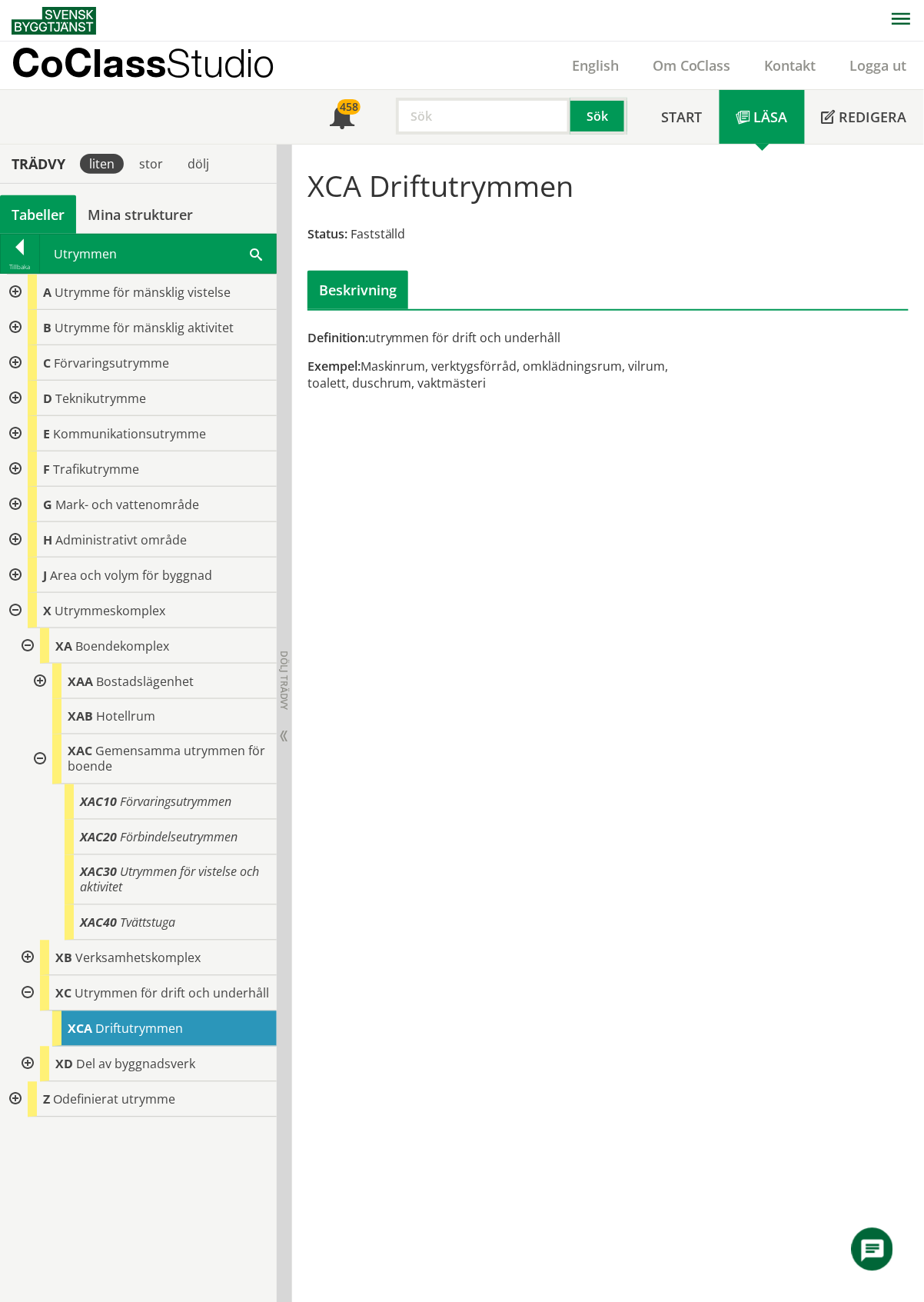
click at [38, 213] on div "Tabeller" at bounding box center [38, 214] width 76 height 38
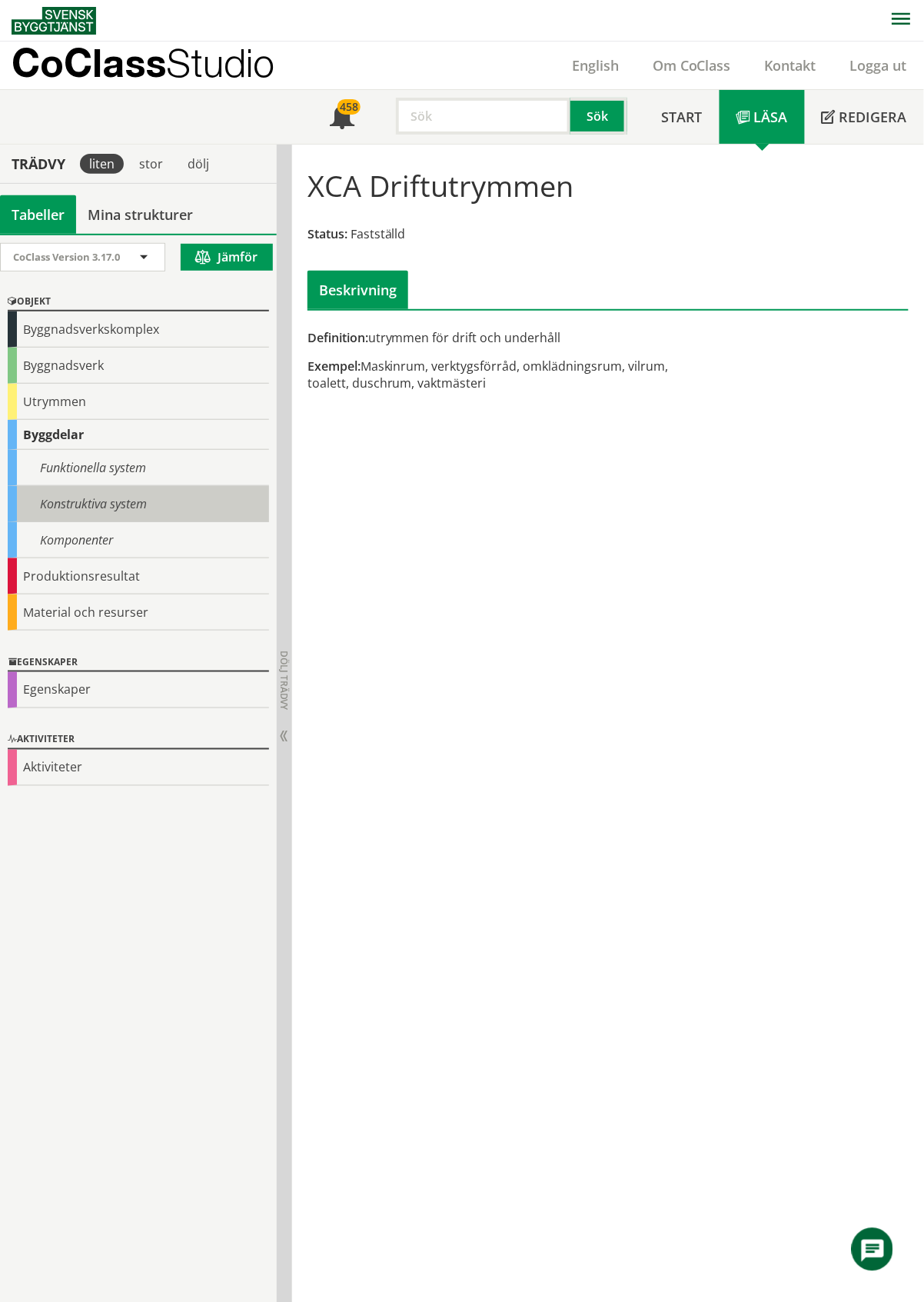
click at [84, 504] on div "Konstruktiva system" at bounding box center [138, 504] width 261 height 36
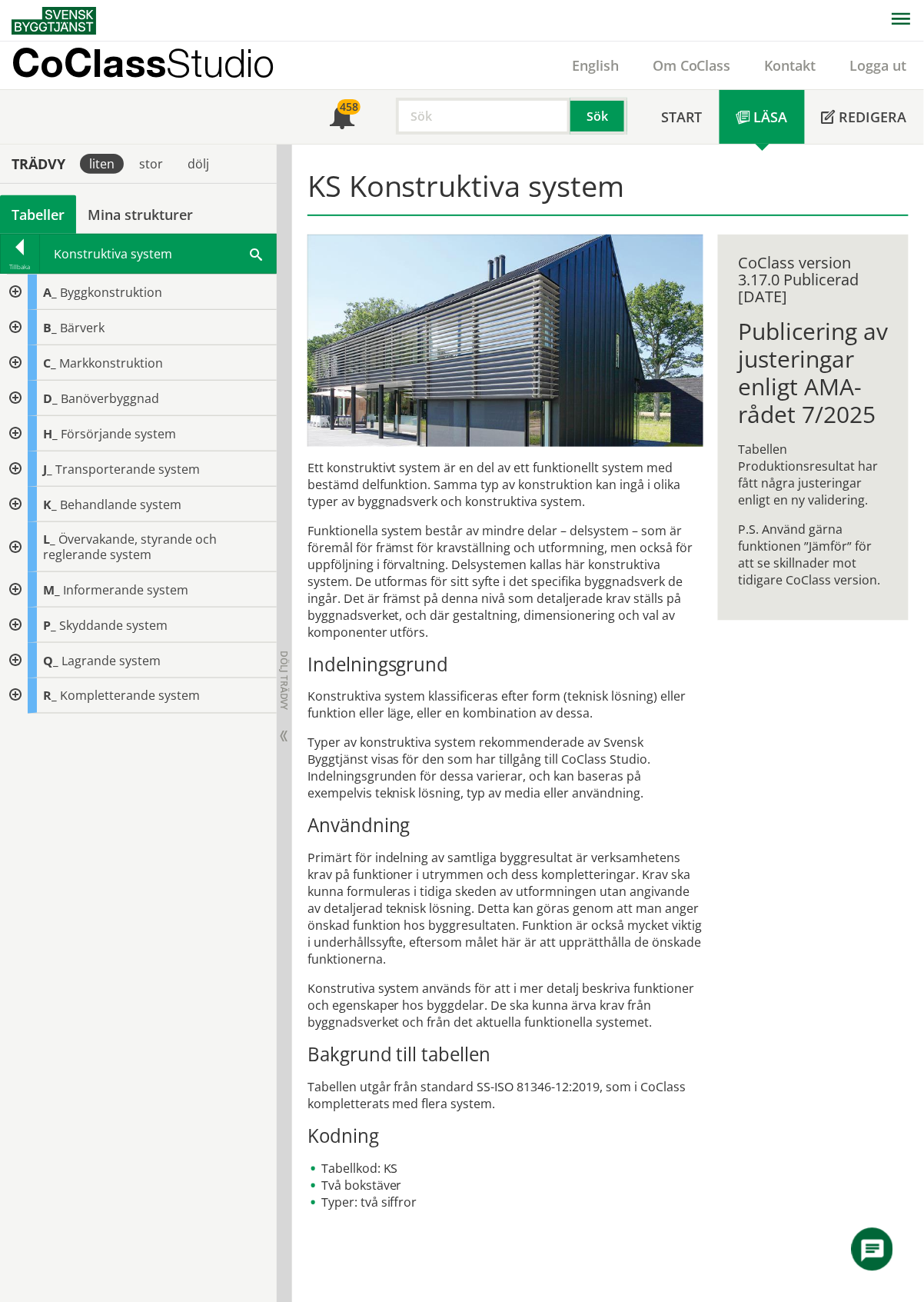
click at [38, 213] on div "Tabeller" at bounding box center [38, 214] width 76 height 38
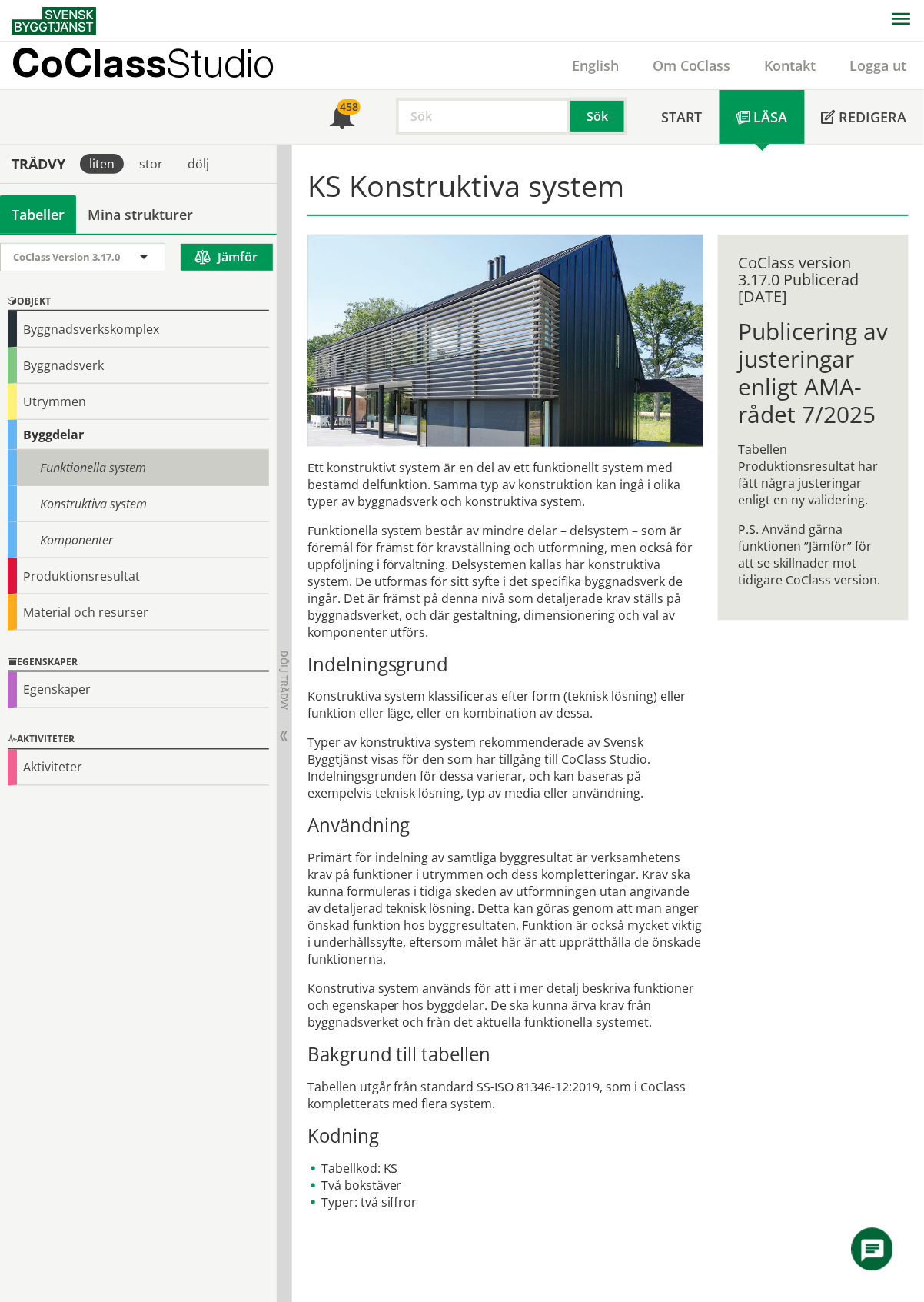
click at [84, 472] on div "Funktionella system" at bounding box center [138, 468] width 261 height 36
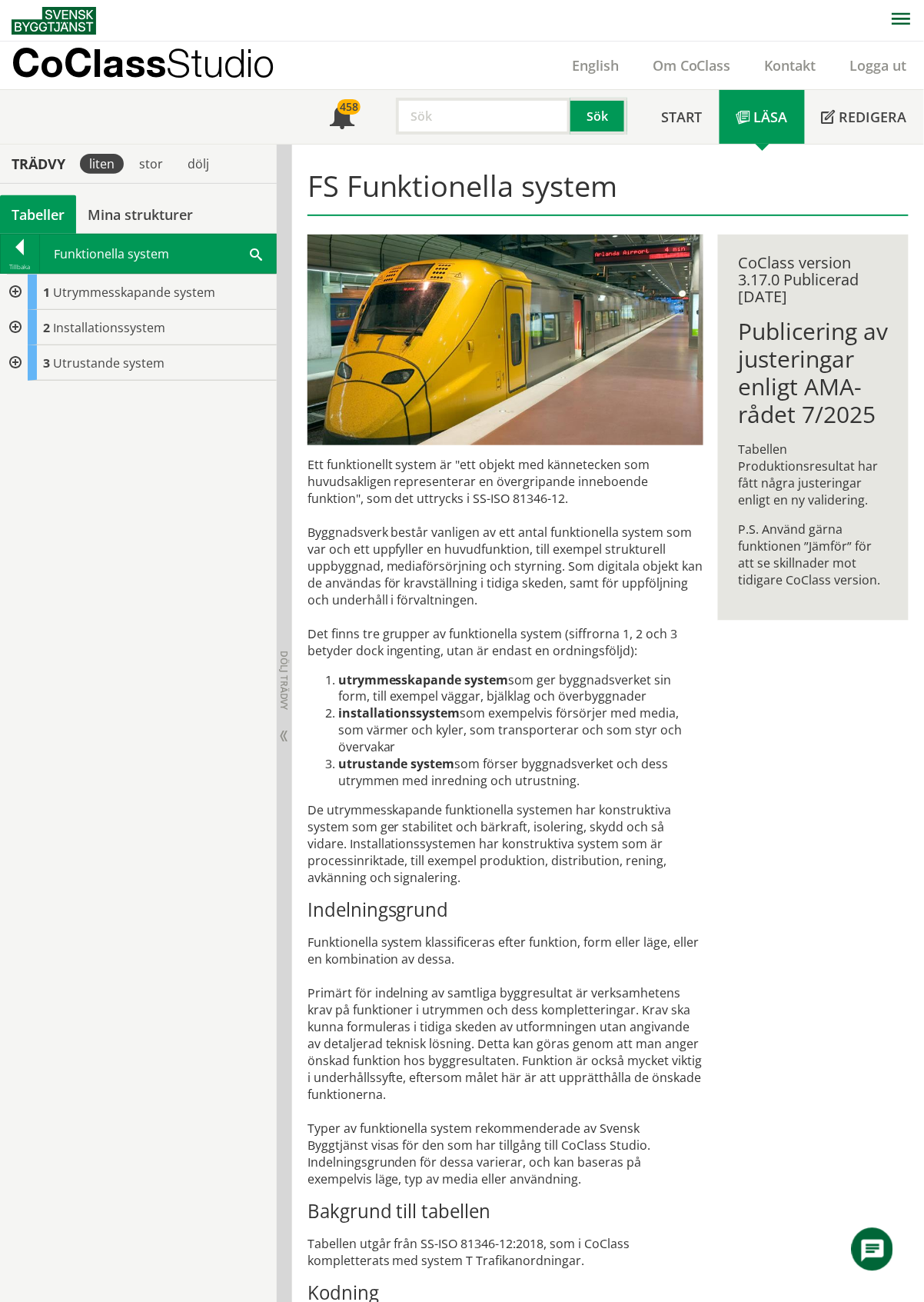
click at [18, 363] on div at bounding box center [13, 362] width 28 height 35
click at [47, 212] on div "Tabeller" at bounding box center [38, 214] width 76 height 38
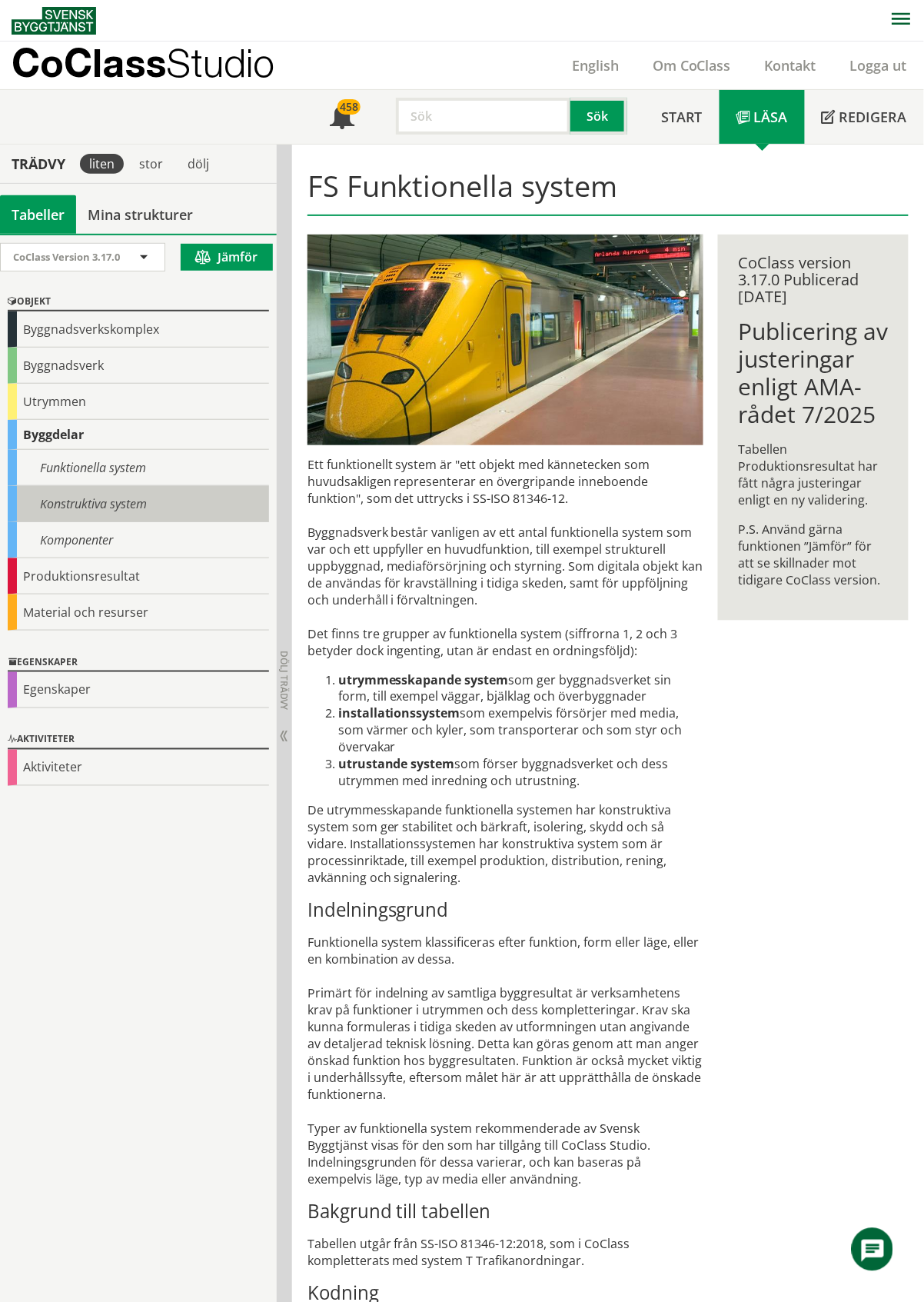
click at [97, 502] on div "Konstruktiva system" at bounding box center [138, 504] width 261 height 36
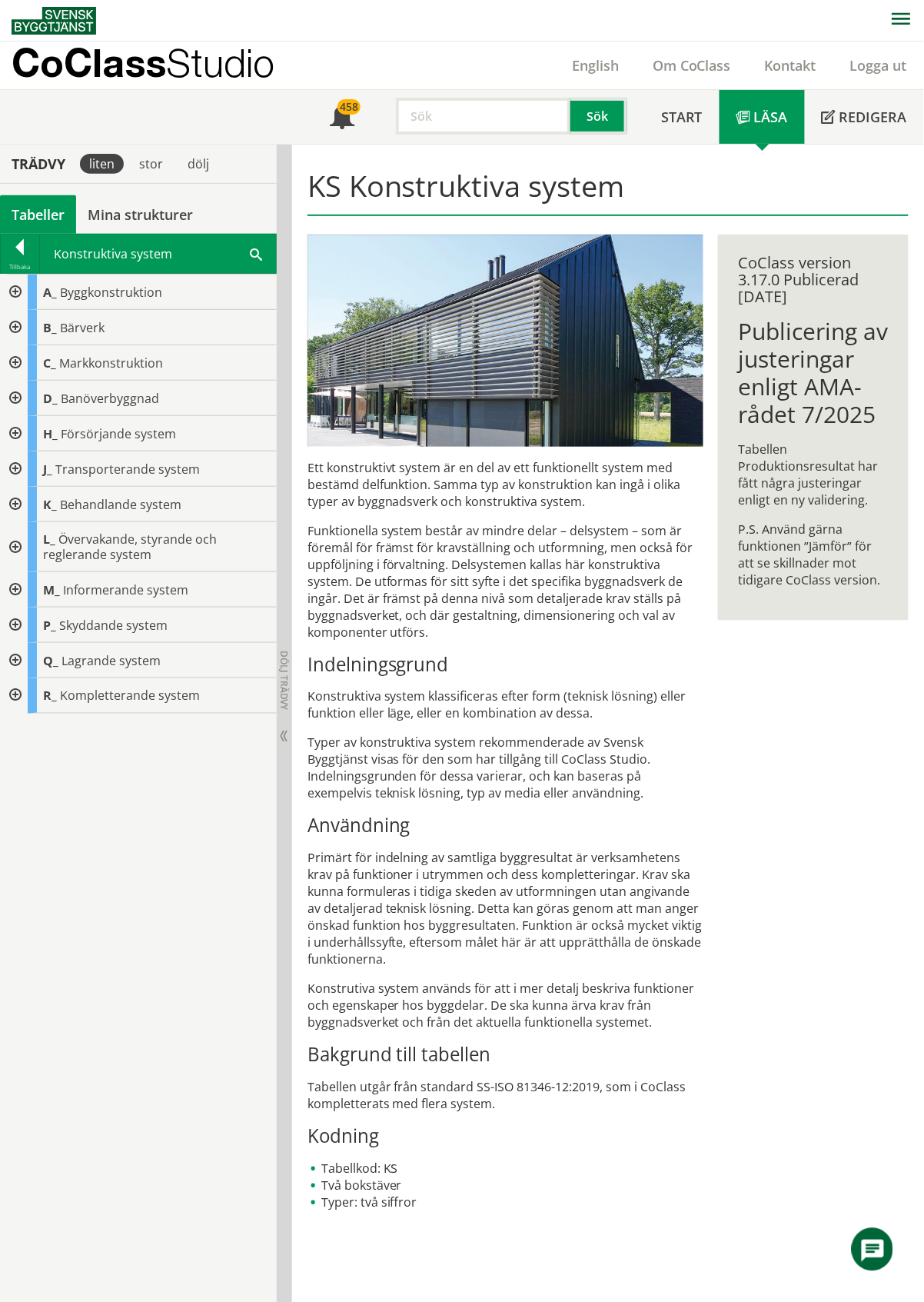
click at [16, 700] on div at bounding box center [13, 695] width 28 height 35
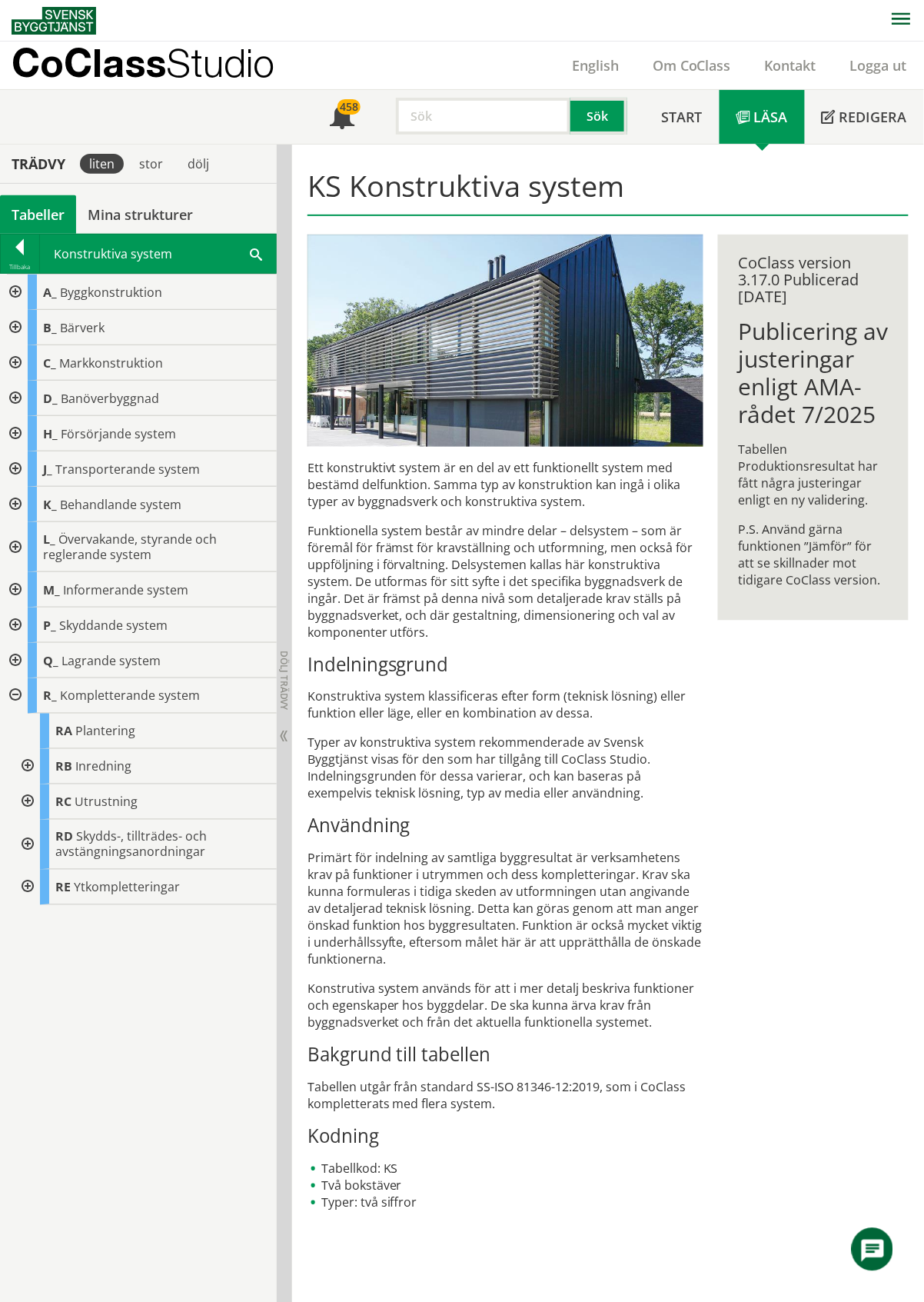
click at [28, 767] on div at bounding box center [26, 767] width 28 height 35
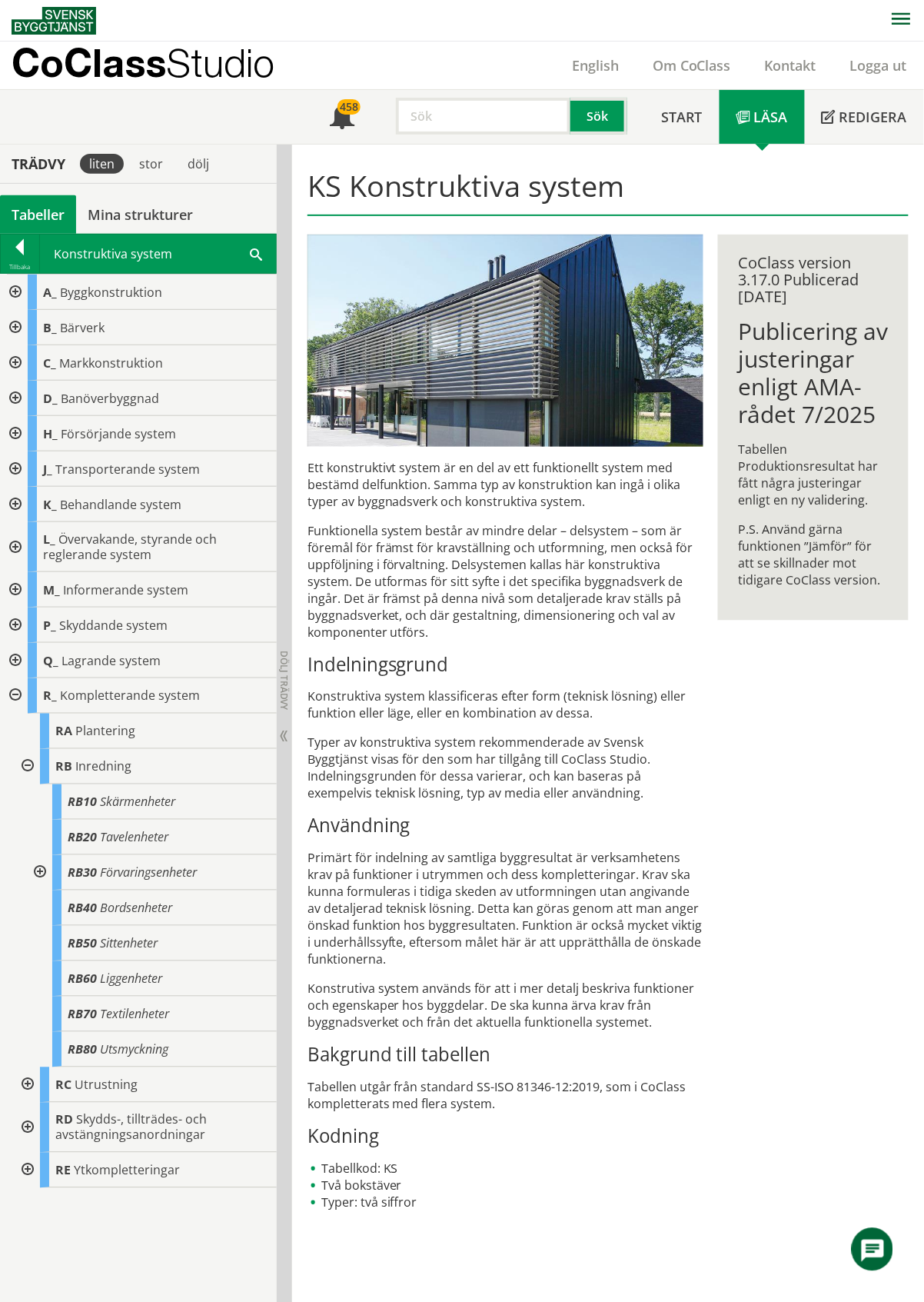
click at [28, 1083] on div at bounding box center [26, 1084] width 28 height 35
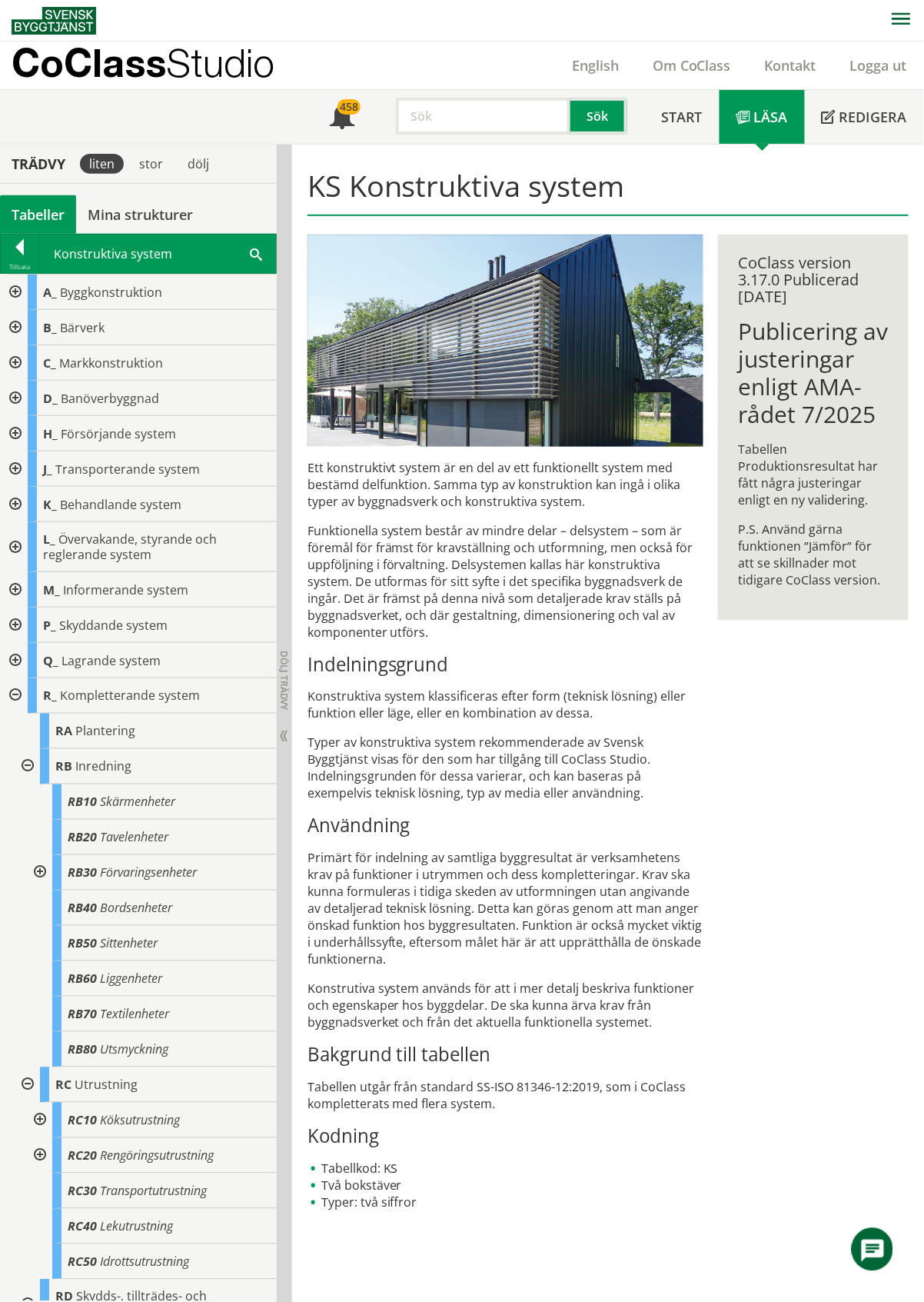
click at [26, 1084] on div at bounding box center [26, 1084] width 28 height 35
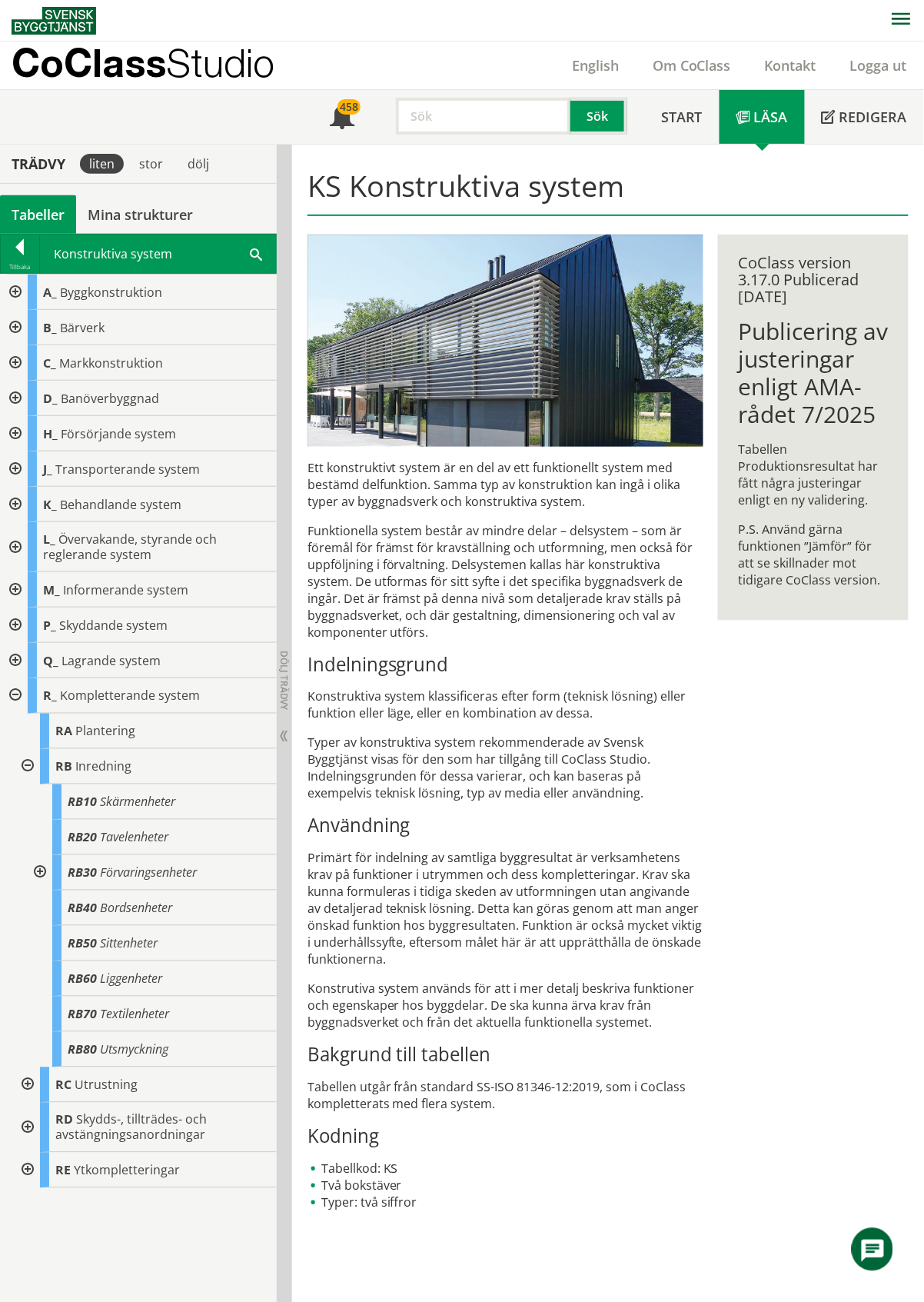
click at [28, 769] on div at bounding box center [26, 767] width 28 height 35
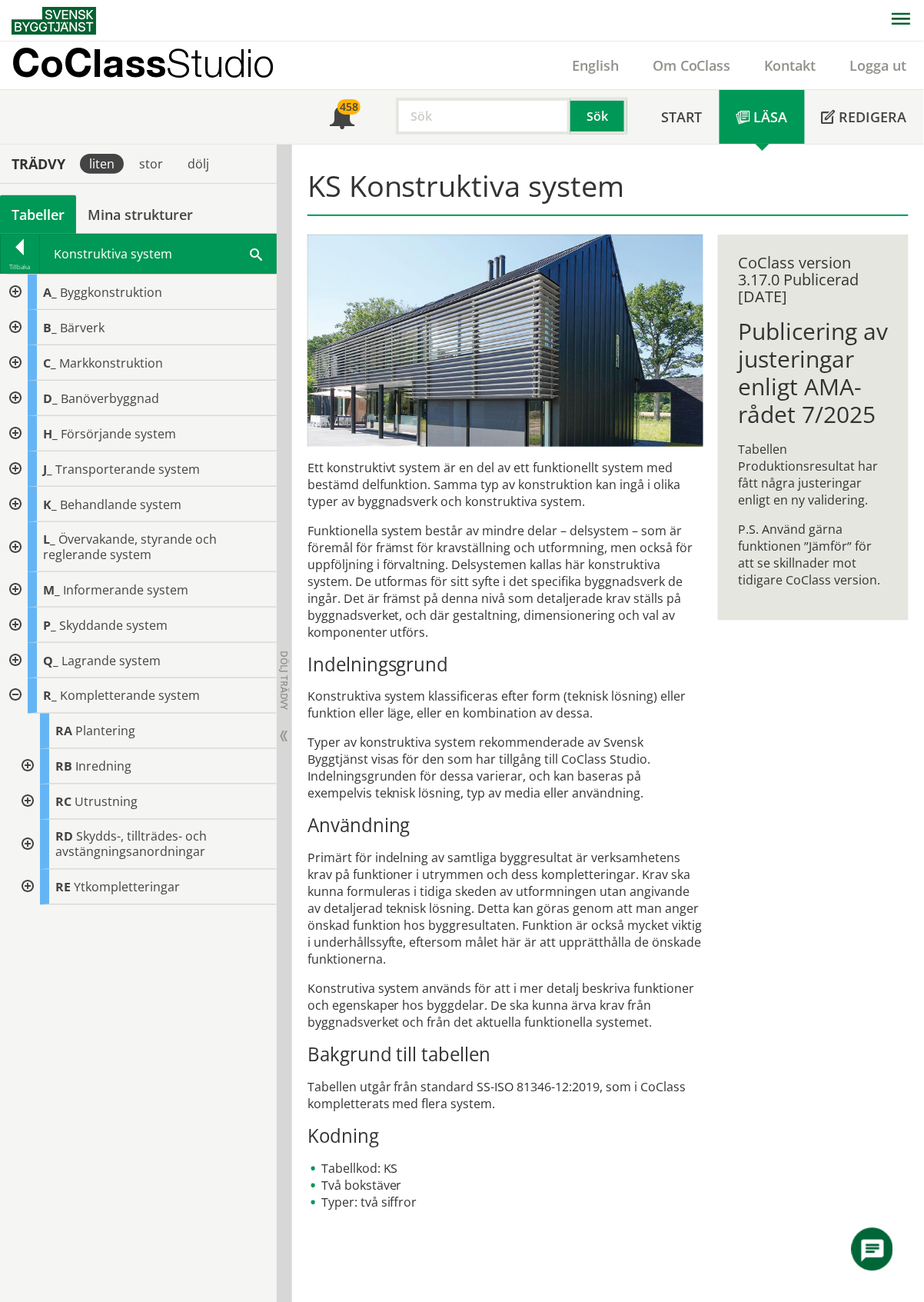
click at [26, 886] on div at bounding box center [26, 886] width 28 height 35
click at [28, 215] on div "Tabeller" at bounding box center [38, 214] width 76 height 38
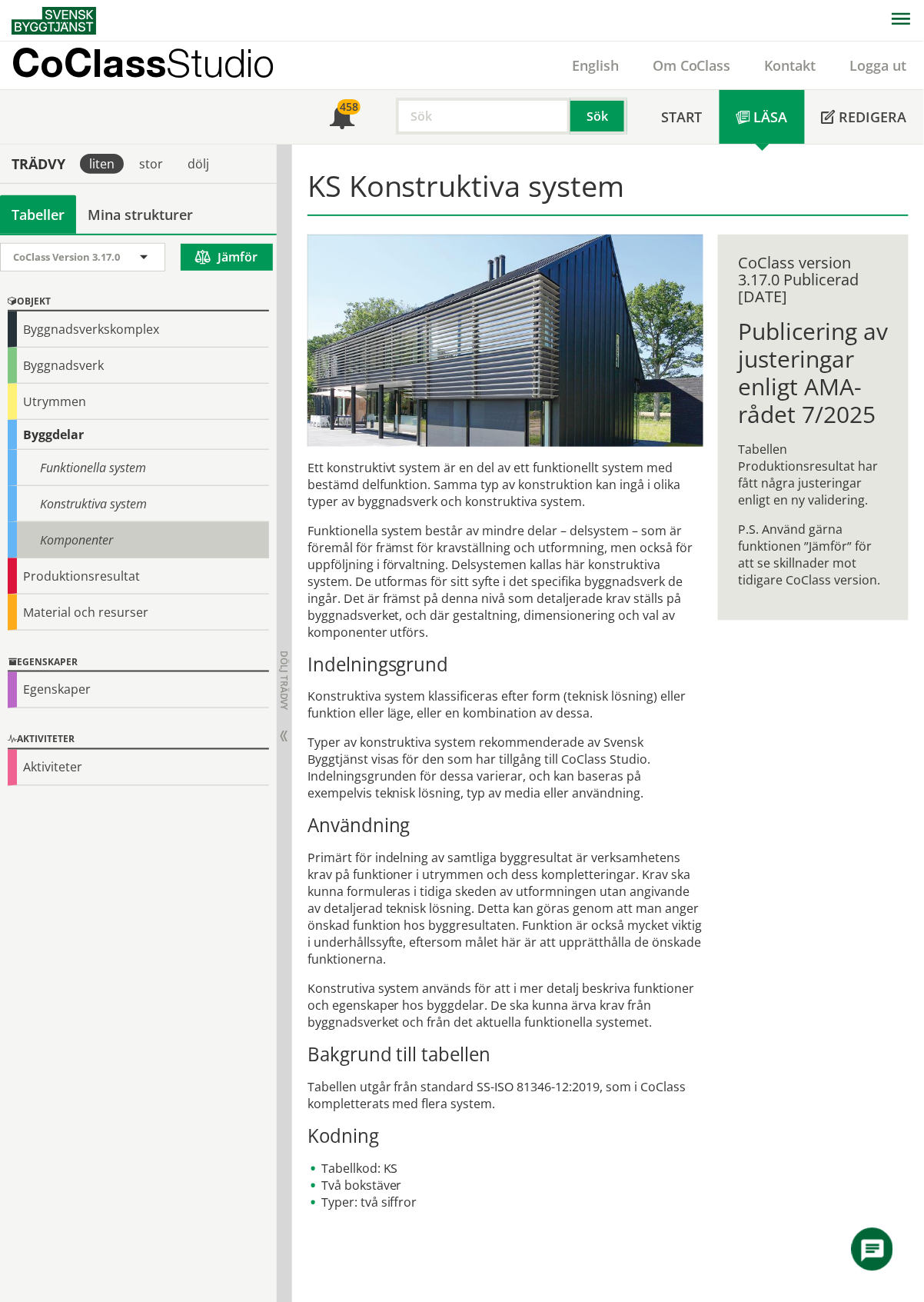
click at [72, 548] on div "Komponenter" at bounding box center [138, 540] width 261 height 36
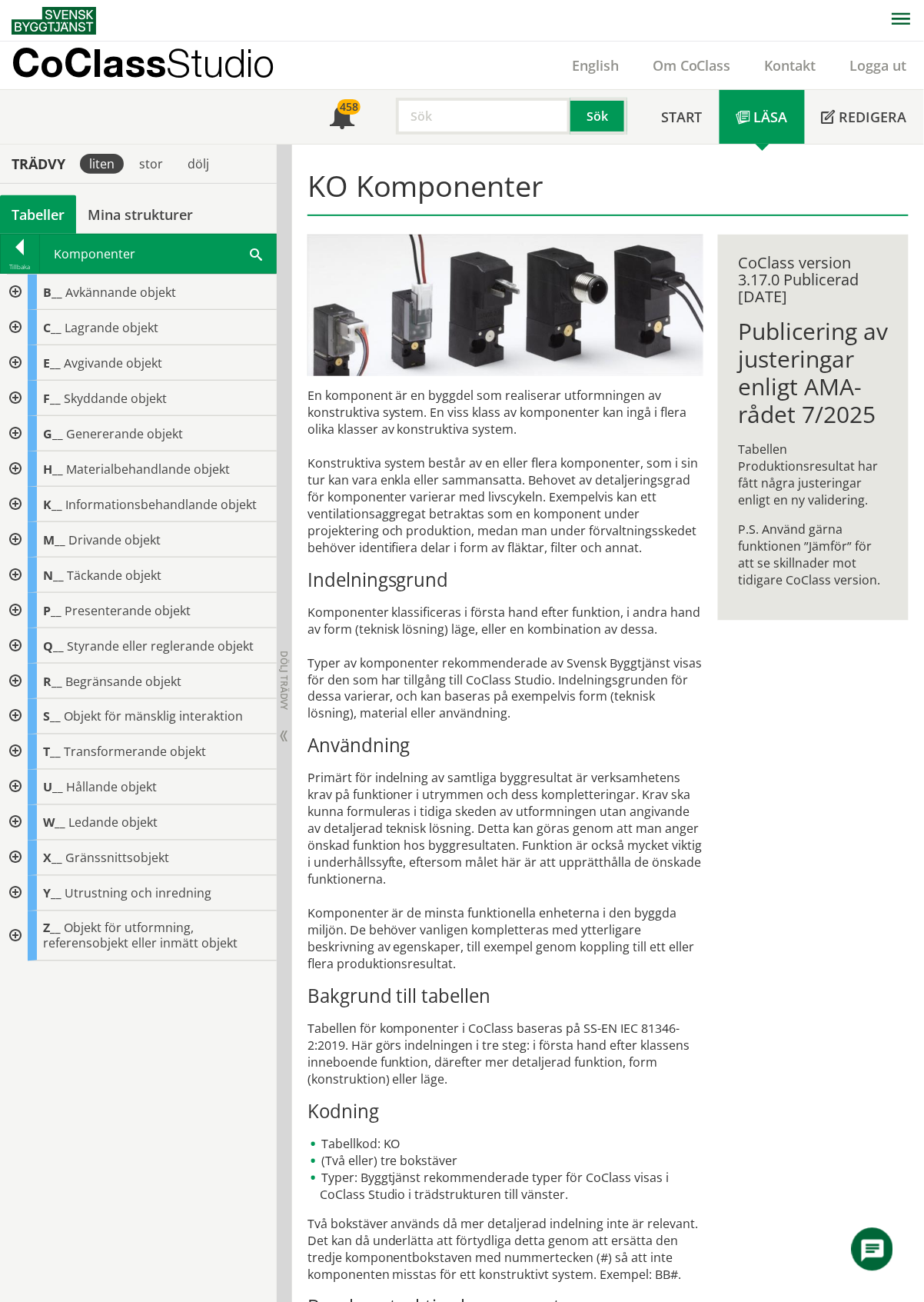
click at [14, 894] on div at bounding box center [13, 893] width 28 height 35
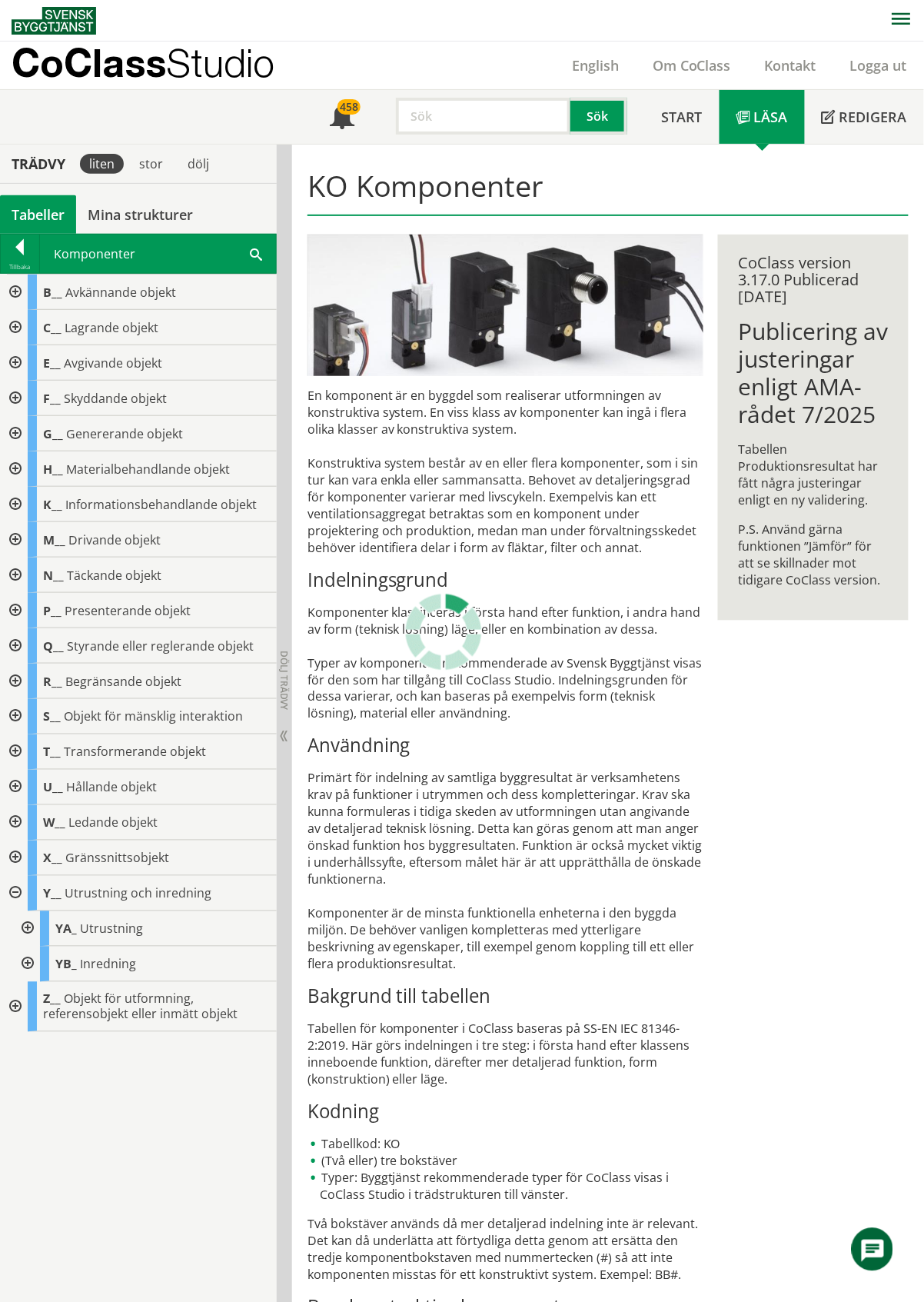
click at [30, 929] on div at bounding box center [26, 928] width 28 height 35
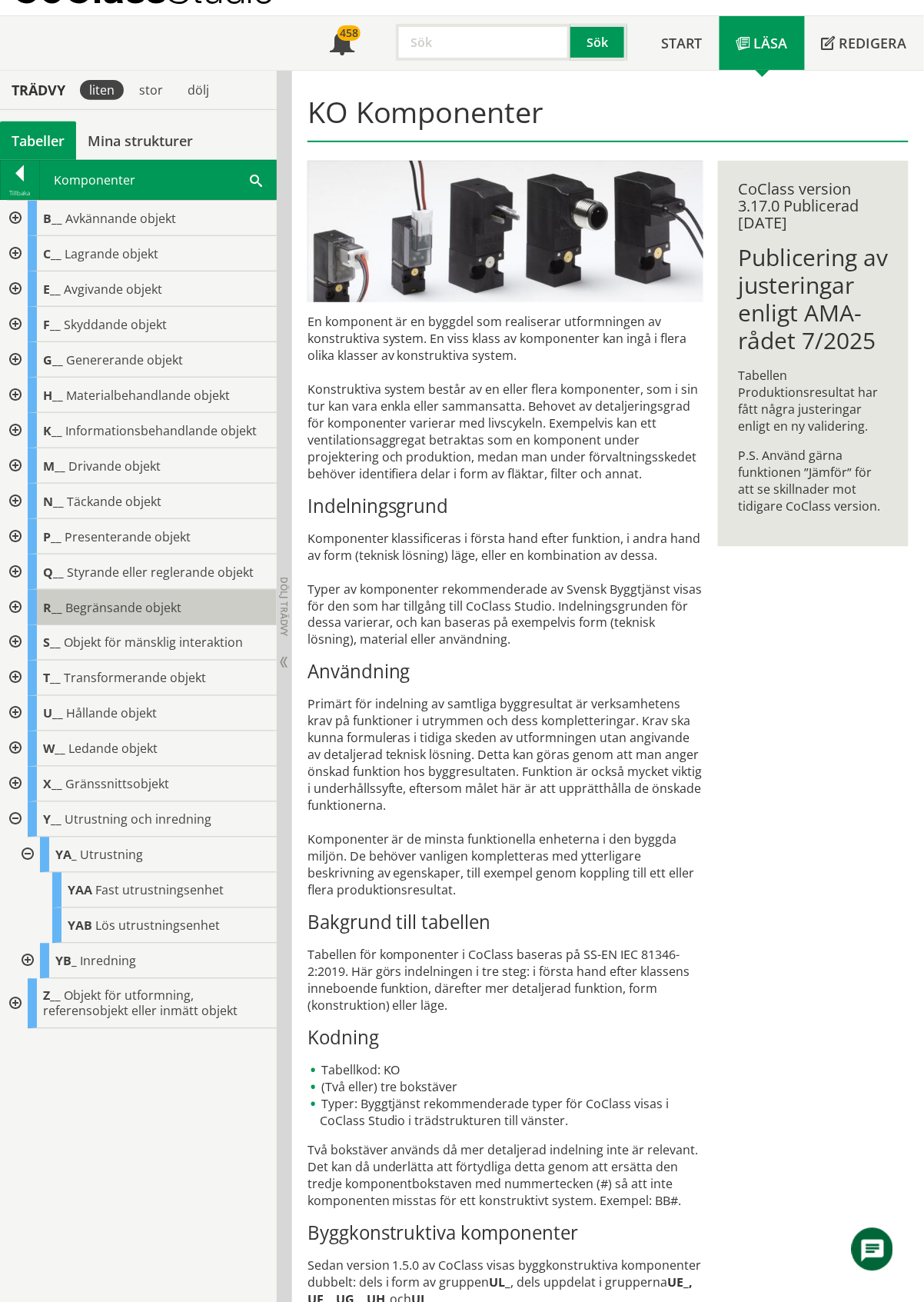
scroll to position [155, 0]
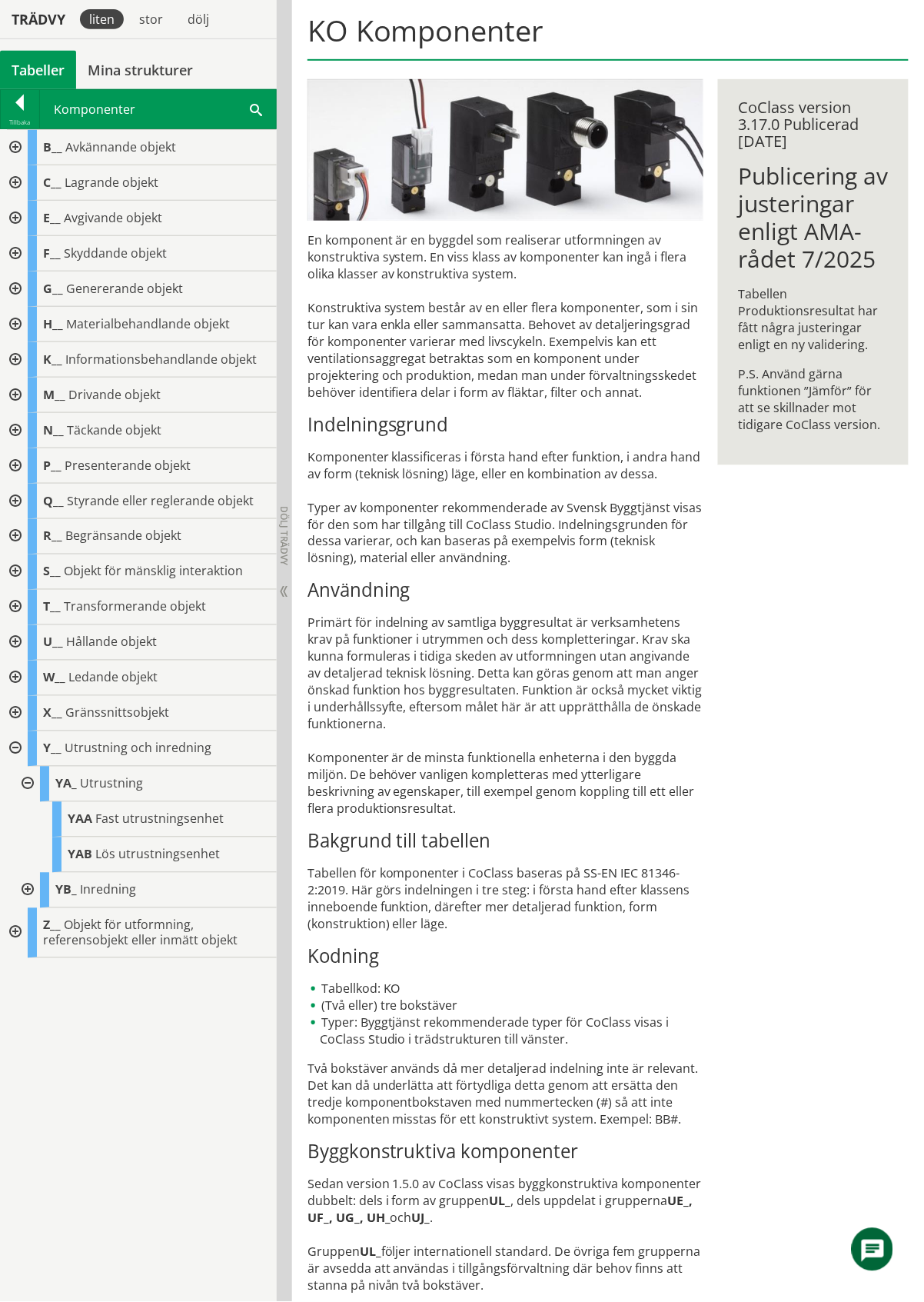
click at [29, 886] on div at bounding box center [26, 890] width 28 height 35
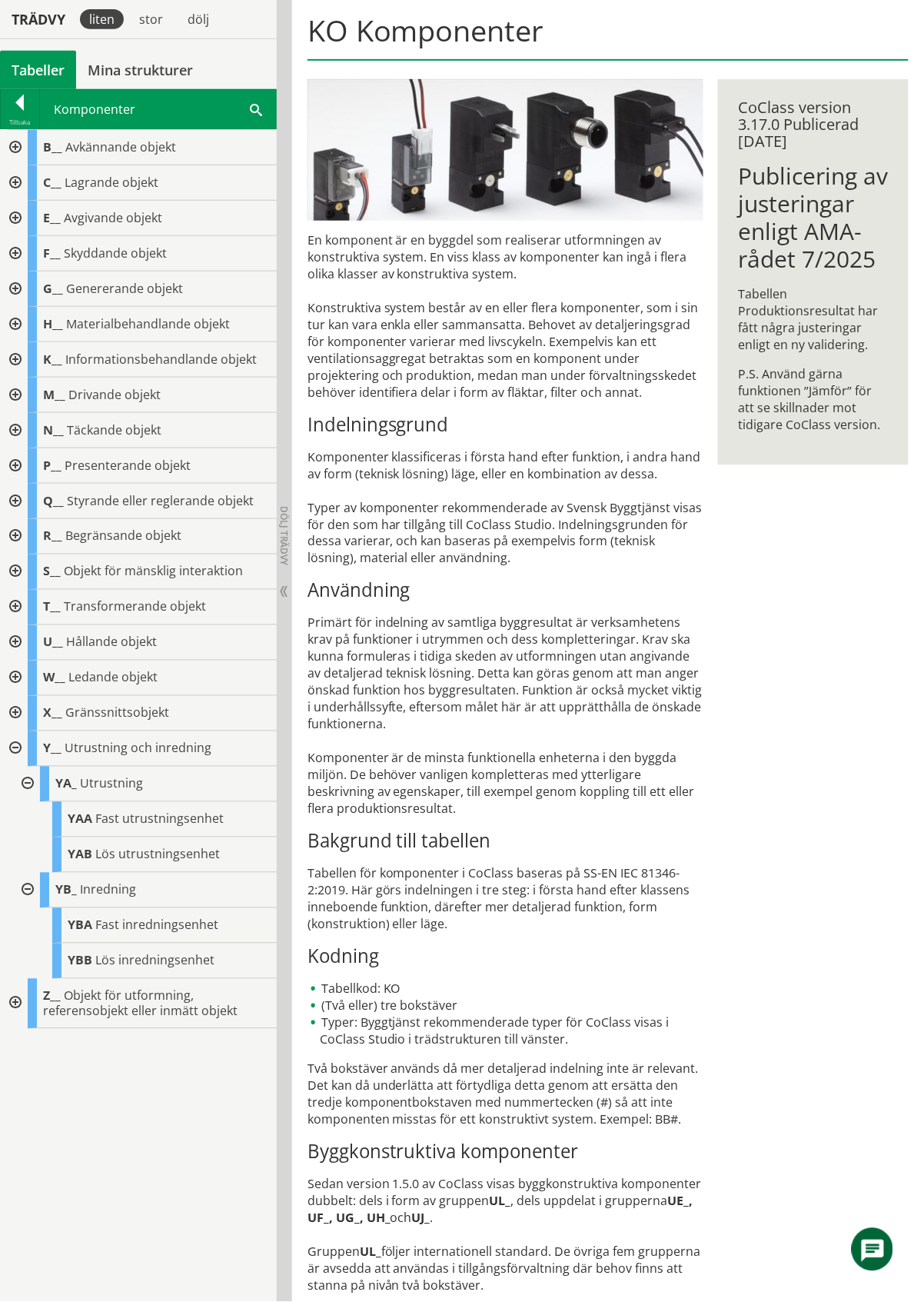
click at [29, 886] on div at bounding box center [26, 890] width 28 height 35
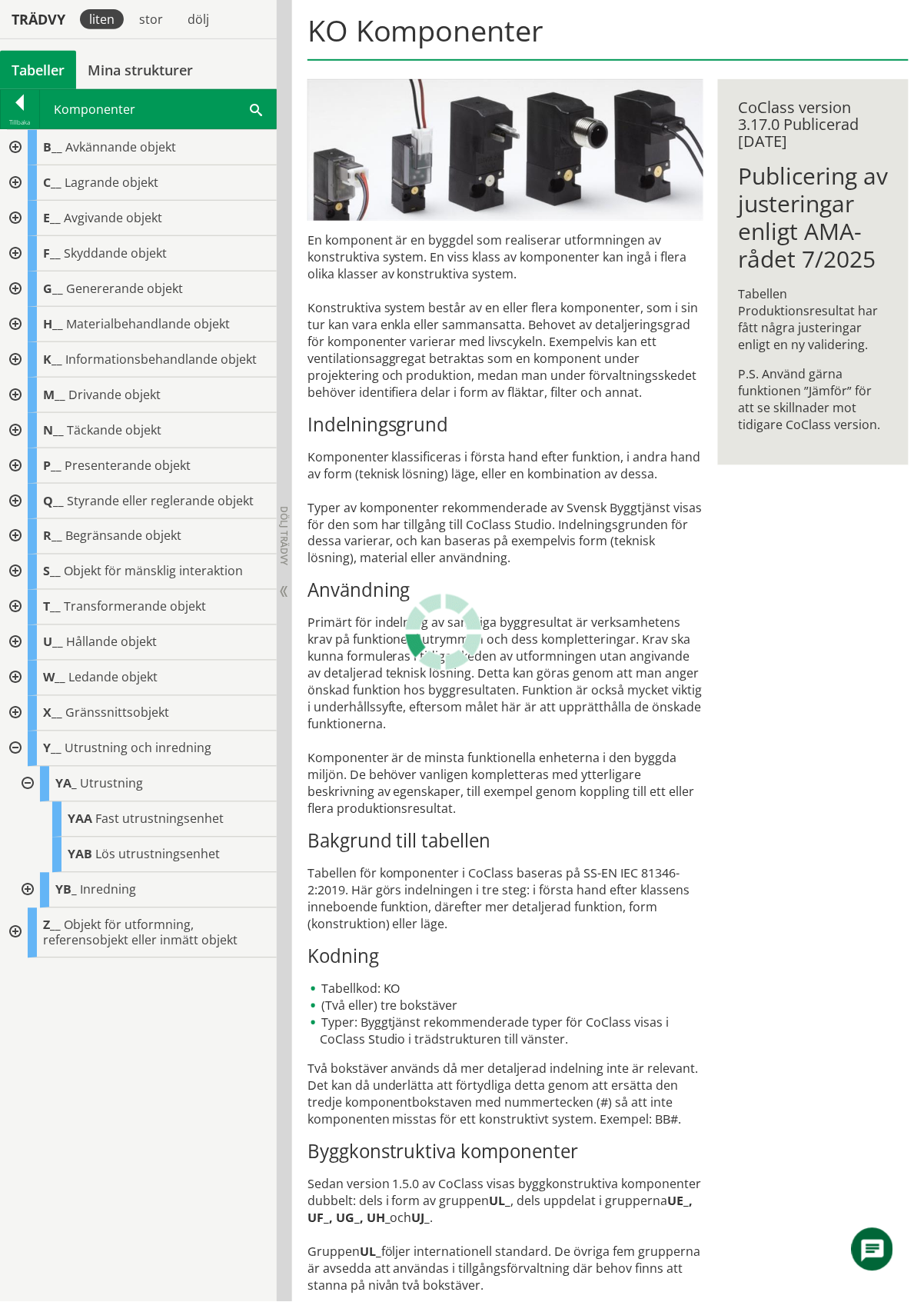
click at [12, 712] on div at bounding box center [13, 713] width 28 height 35
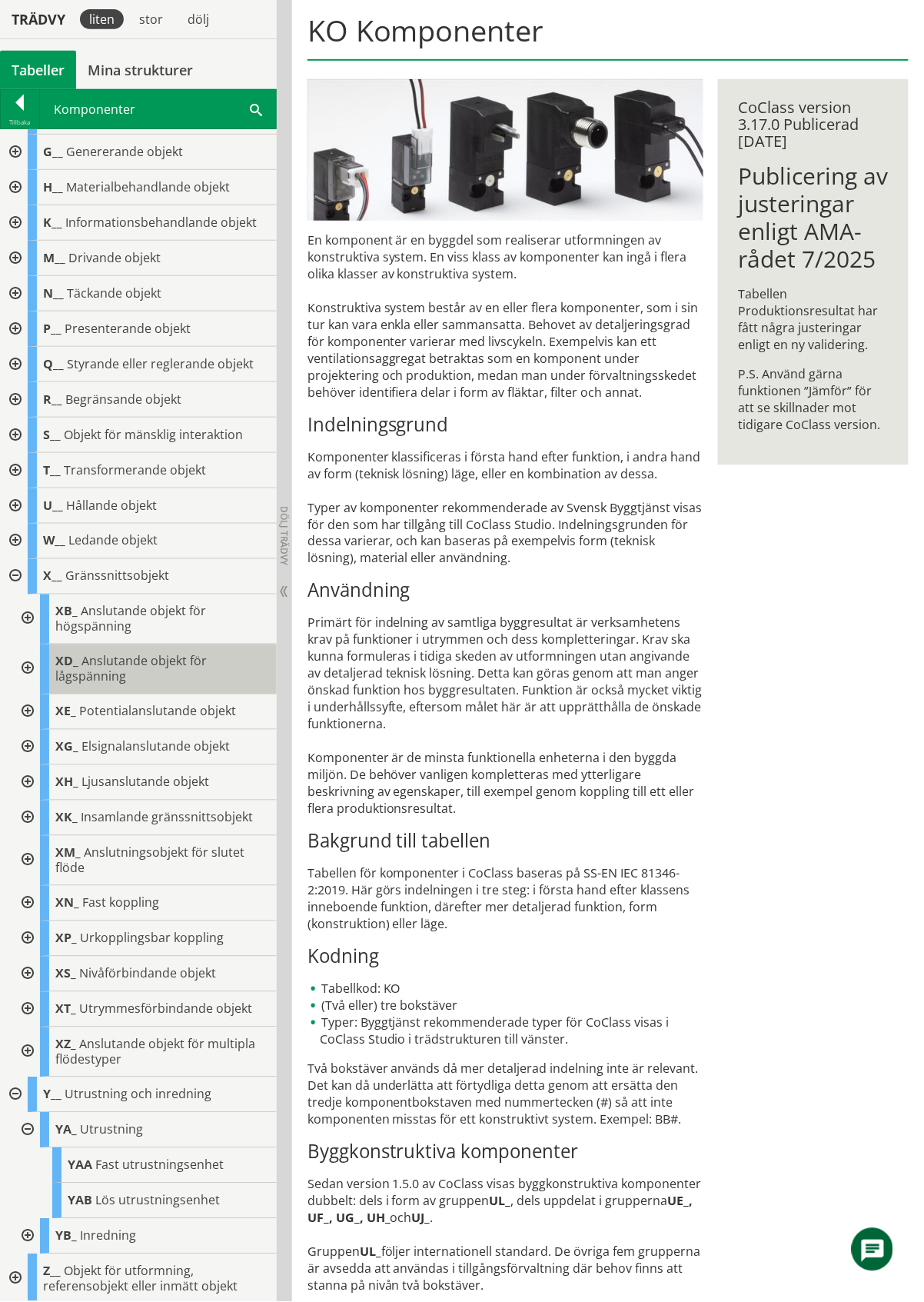
scroll to position [140, 0]
click at [12, 570] on div at bounding box center [13, 573] width 28 height 35
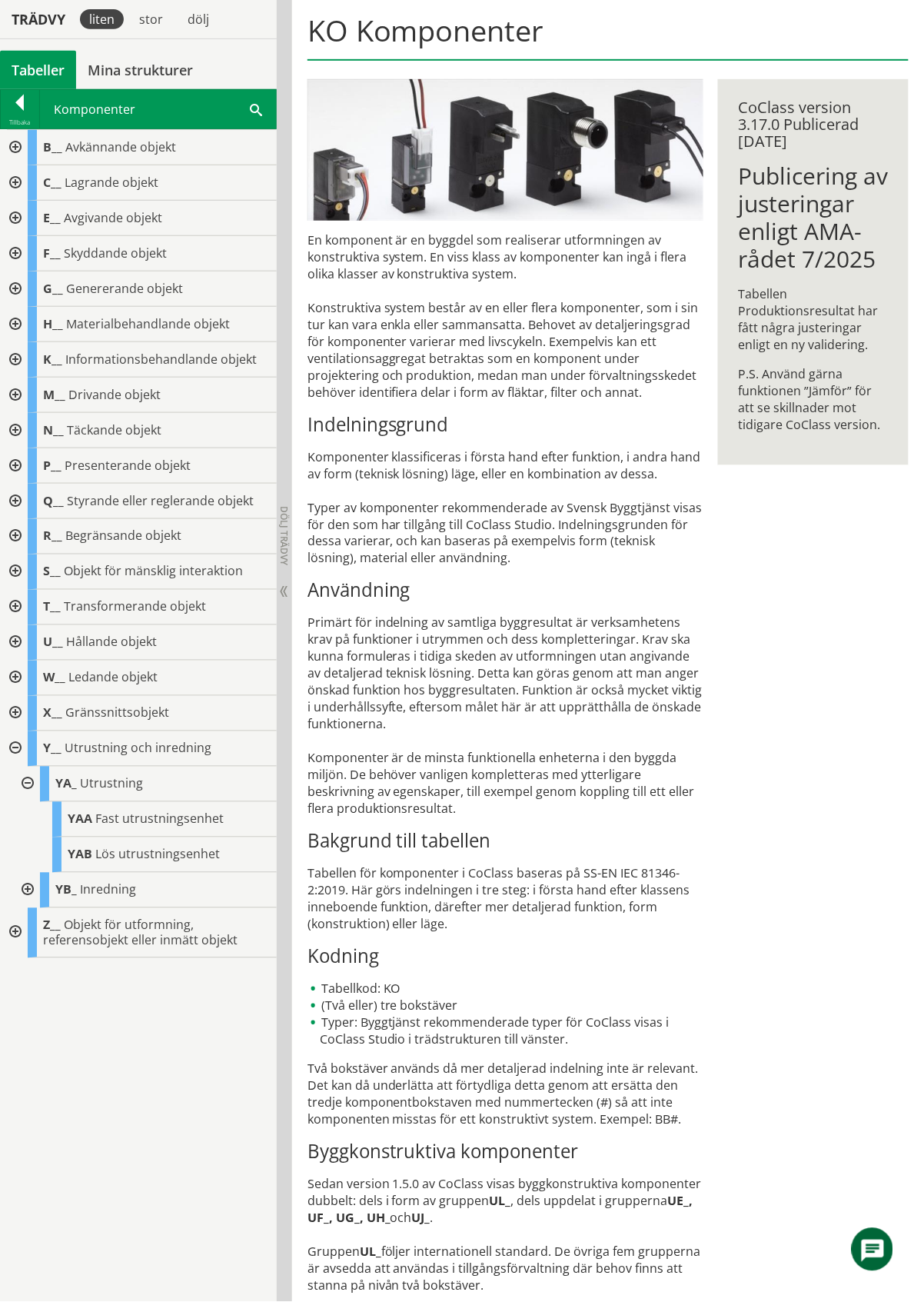
click at [12, 251] on div at bounding box center [13, 253] width 28 height 35
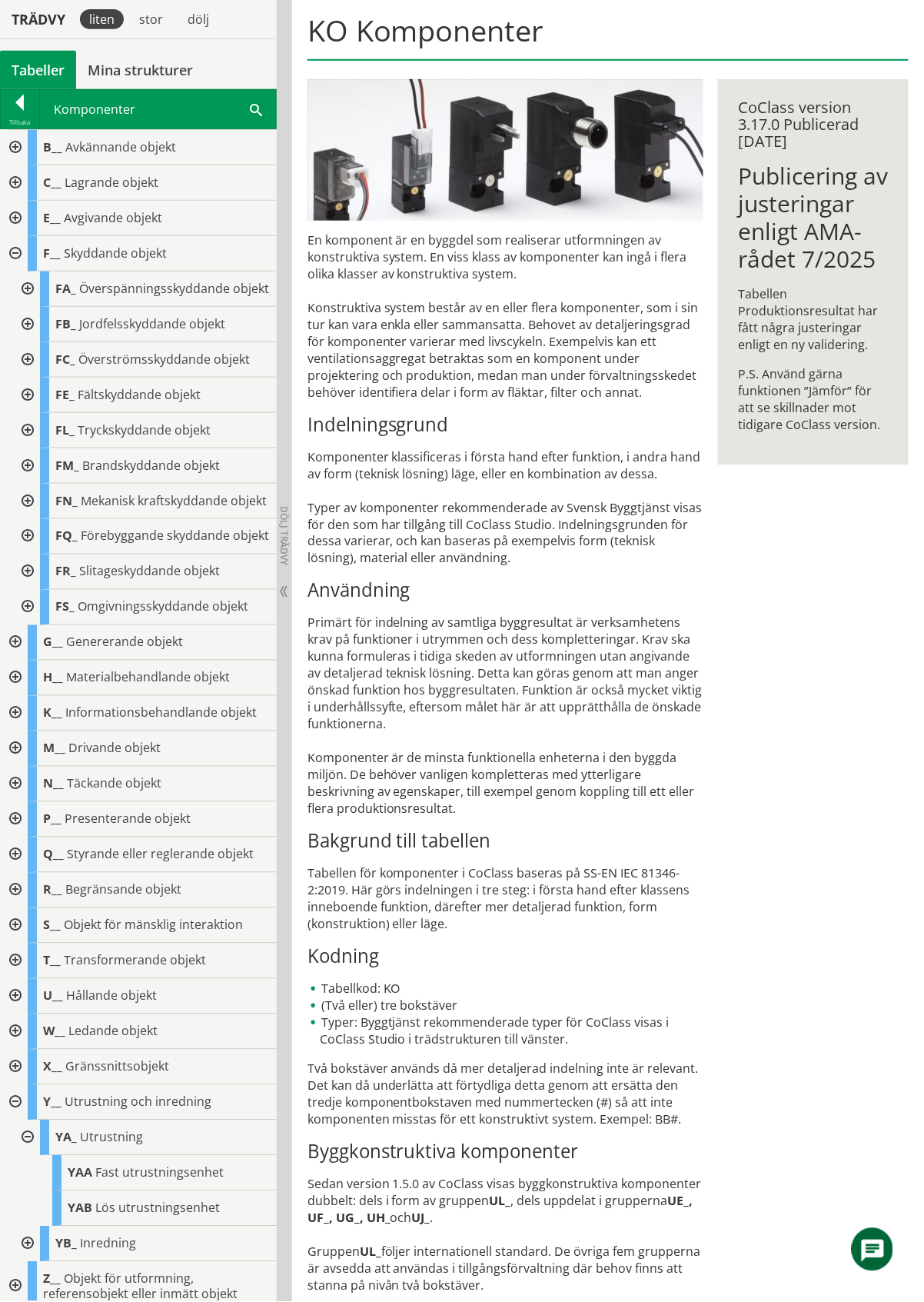
click at [26, 625] on div at bounding box center [26, 607] width 28 height 35
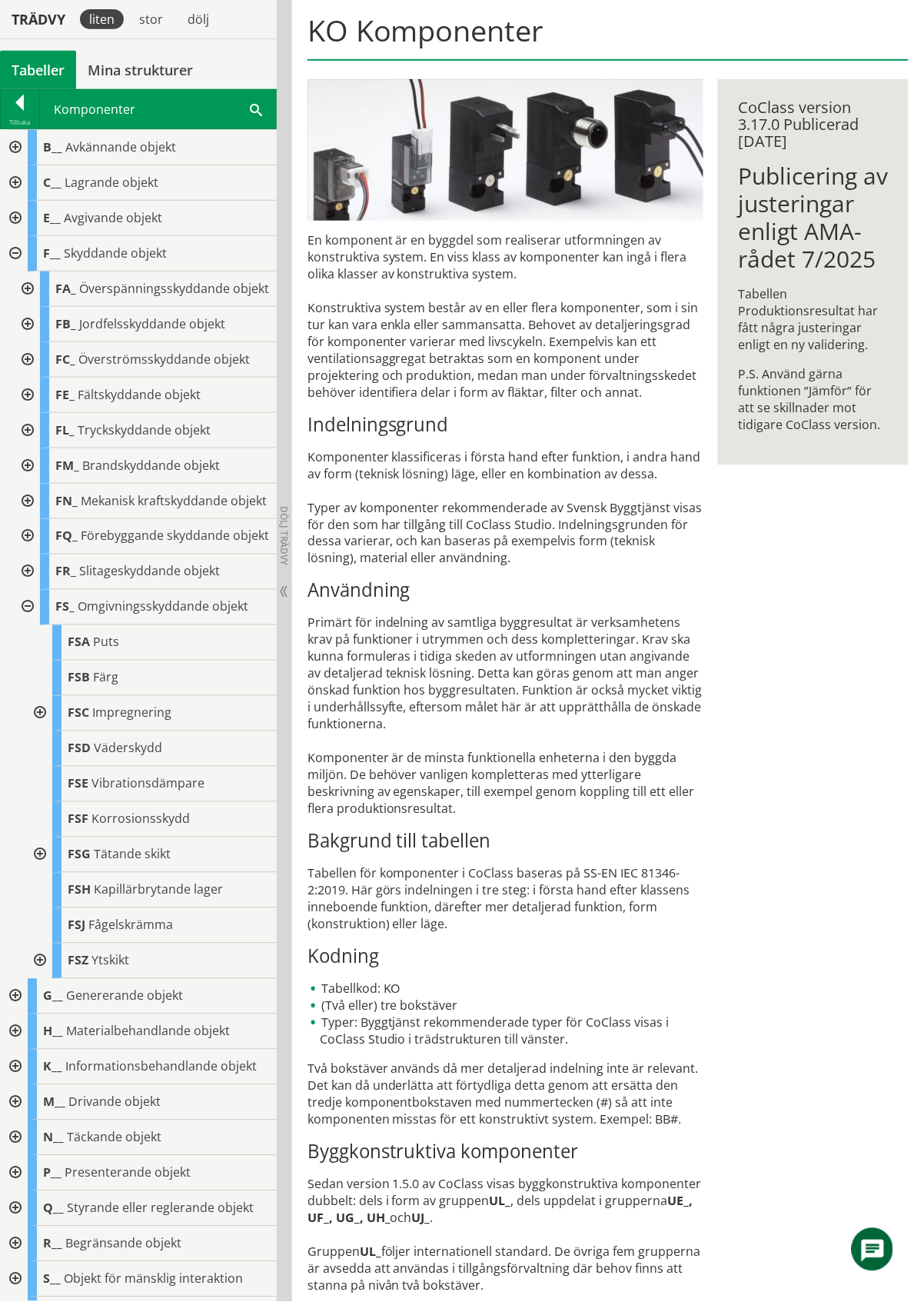
click at [41, 979] on div at bounding box center [38, 961] width 28 height 35
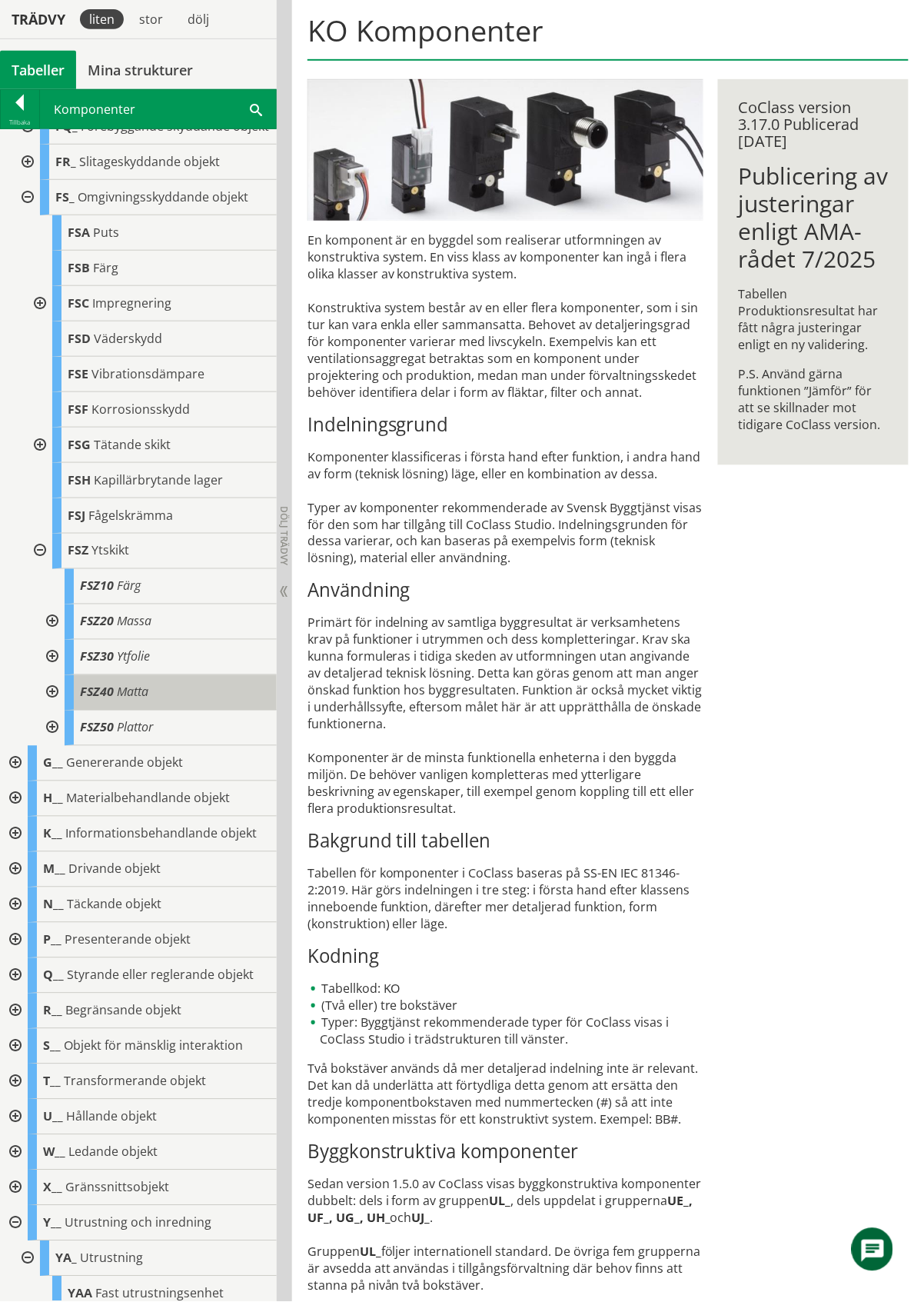
scroll to position [585, 0]
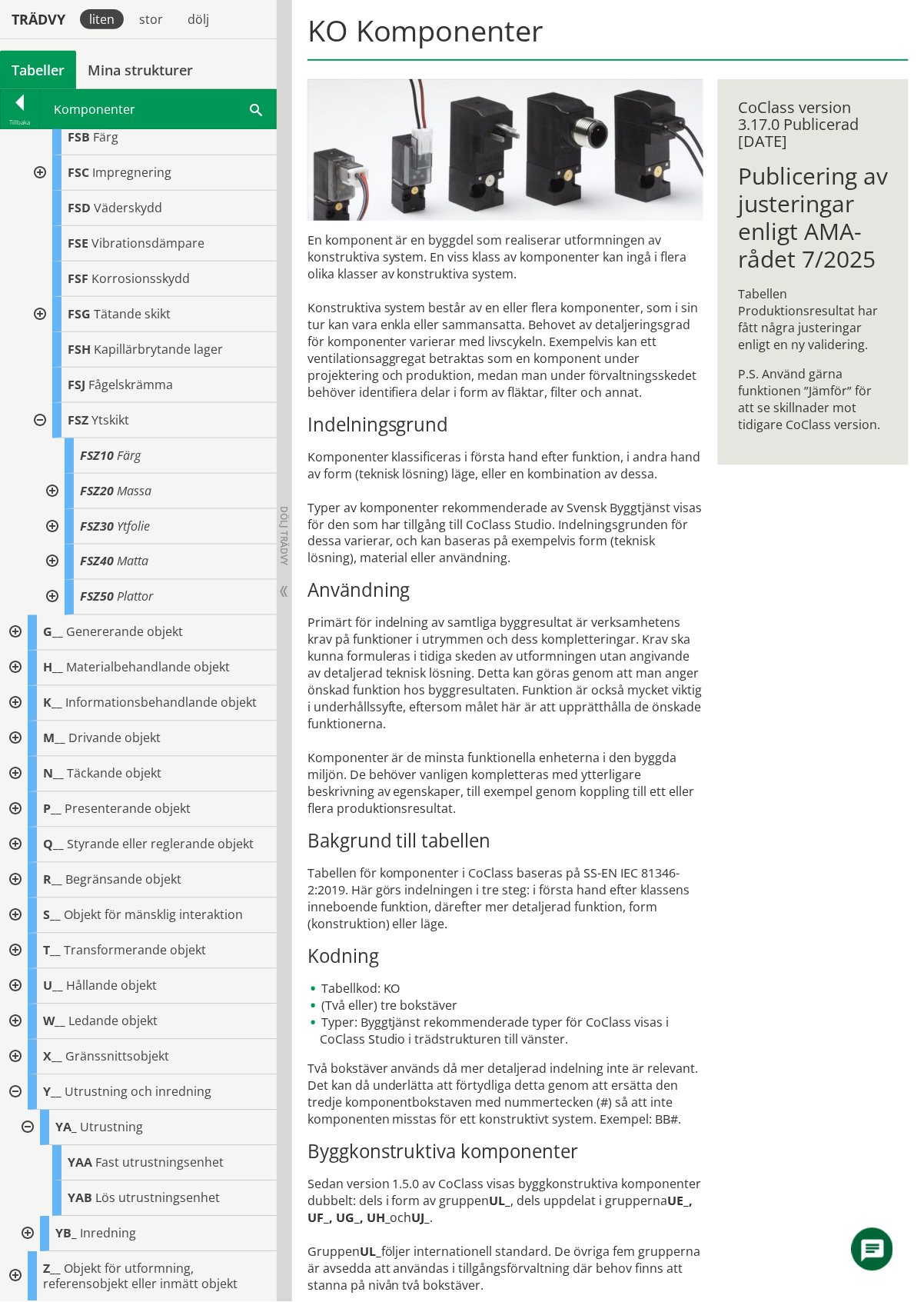
click at [26, 1235] on div at bounding box center [26, 1234] width 28 height 35
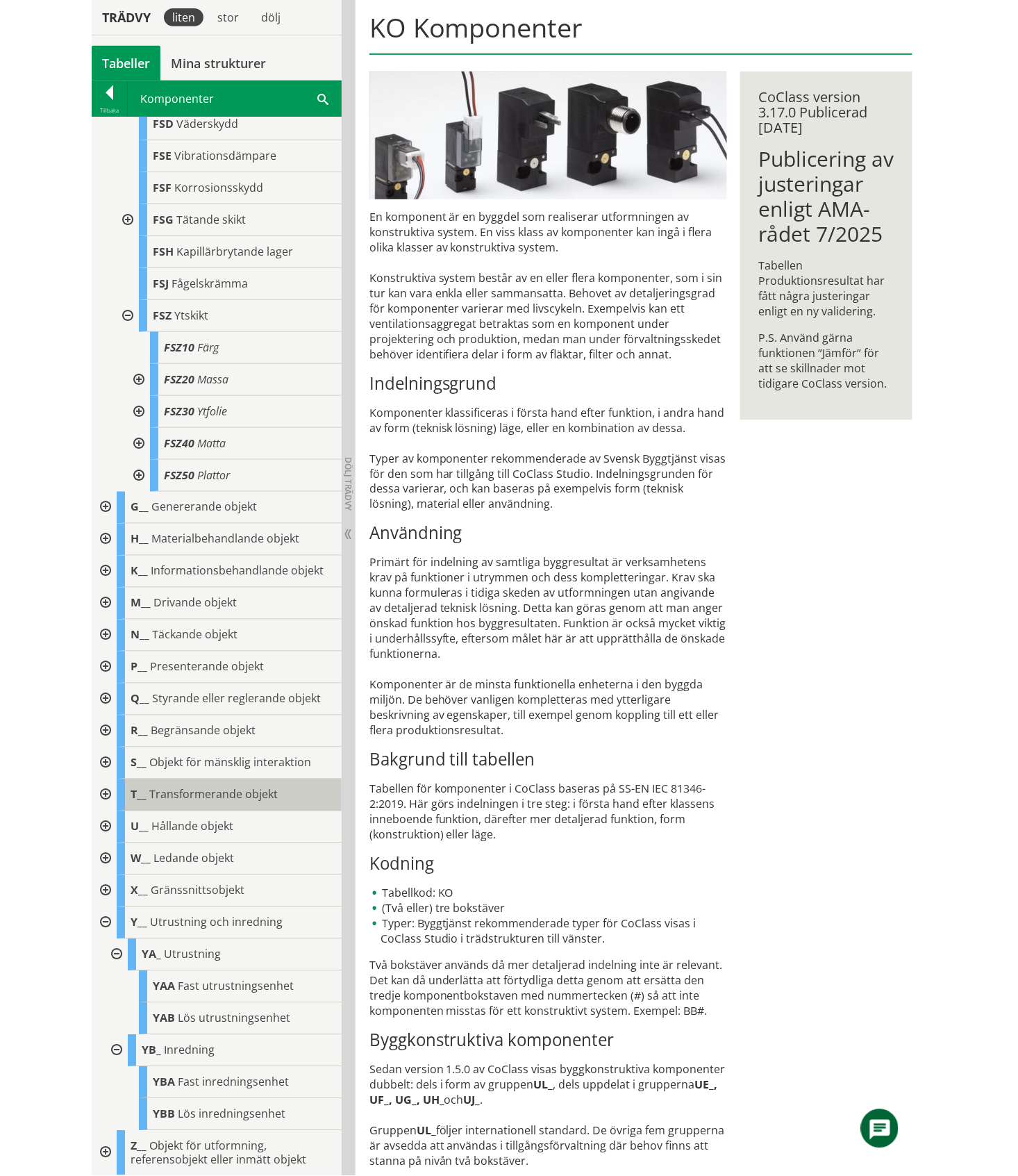
scroll to position [593, 0]
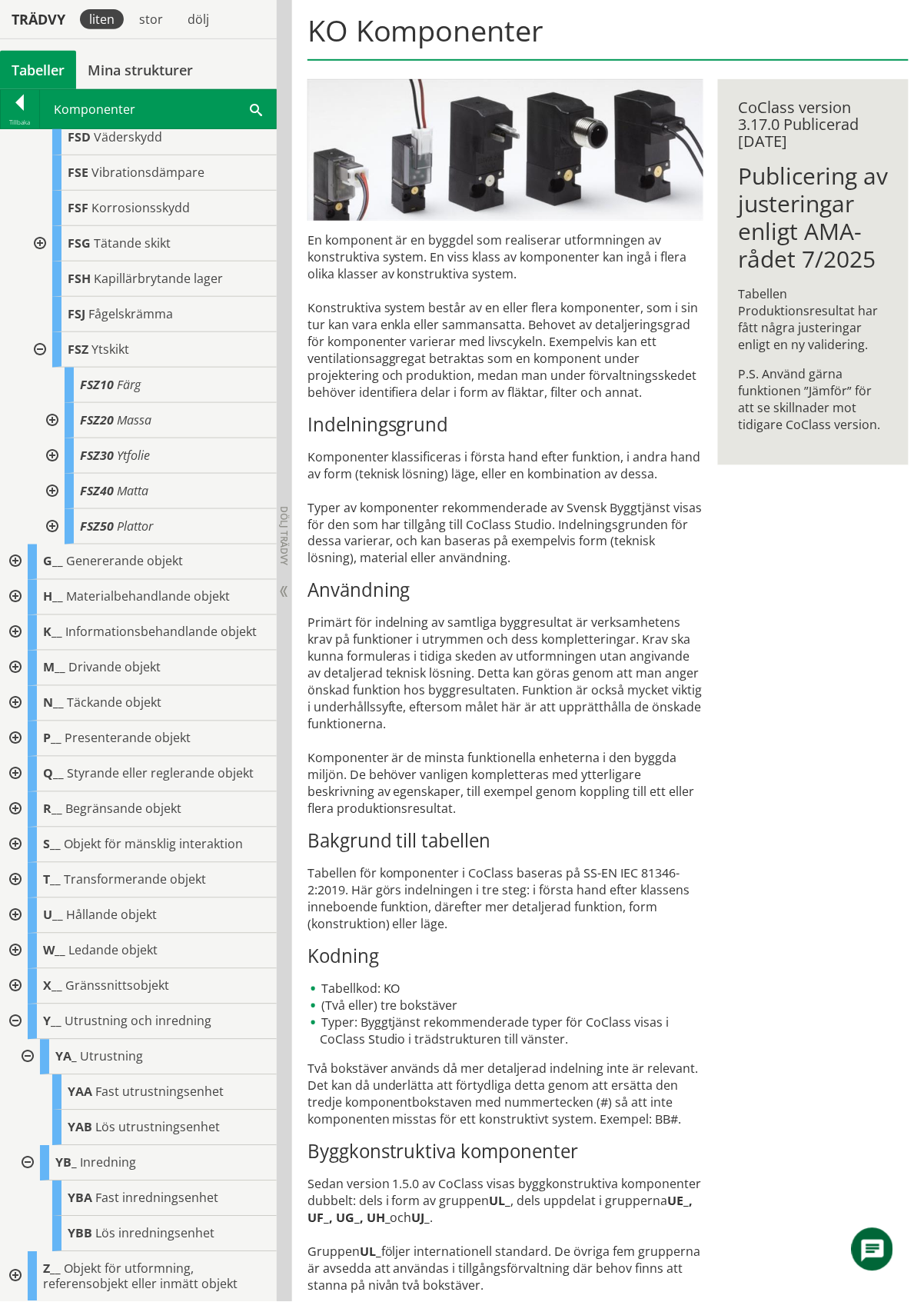
click at [41, 63] on div "Tabeller" at bounding box center [38, 69] width 76 height 38
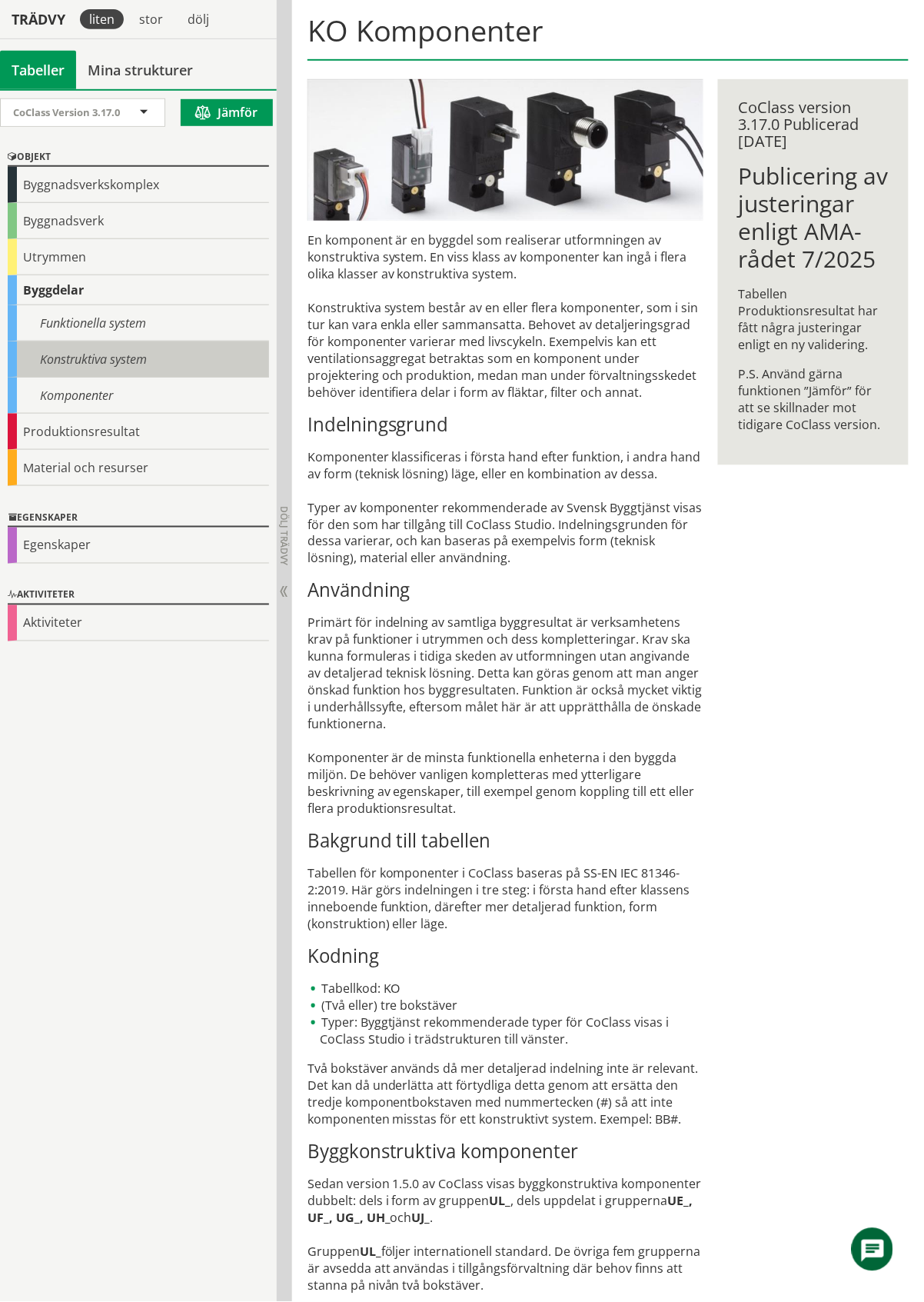
click at [68, 363] on div "Konstruktiva system" at bounding box center [138, 360] width 261 height 36
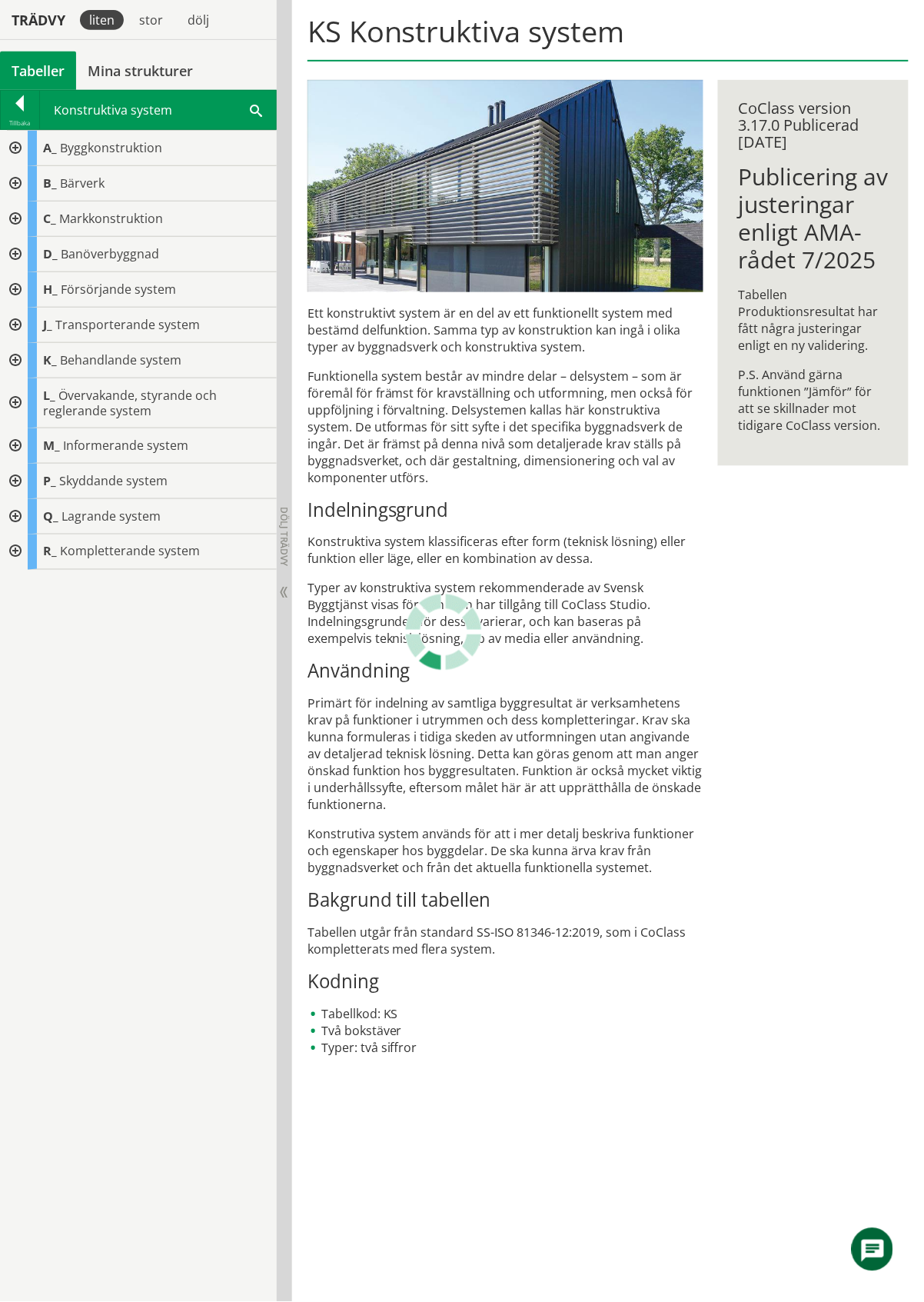
click at [10, 554] on div at bounding box center [13, 552] width 28 height 35
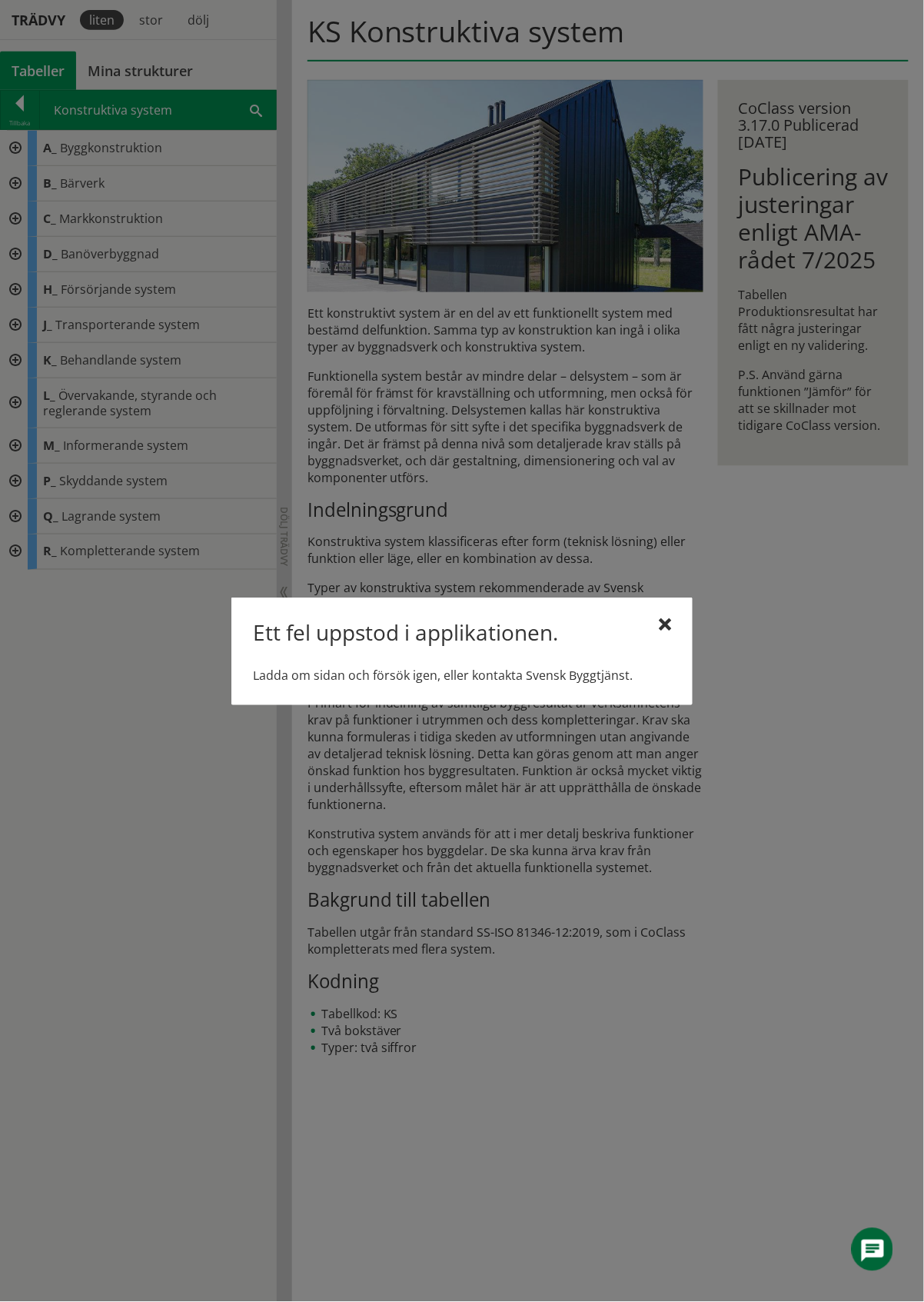
click at [668, 622] on div at bounding box center [664, 625] width 12 height 12
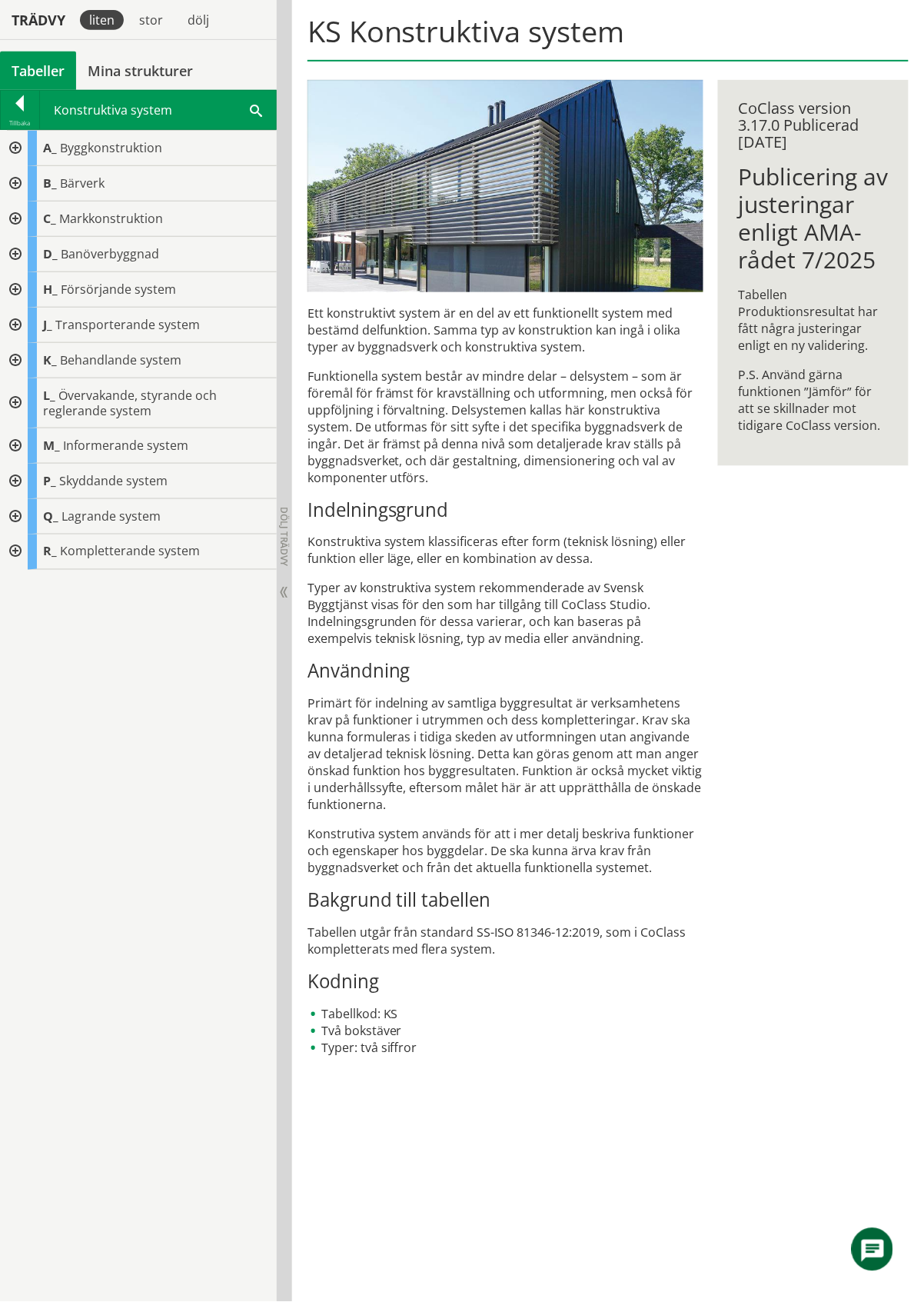
click at [16, 554] on div at bounding box center [13, 552] width 28 height 35
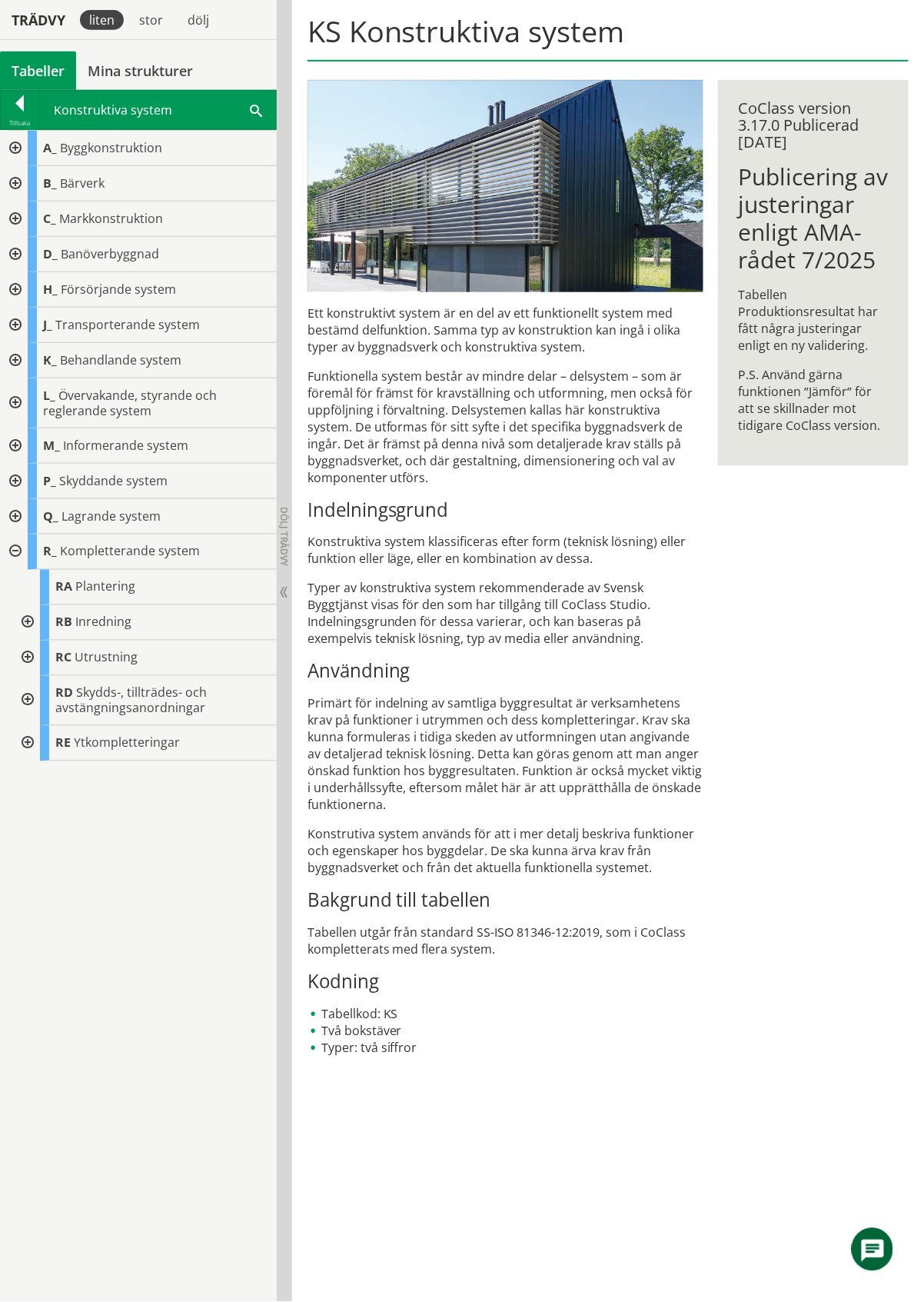
click at [29, 740] on div at bounding box center [26, 743] width 28 height 35
click at [42, 778] on div at bounding box center [38, 778] width 28 height 35
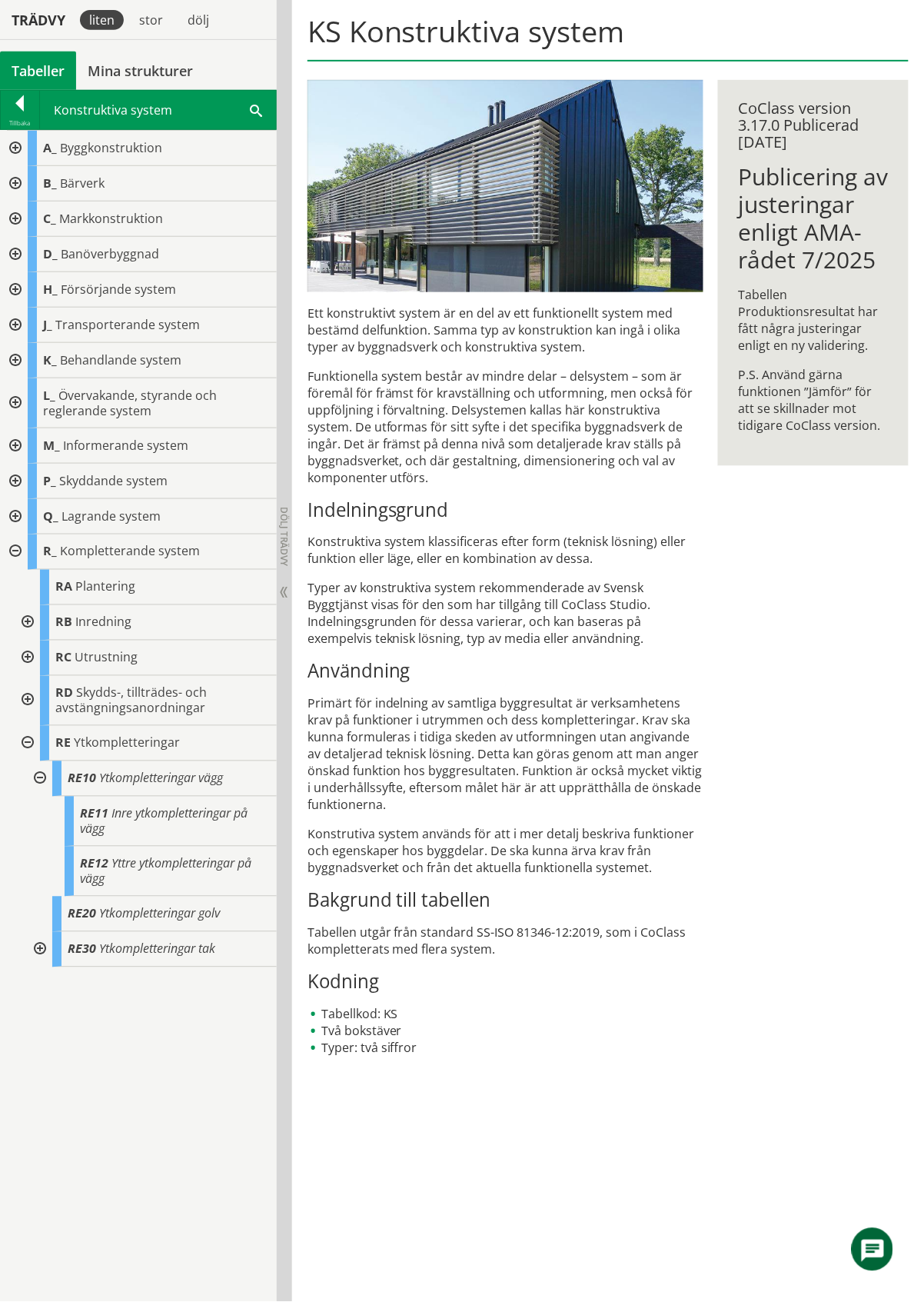
click at [38, 775] on div at bounding box center [38, 778] width 28 height 35
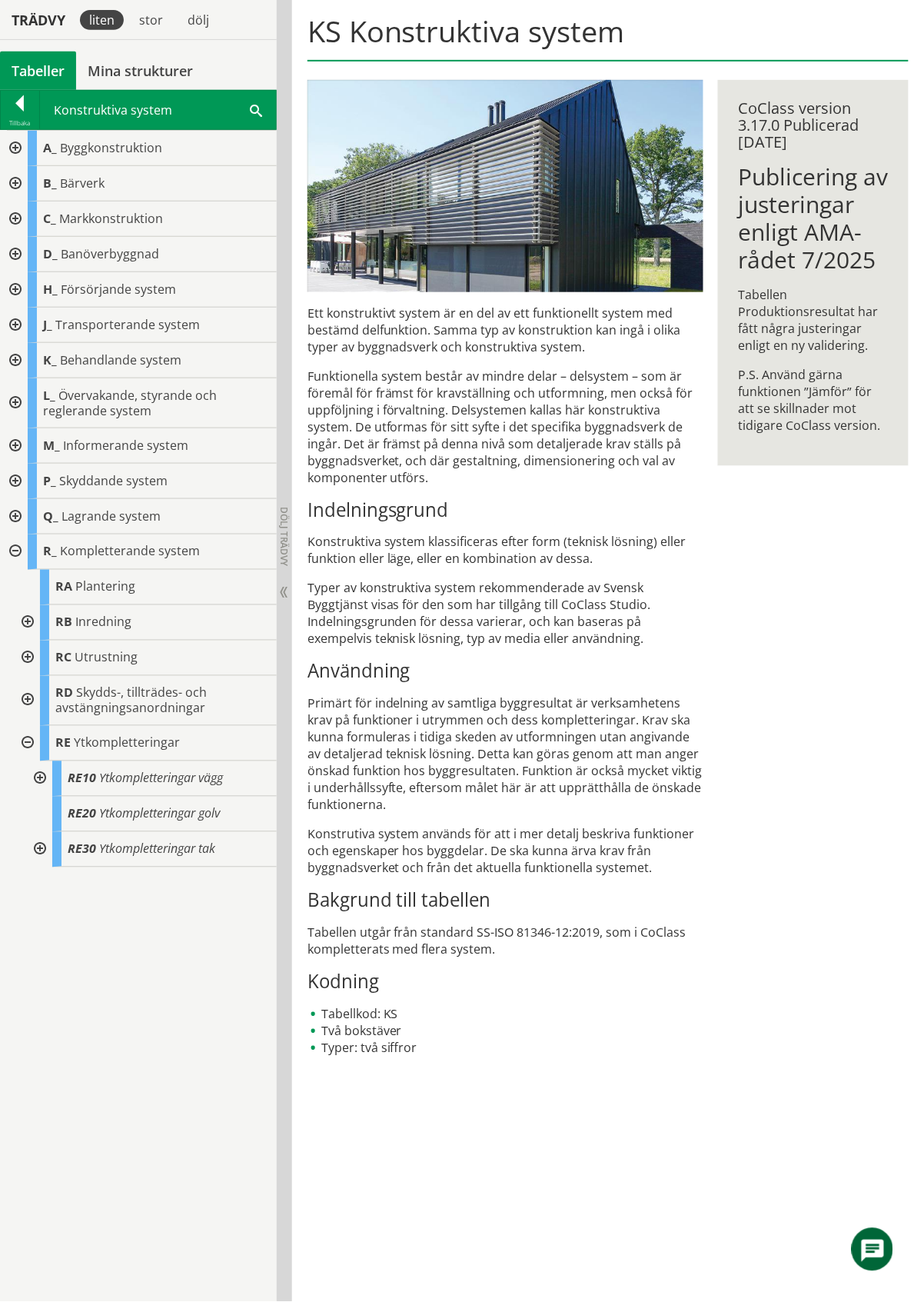
click at [40, 846] on div at bounding box center [38, 849] width 28 height 35
click at [38, 846] on div at bounding box center [38, 849] width 28 height 35
click at [26, 745] on div at bounding box center [26, 743] width 28 height 35
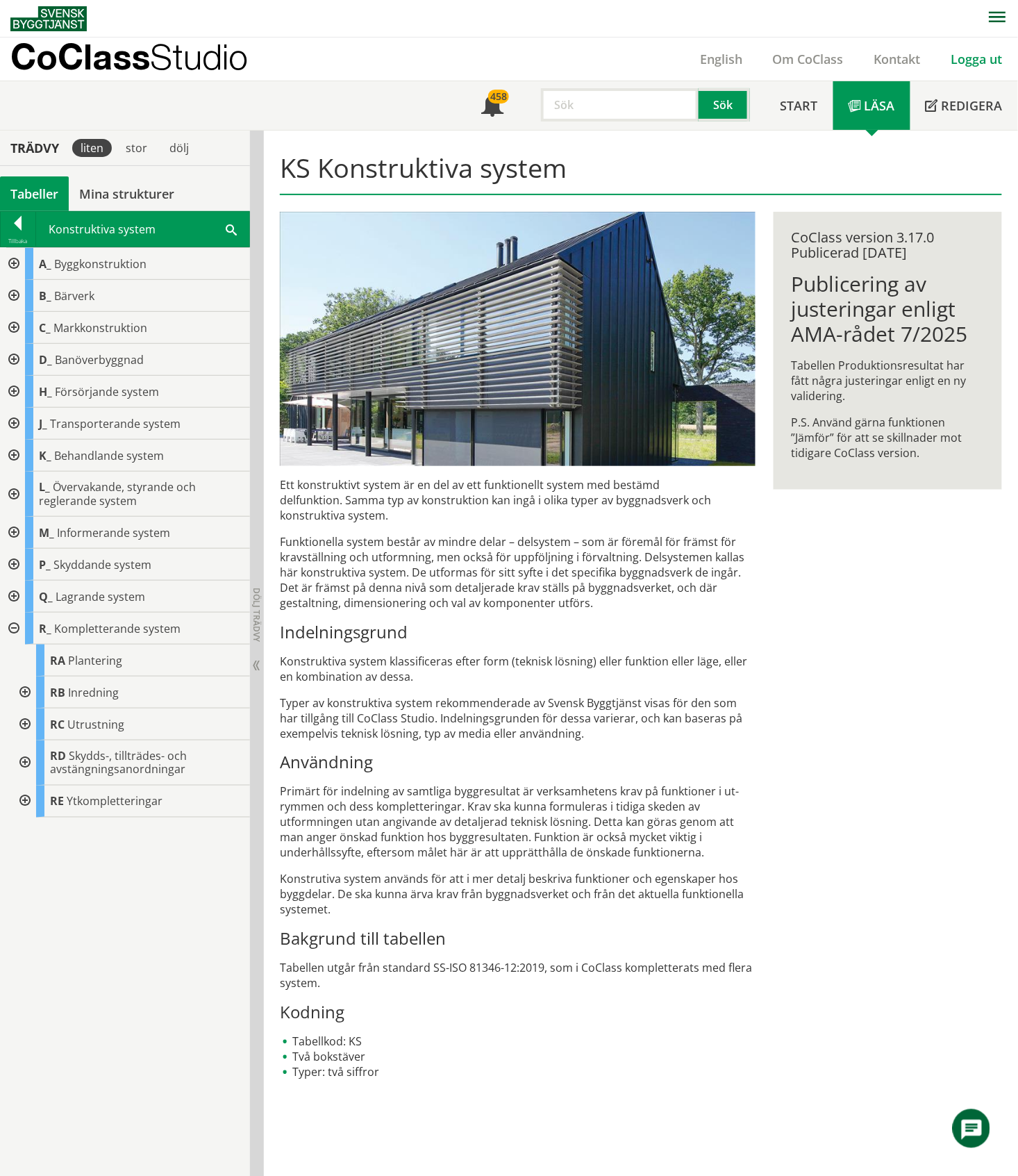
click at [834, 56] on link "Logga ut" at bounding box center [977, 58] width 82 height 16
